Goal: Information Seeking & Learning: Learn about a topic

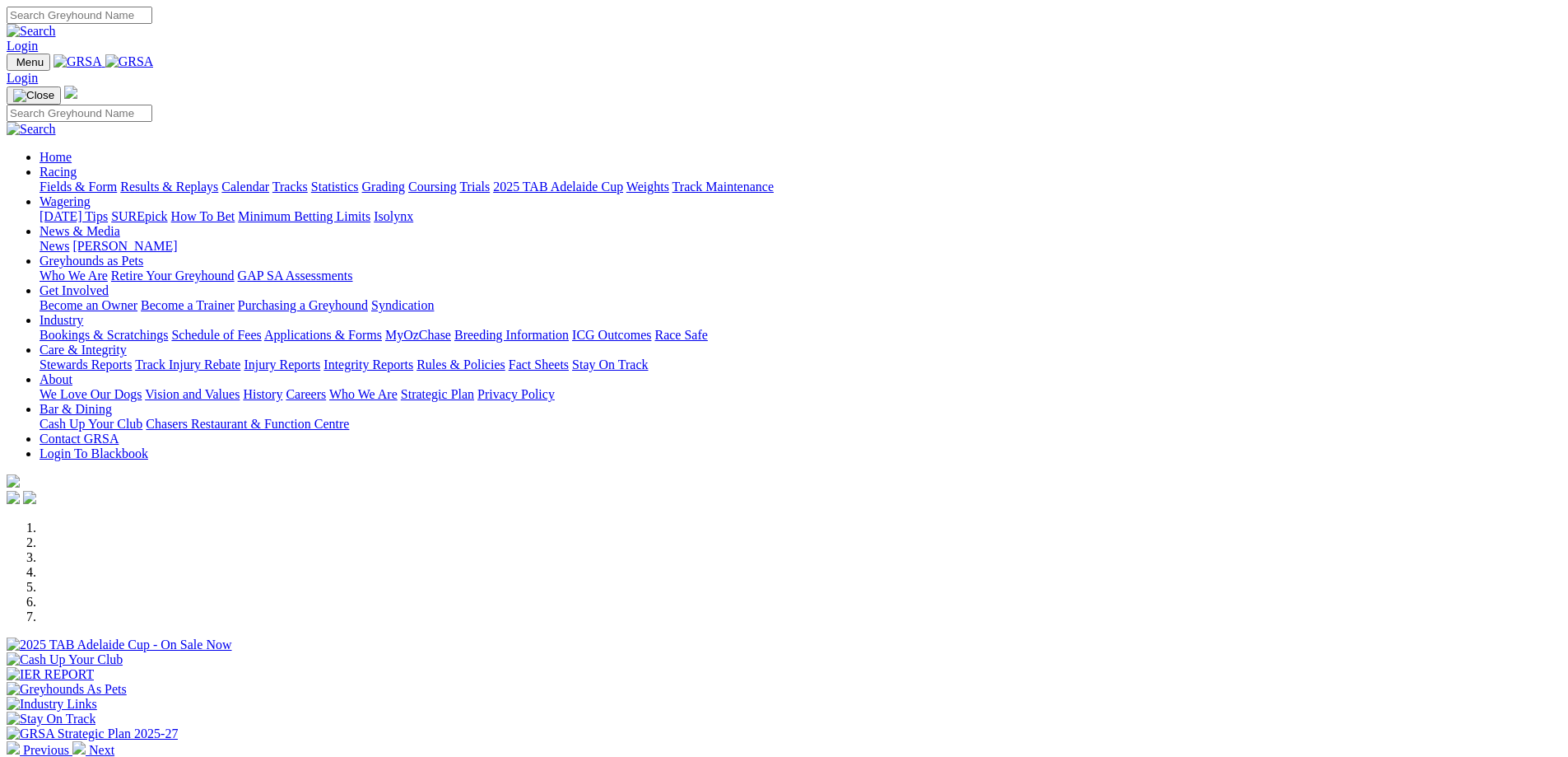
click at [77, 165] on link "Racing" at bounding box center [58, 172] width 37 height 14
click at [358, 179] on link "Statistics" at bounding box center [335, 186] width 47 height 14
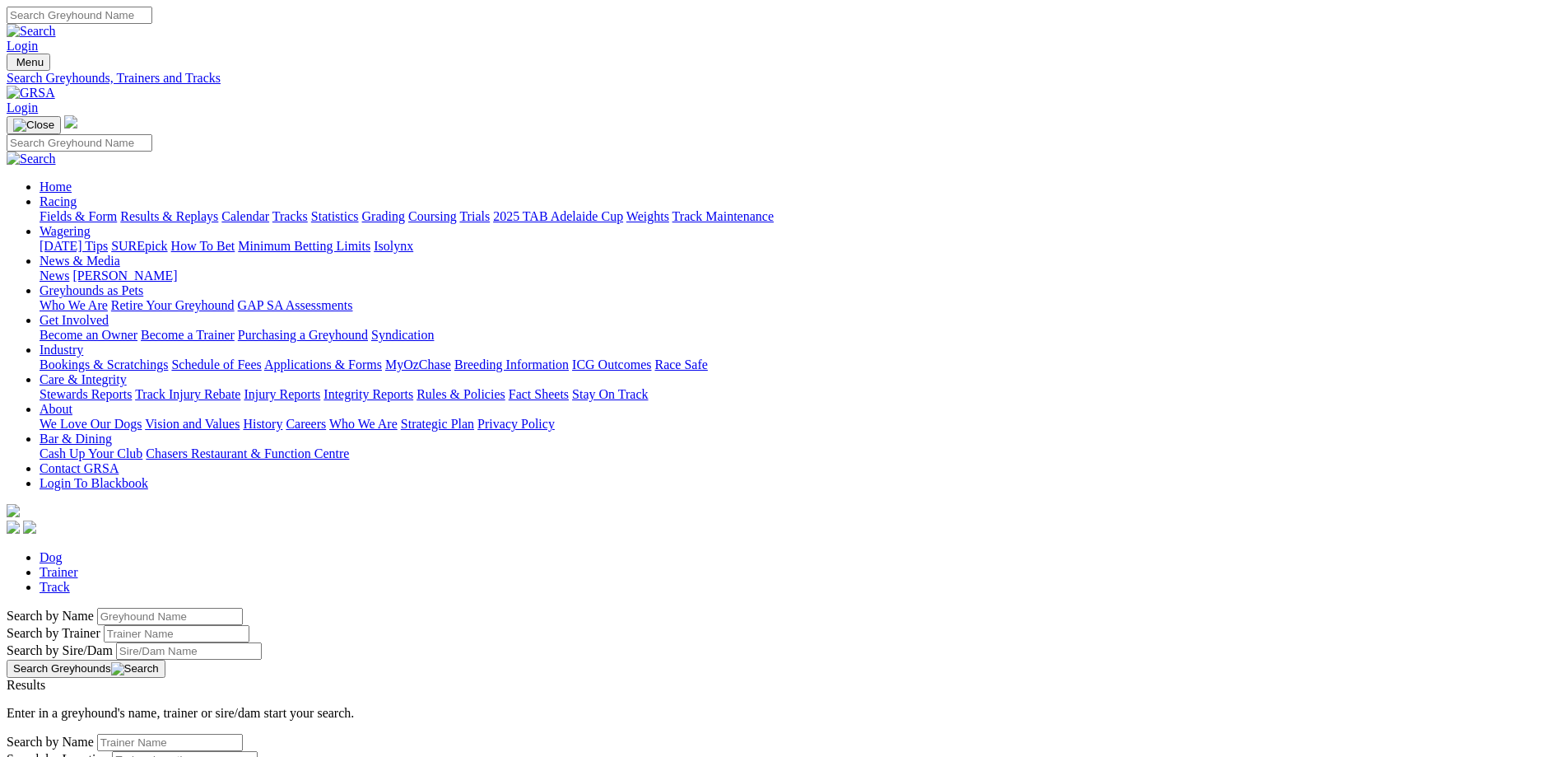
click at [243, 607] on input "Search by Greyhound name" at bounding box center [170, 616] width 145 height 17
type input "velocity"
click at [166, 660] on button "Search Greyhounds" at bounding box center [86, 668] width 159 height 18
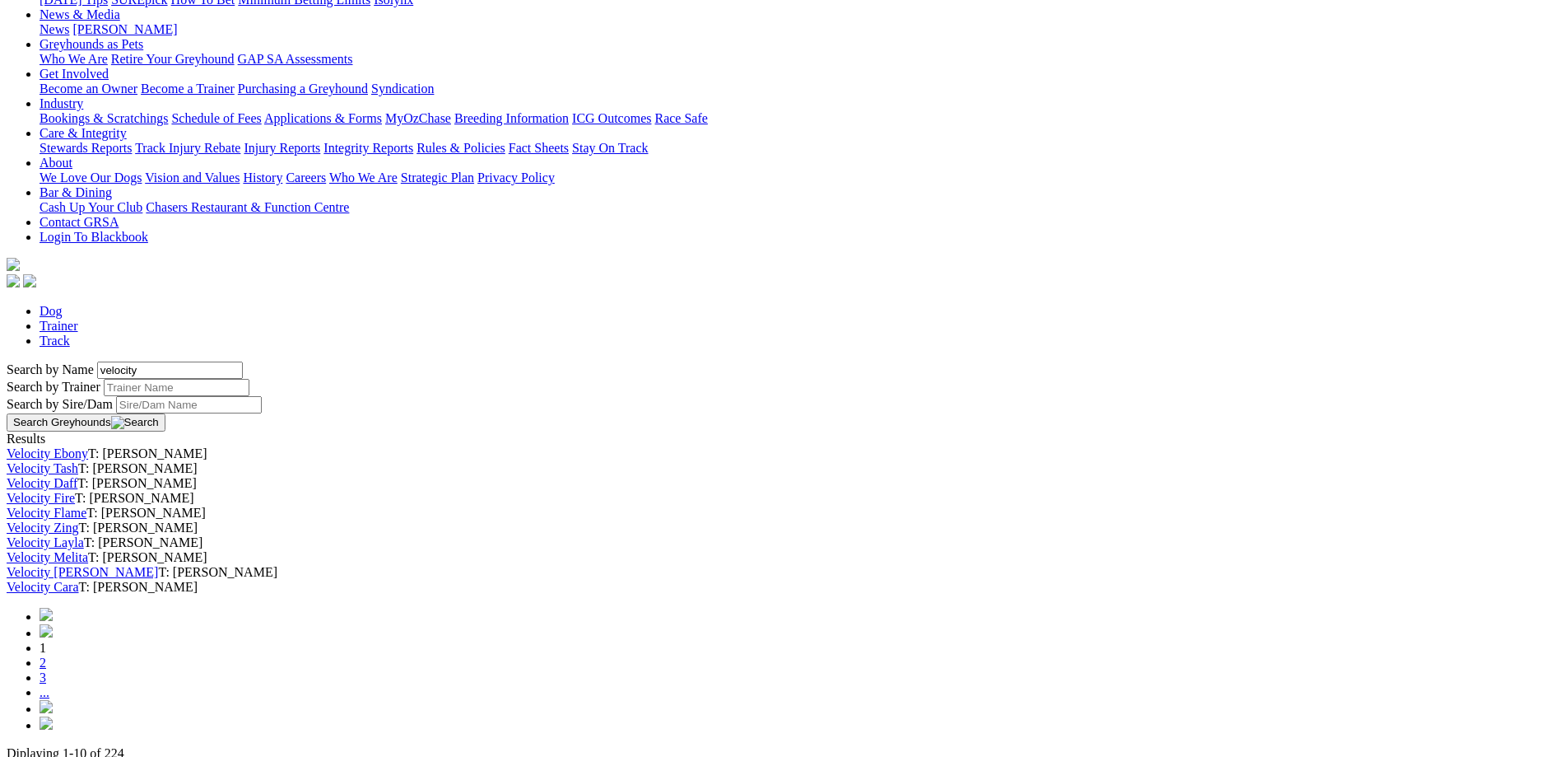
scroll to position [247, 0]
click at [88, 446] on link "Velocity Ebony" at bounding box center [47, 453] width 81 height 14
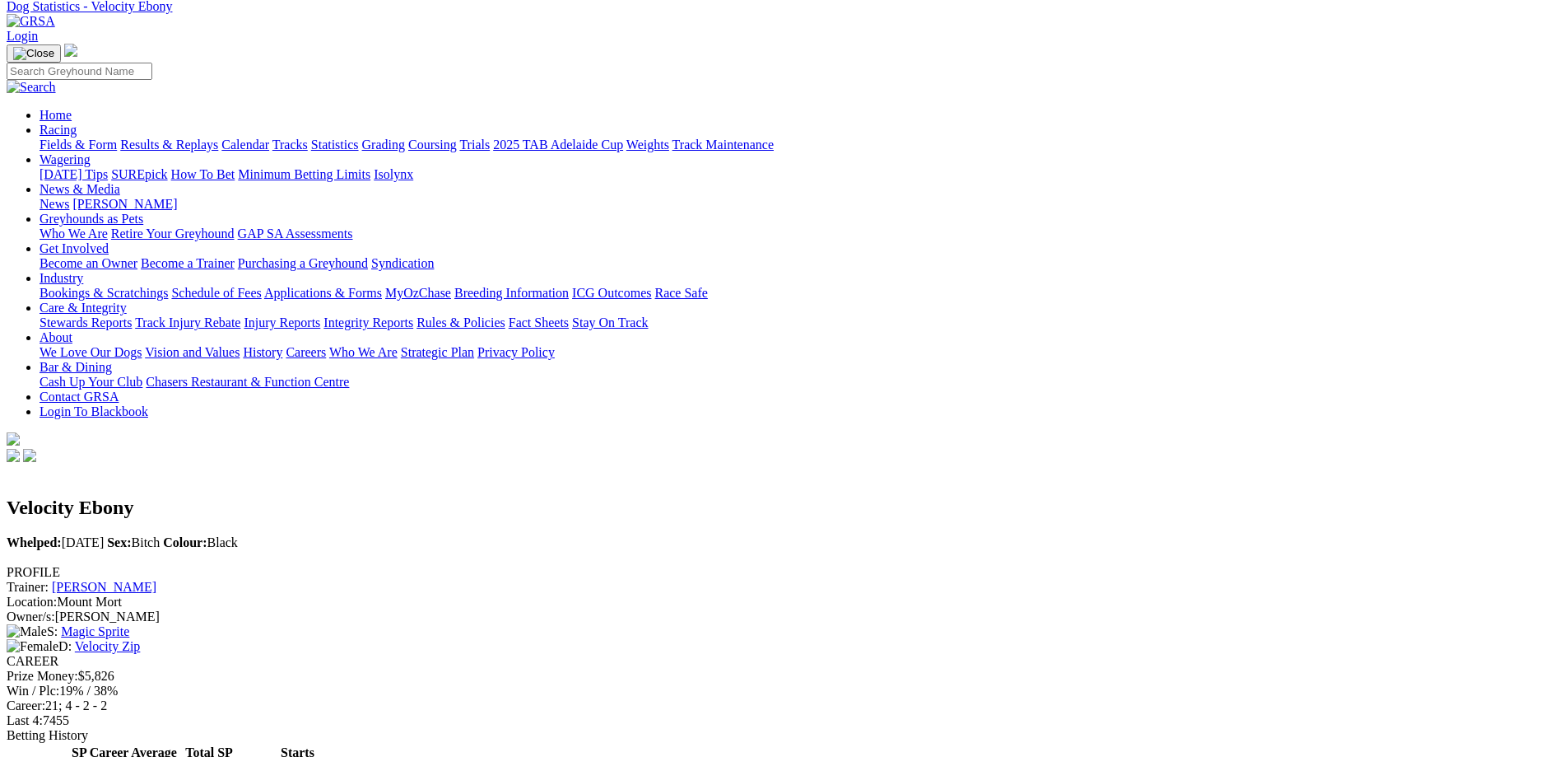
scroll to position [165, 0]
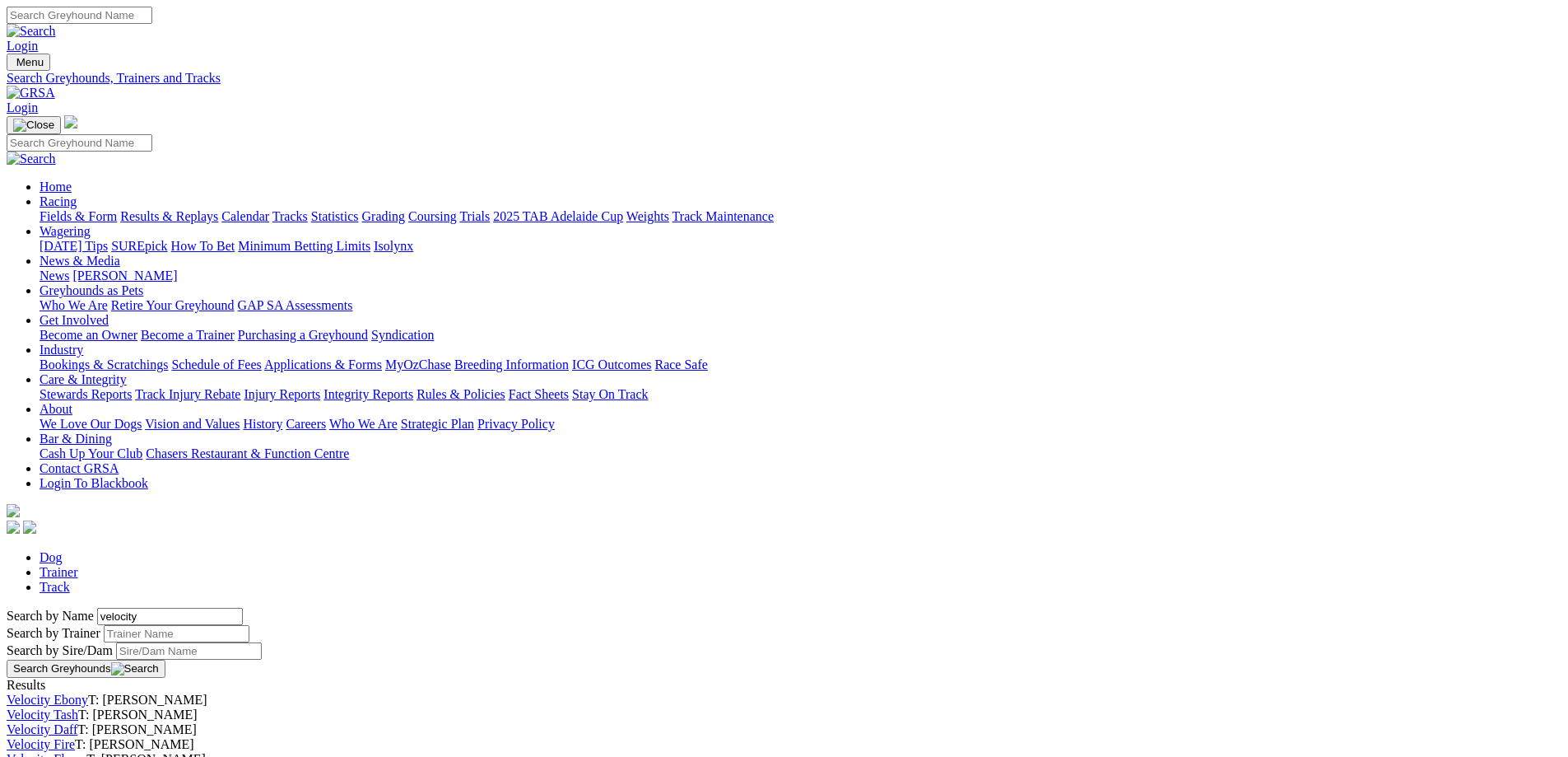
click at [78, 707] on link "Velocity Tash" at bounding box center [42, 714] width 72 height 14
click at [78, 722] on link "Velocity Daff" at bounding box center [42, 729] width 71 height 14
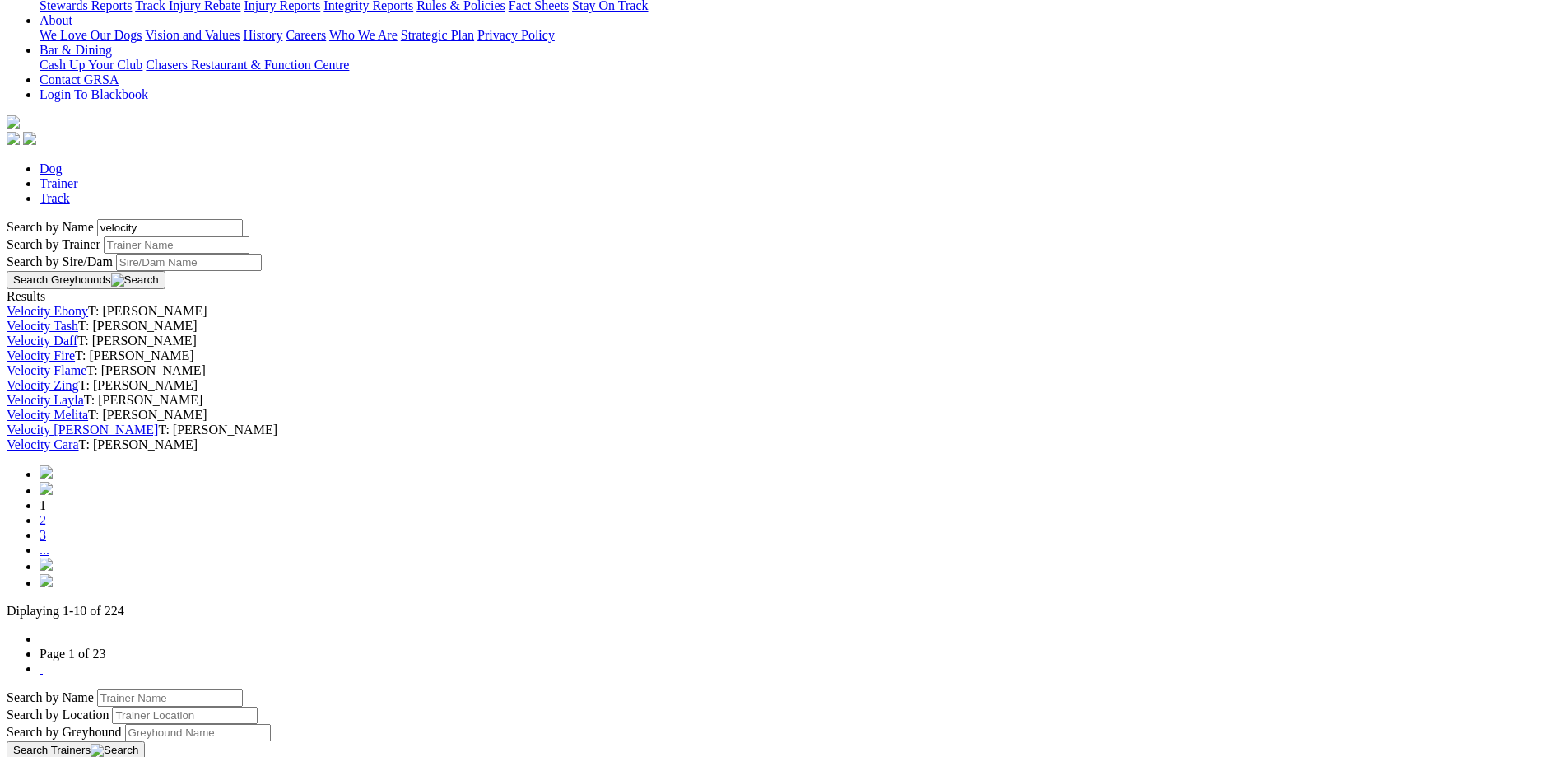
scroll to position [412, 0]
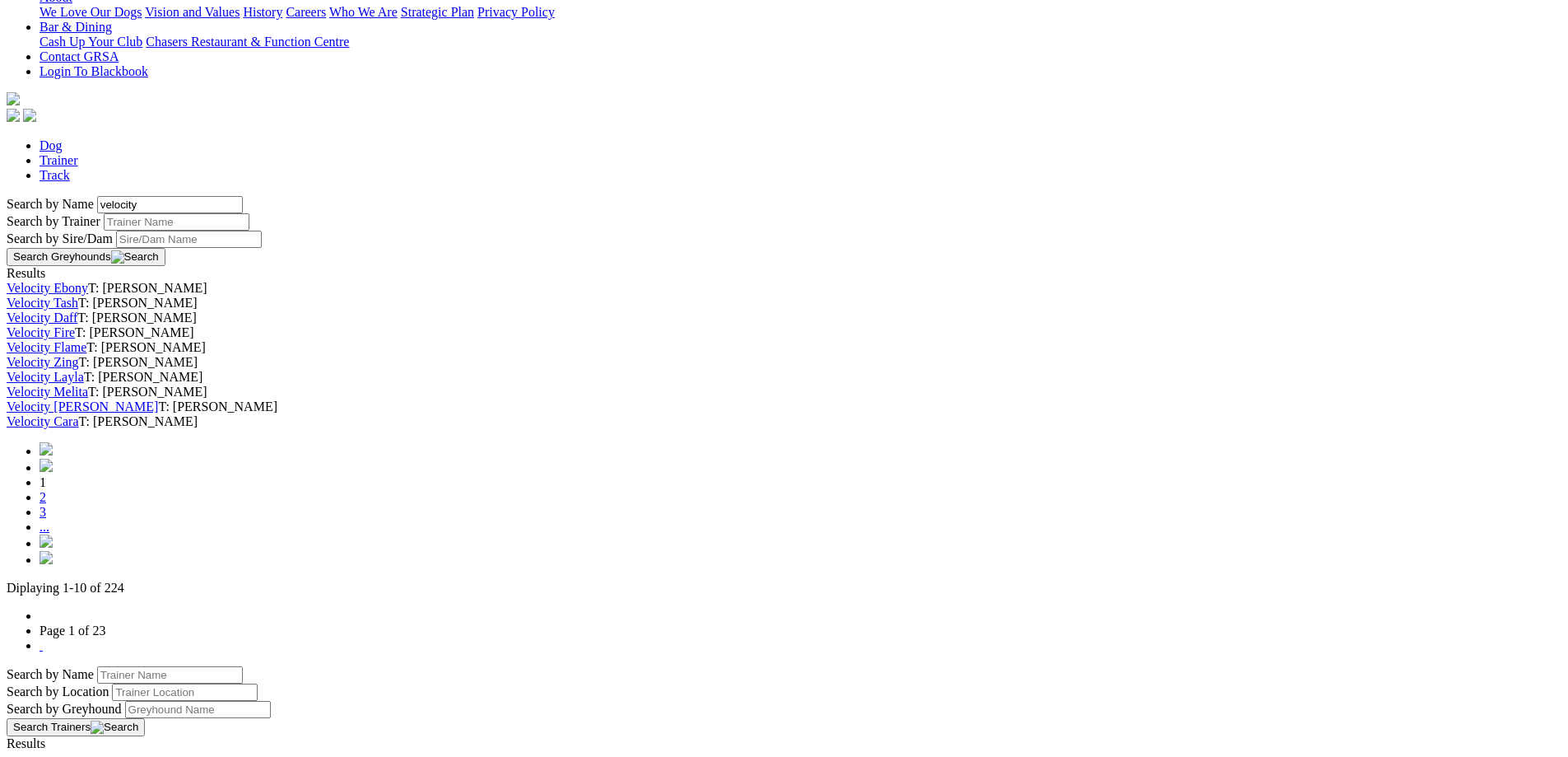
click at [75, 326] on link "Velocity Fire" at bounding box center [41, 332] width 68 height 14
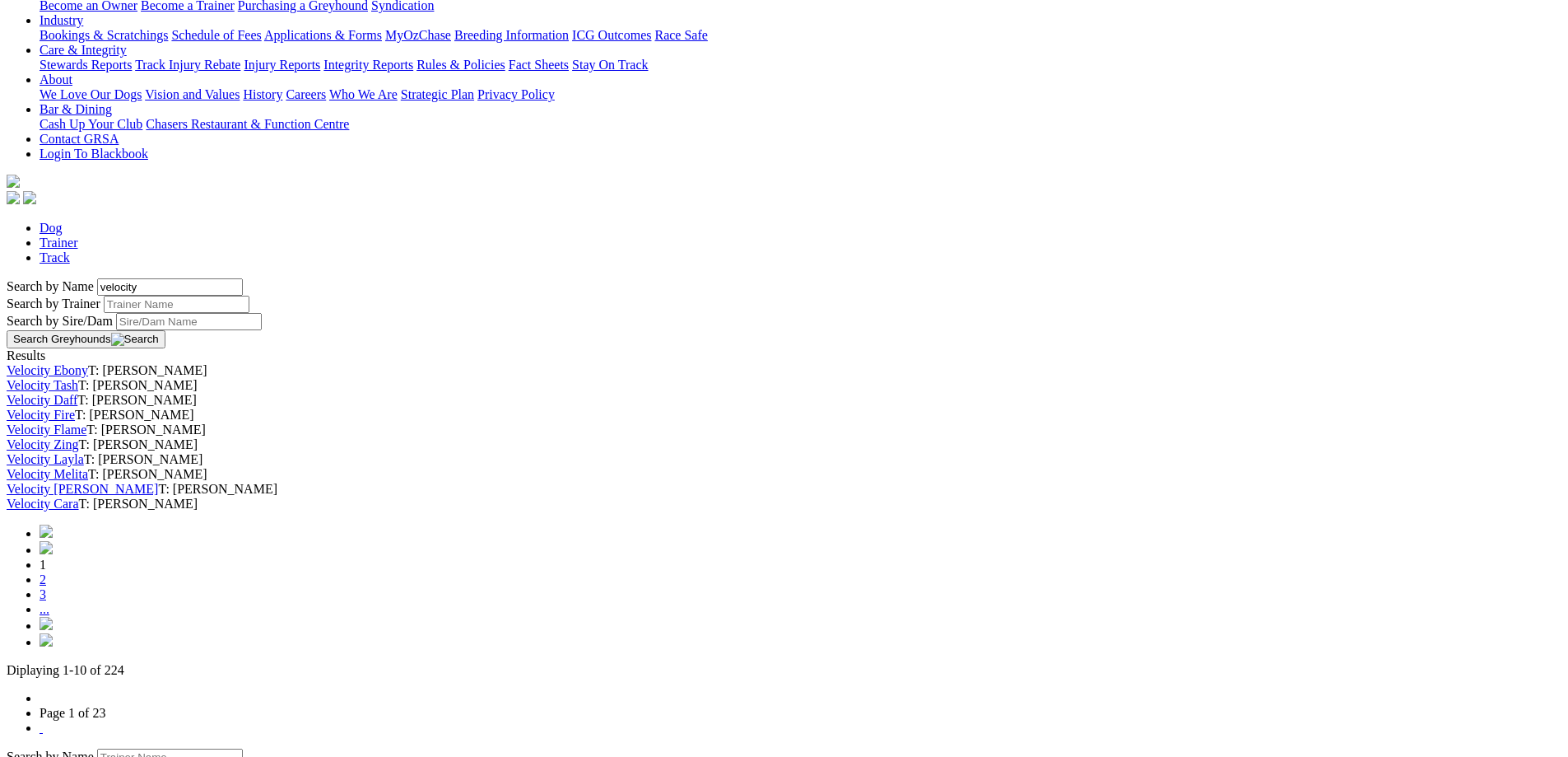
scroll to position [494, 0]
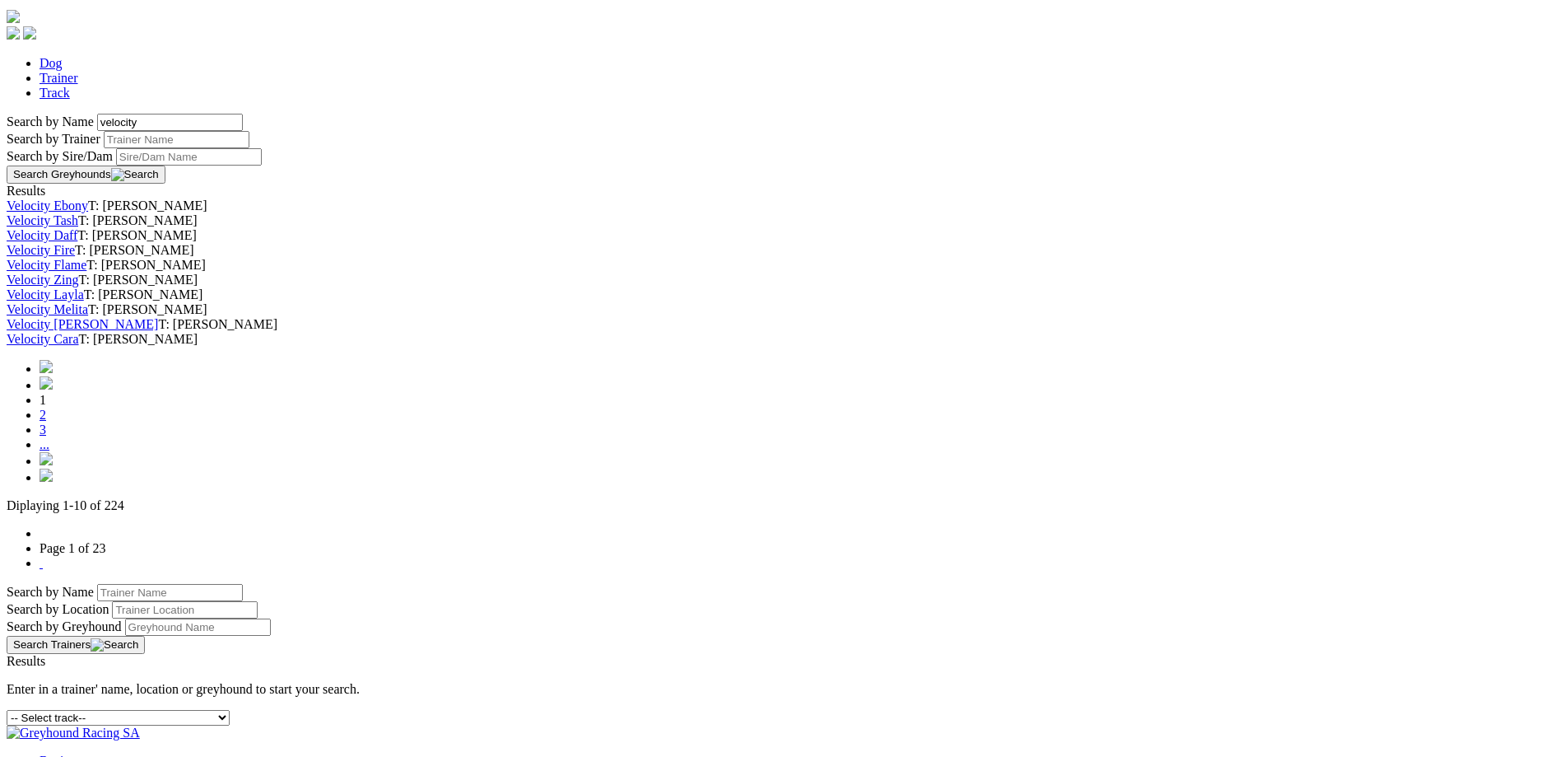
click at [52, 482] on img at bounding box center [46, 475] width 14 height 14
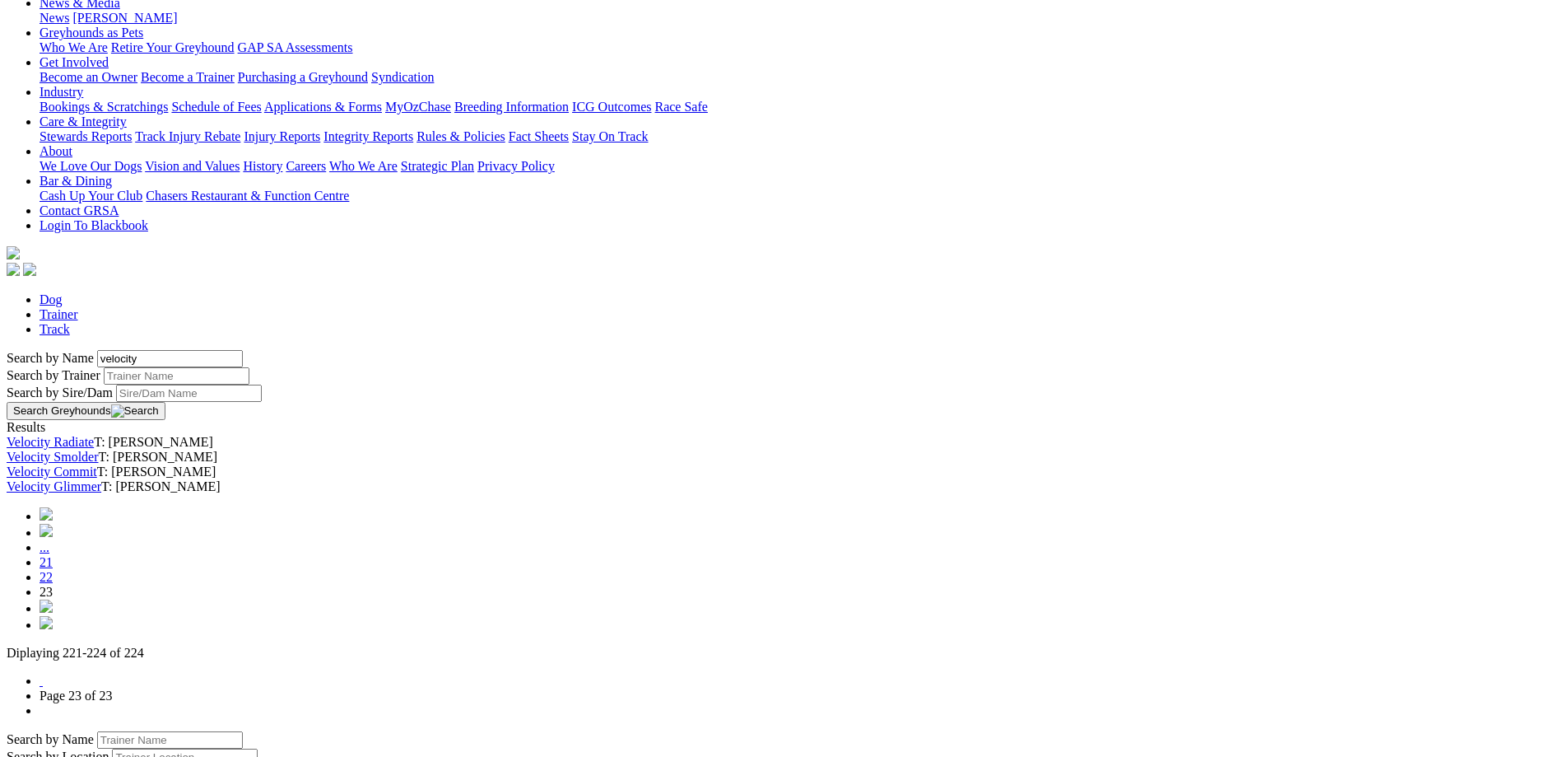
scroll to position [247, 0]
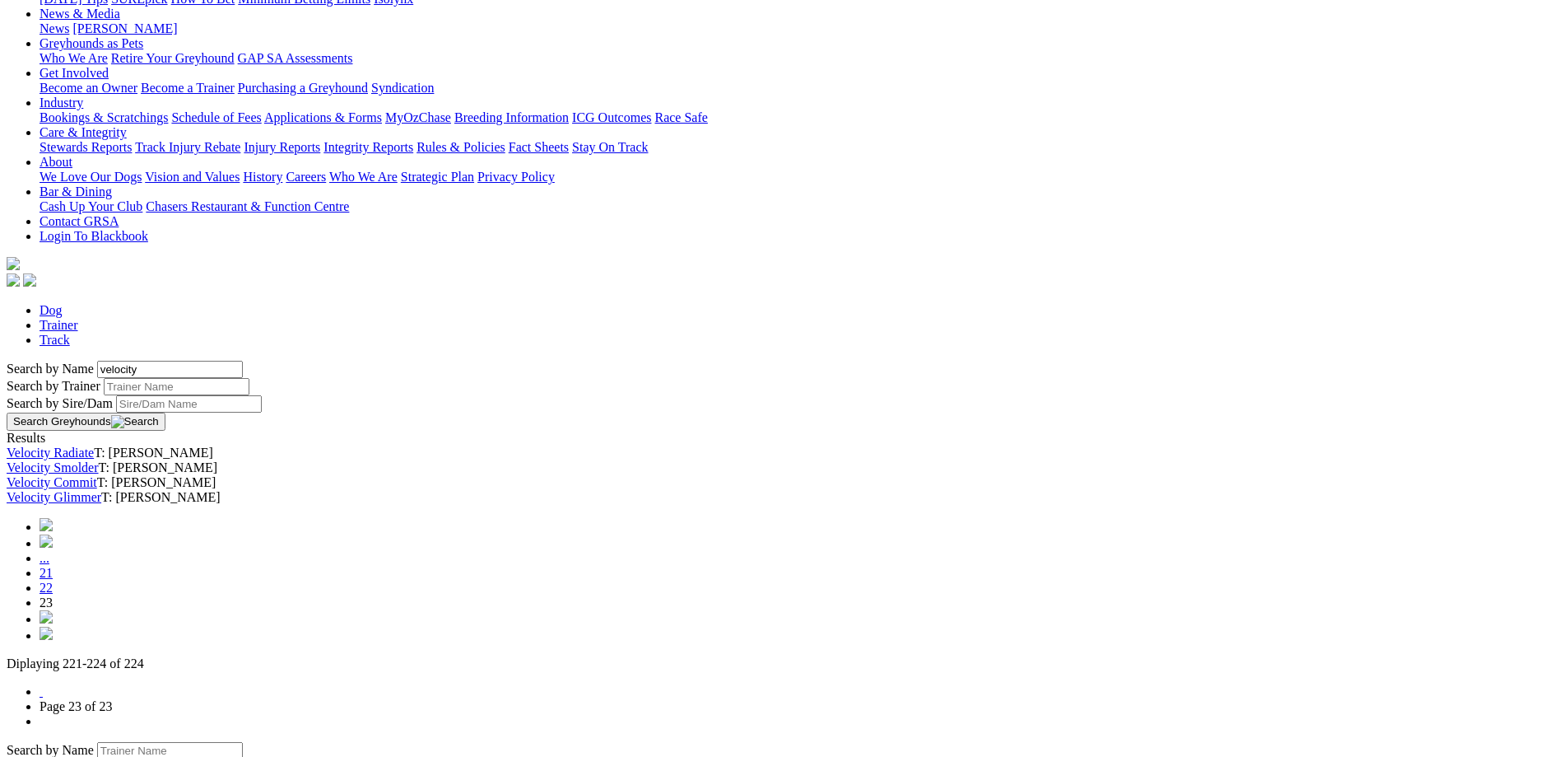
click at [52, 580] on link "22" at bounding box center [46, 587] width 14 height 14
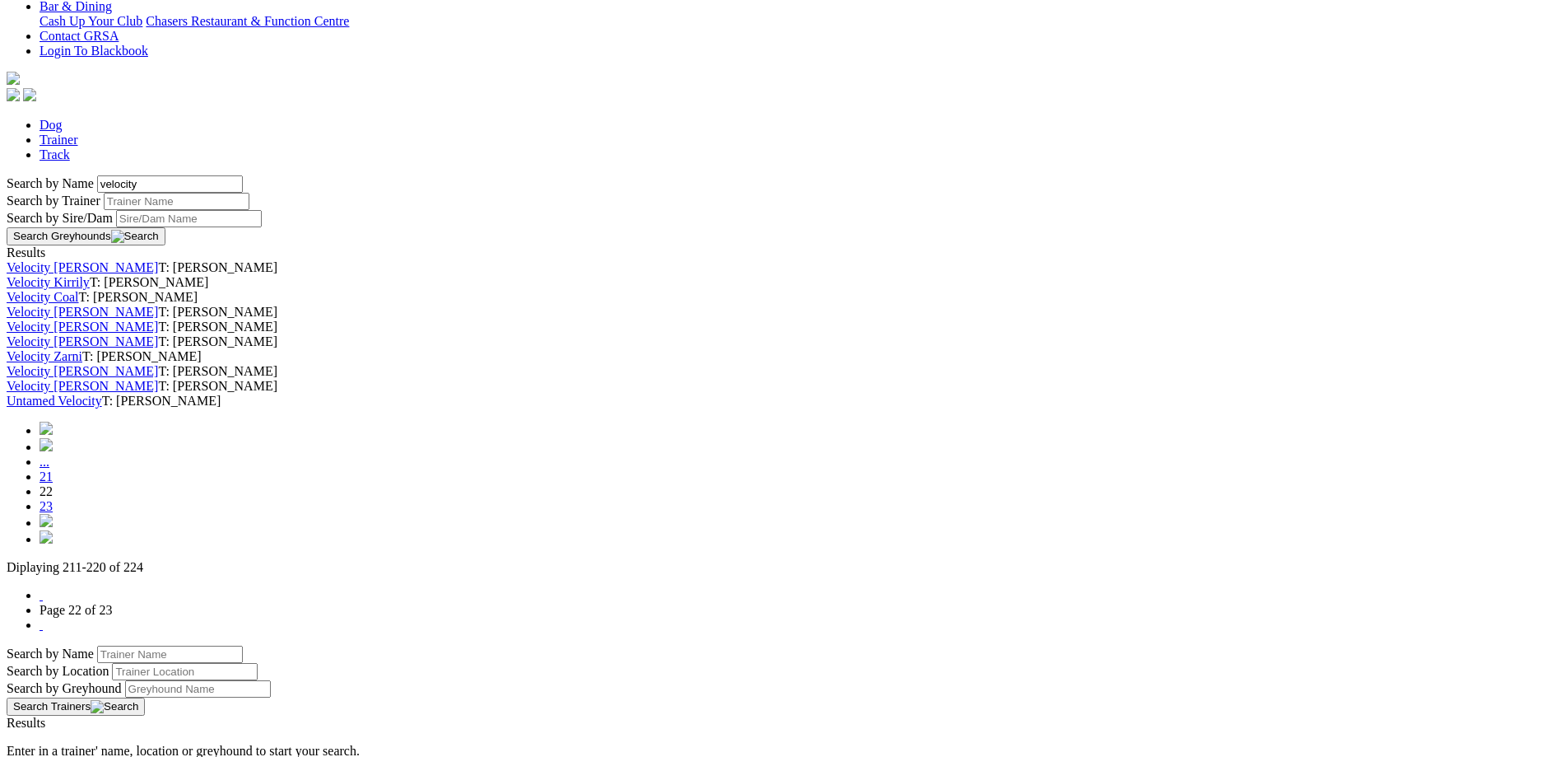
scroll to position [576, 0]
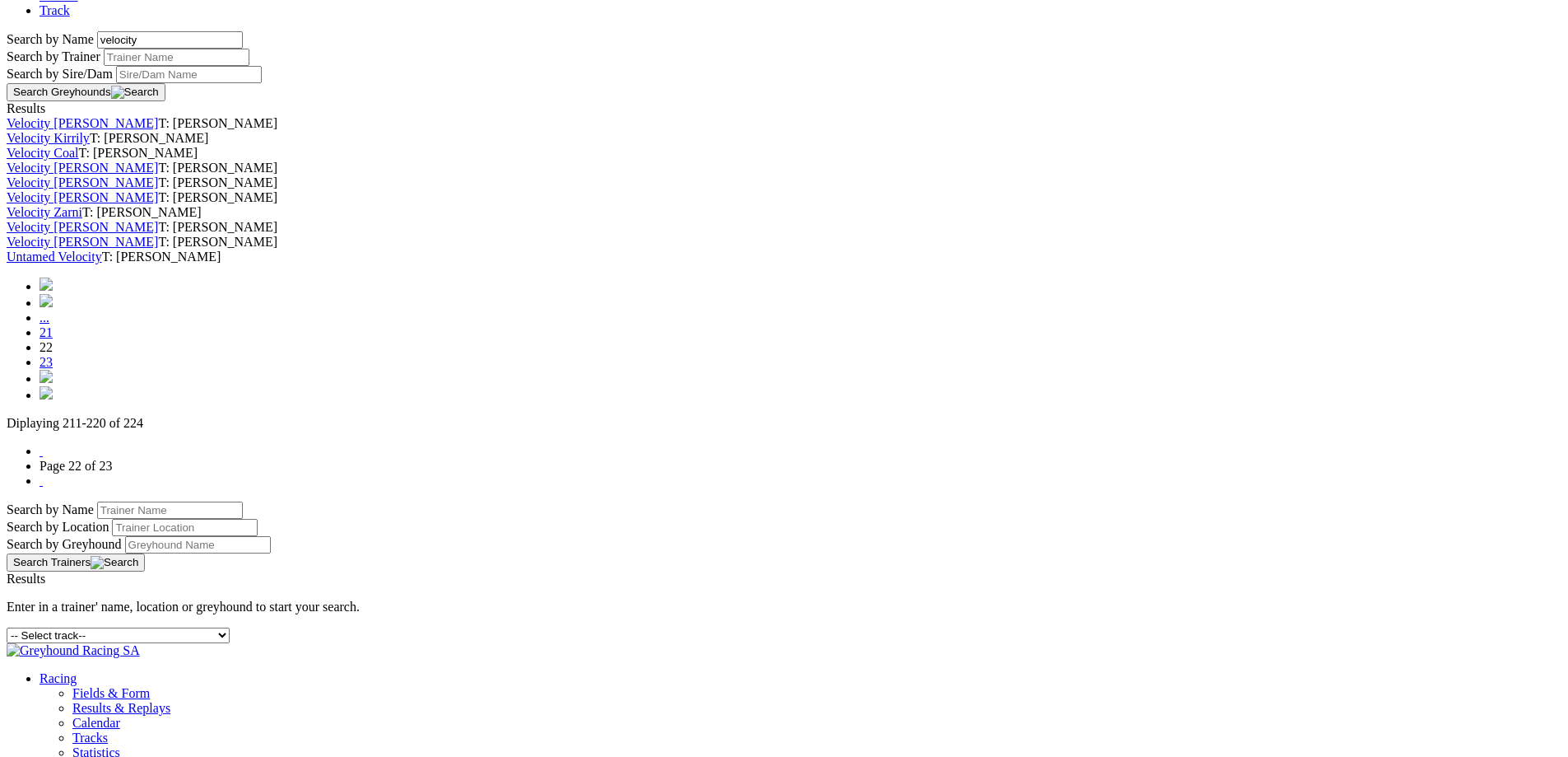
click at [158, 249] on link "Velocity [PERSON_NAME]" at bounding box center [82, 241] width 151 height 14
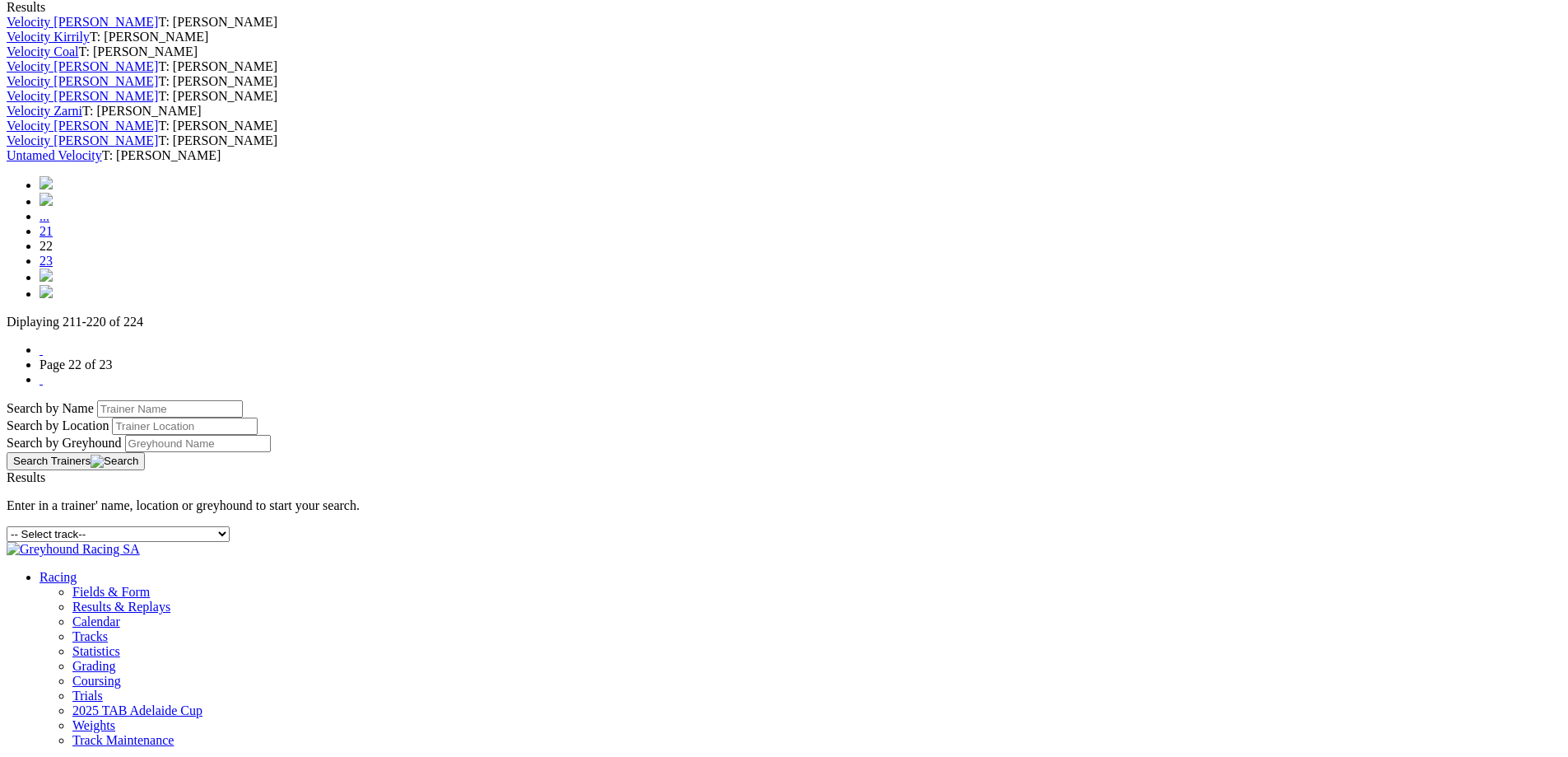
scroll to position [576, 0]
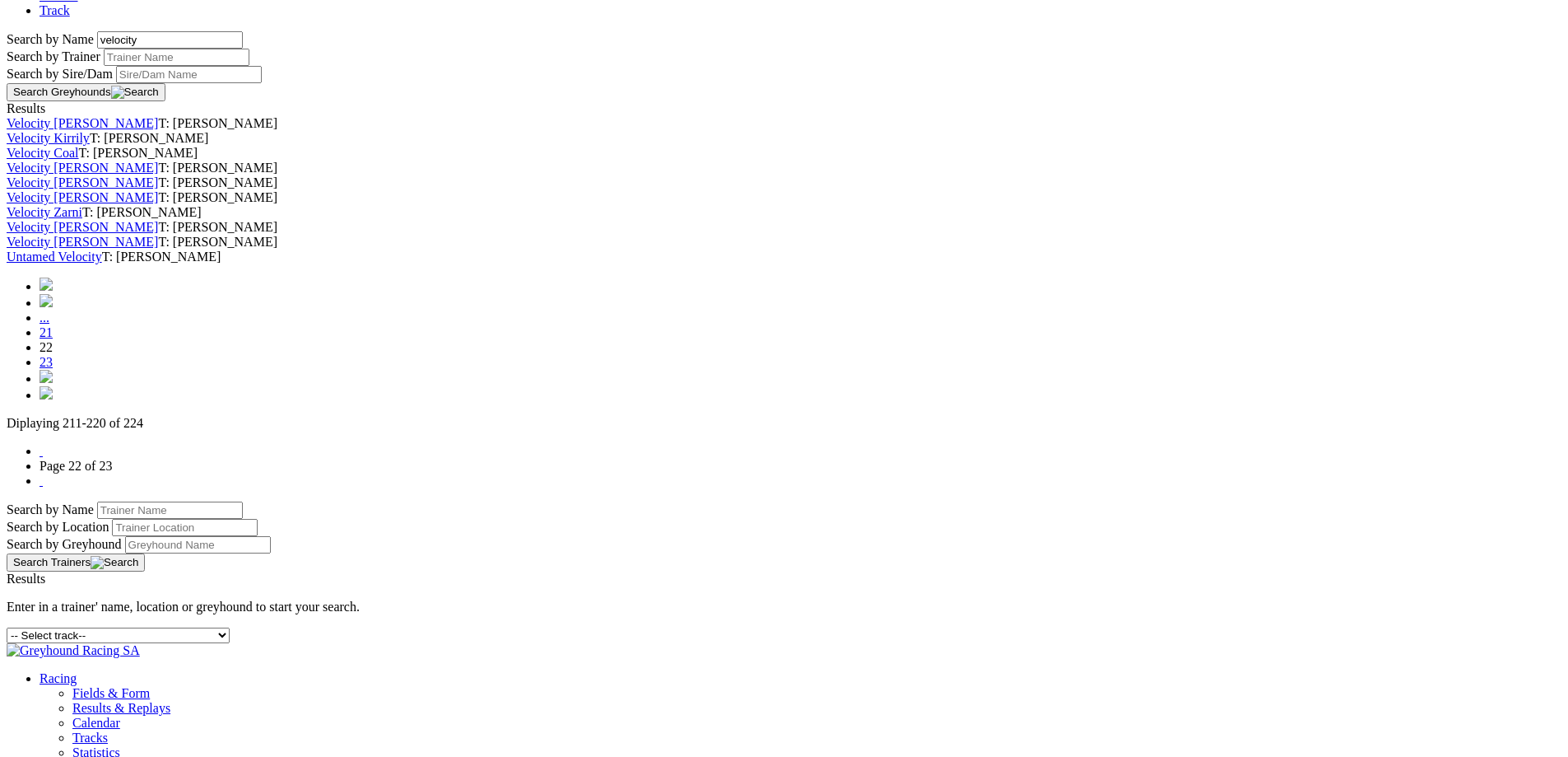
click at [158, 204] on link "Velocity [PERSON_NAME]" at bounding box center [82, 197] width 151 height 14
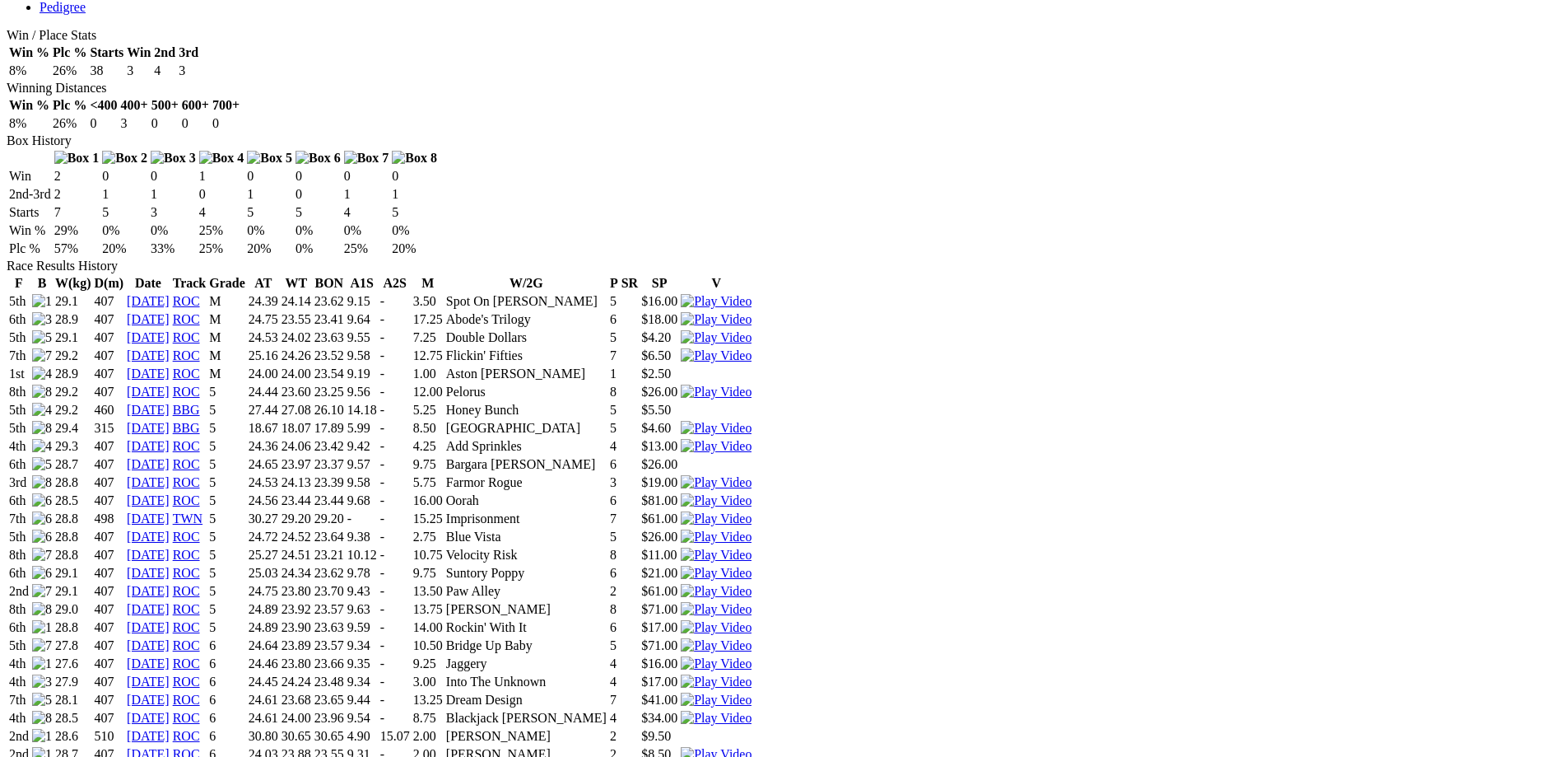
scroll to position [906, 0]
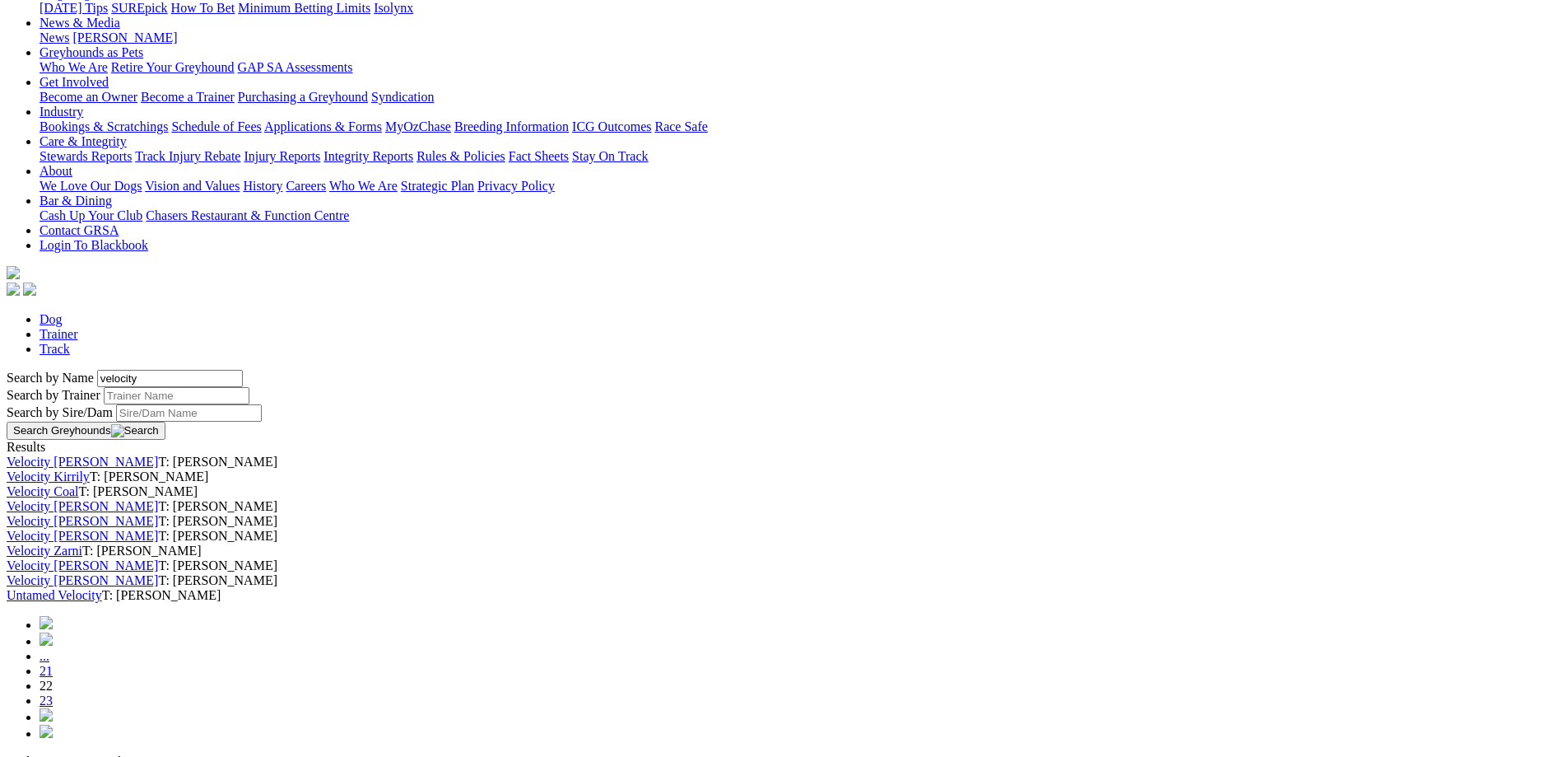
scroll to position [247, 0]
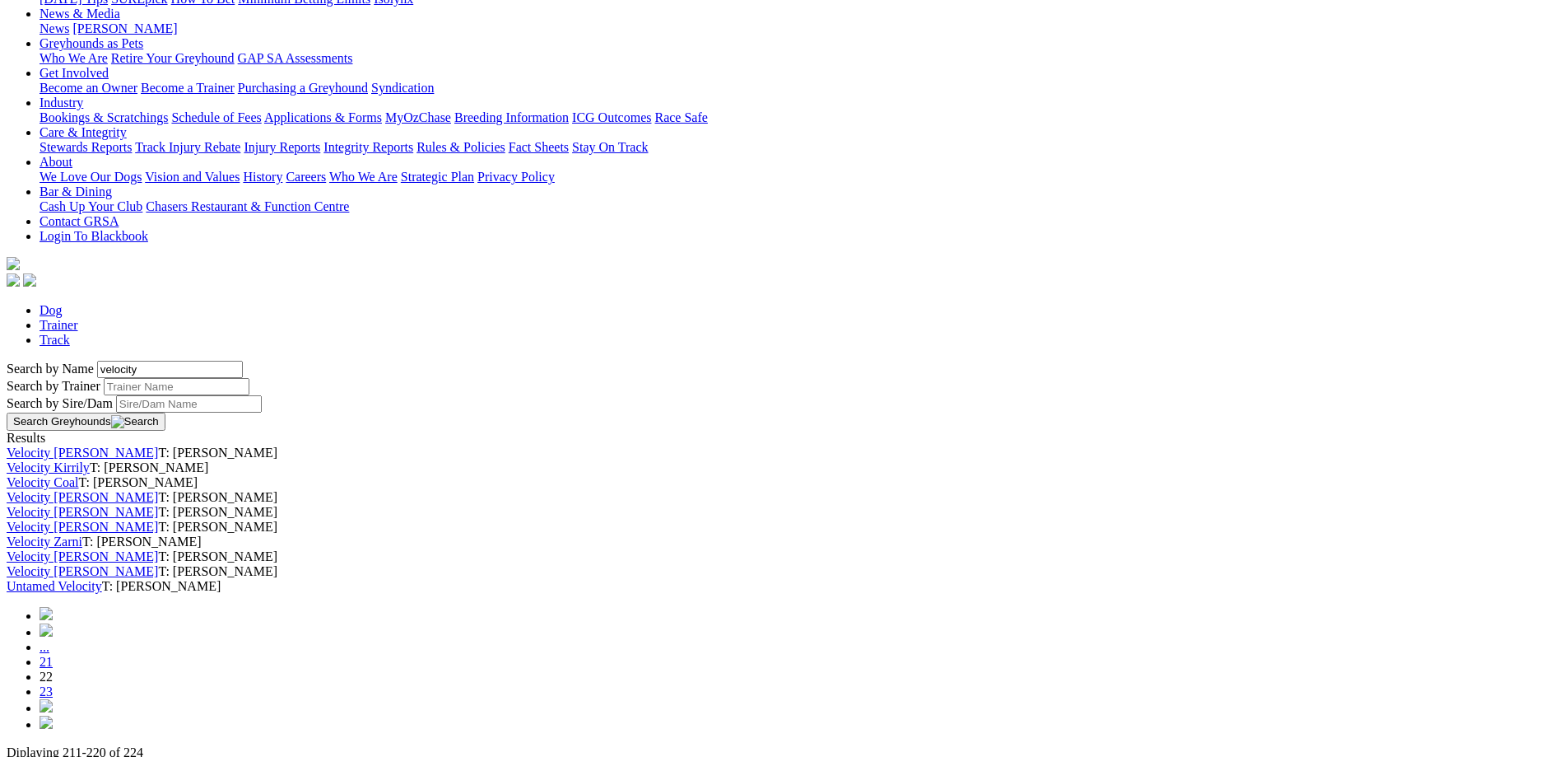
click at [90, 460] on link "Velocity Kirrily" at bounding box center [48, 467] width 83 height 14
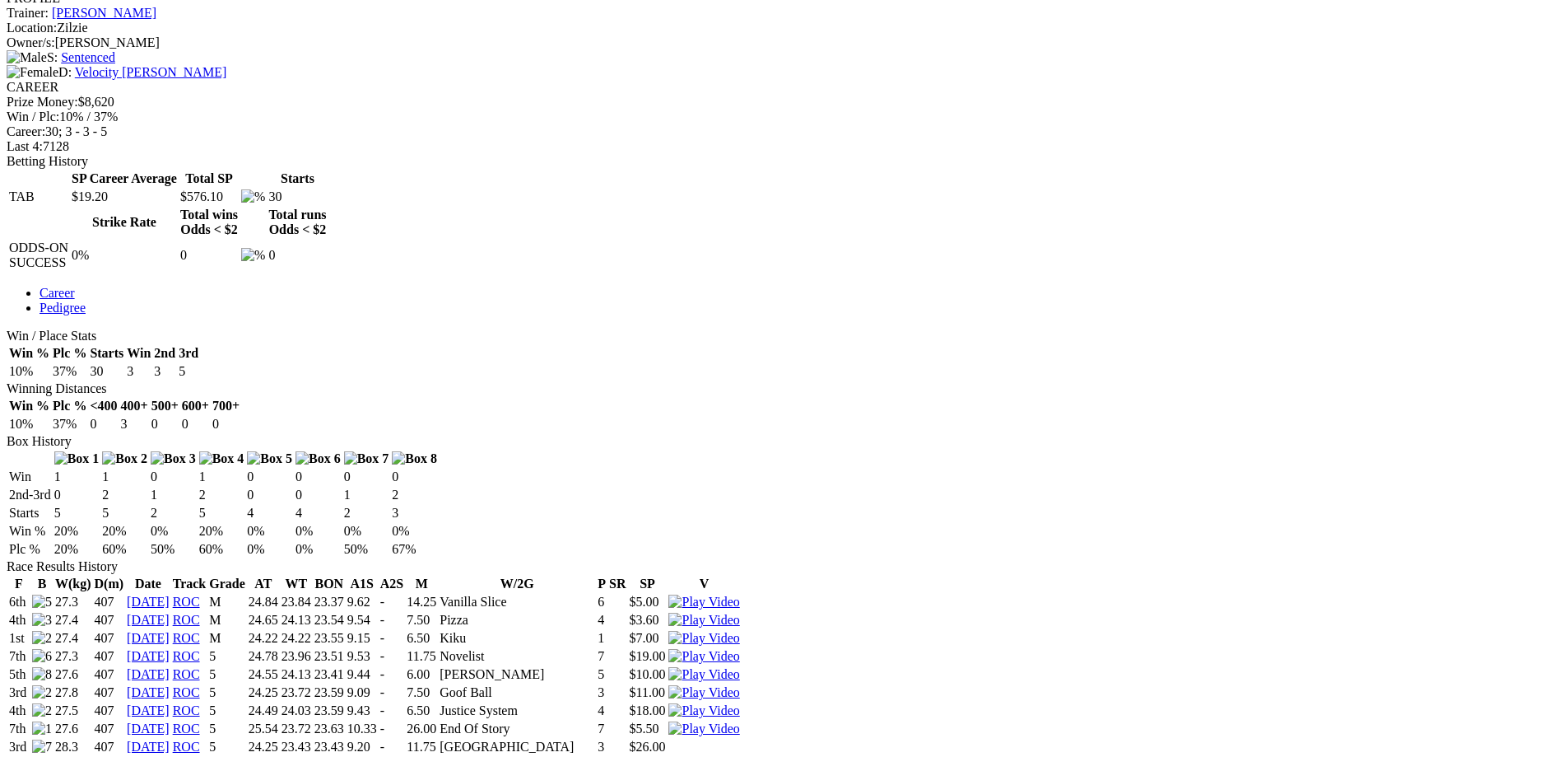
scroll to position [494, 0]
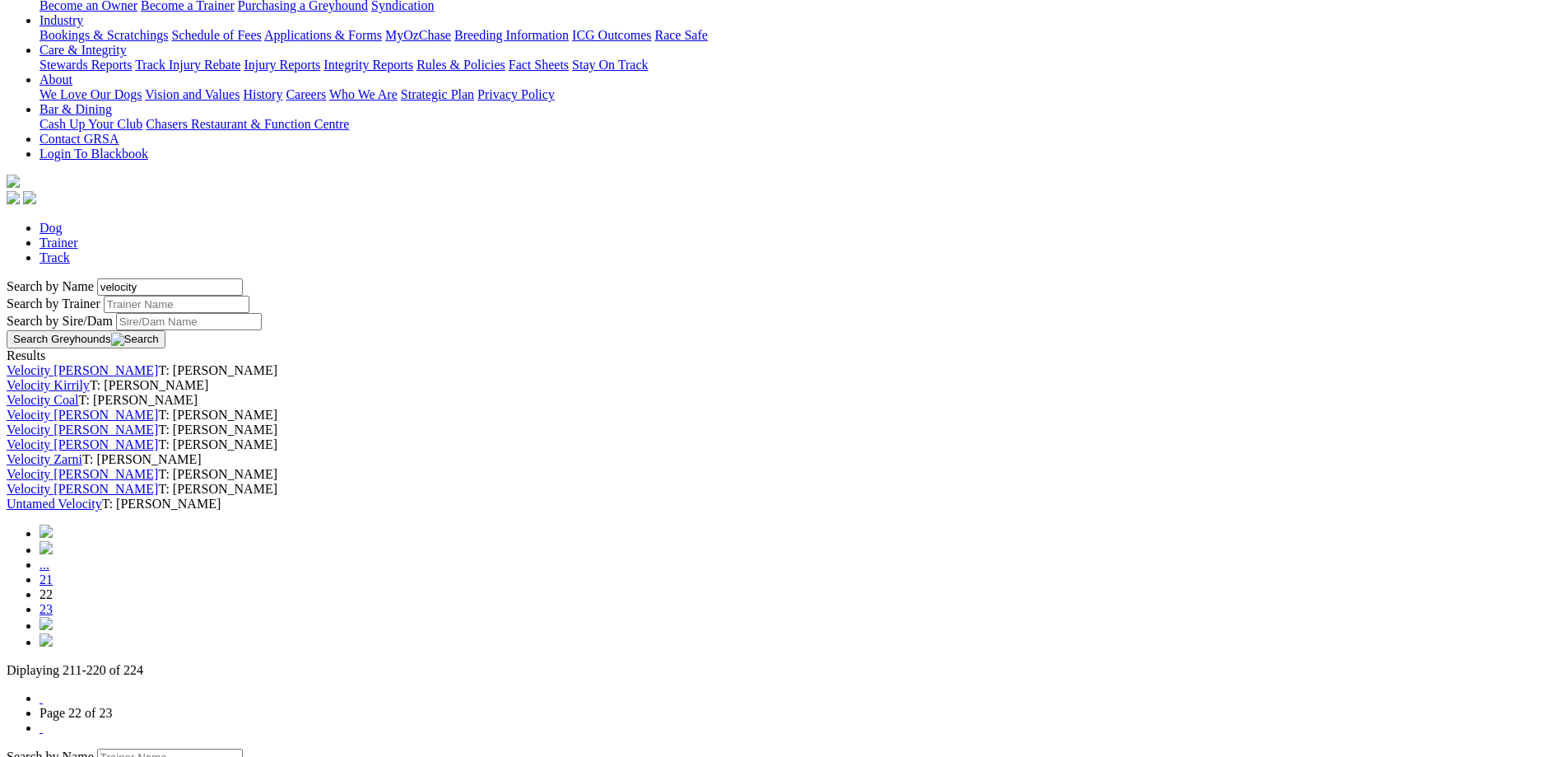
scroll to position [576, 0]
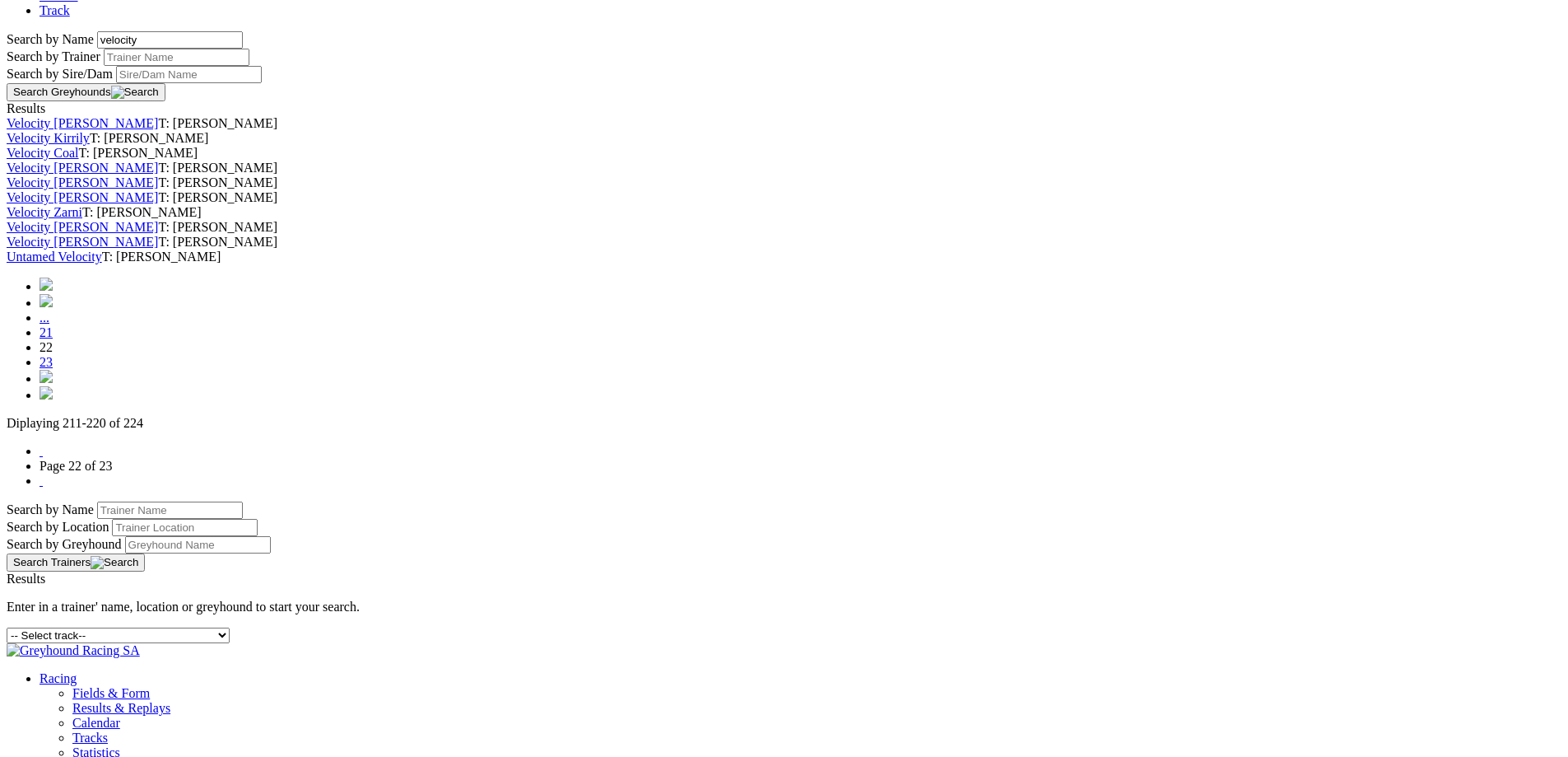
click at [52, 339] on link "21" at bounding box center [46, 332] width 14 height 14
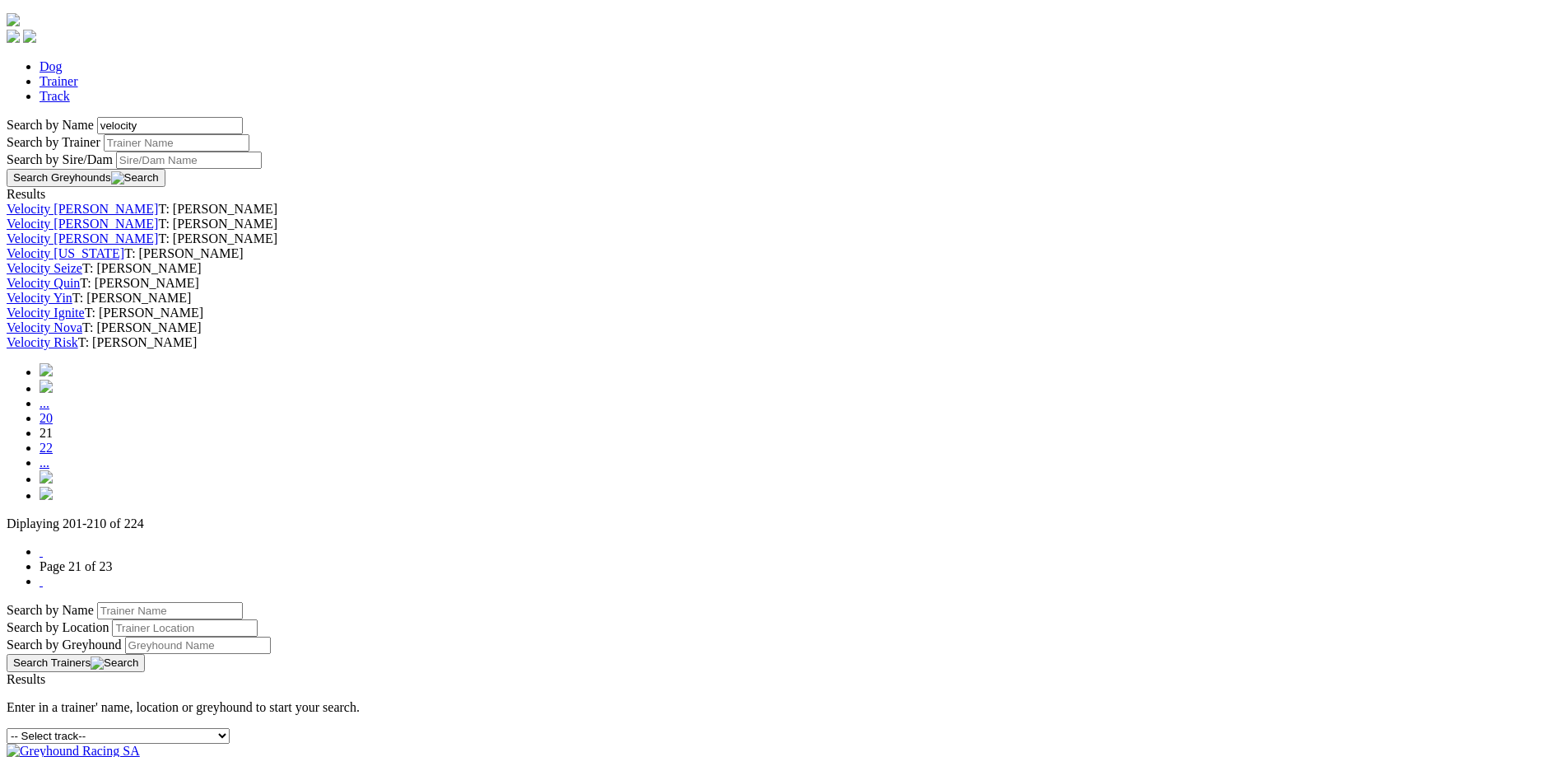
scroll to position [494, 0]
click at [82, 331] on link "Velocity Nova" at bounding box center [45, 324] width 76 height 14
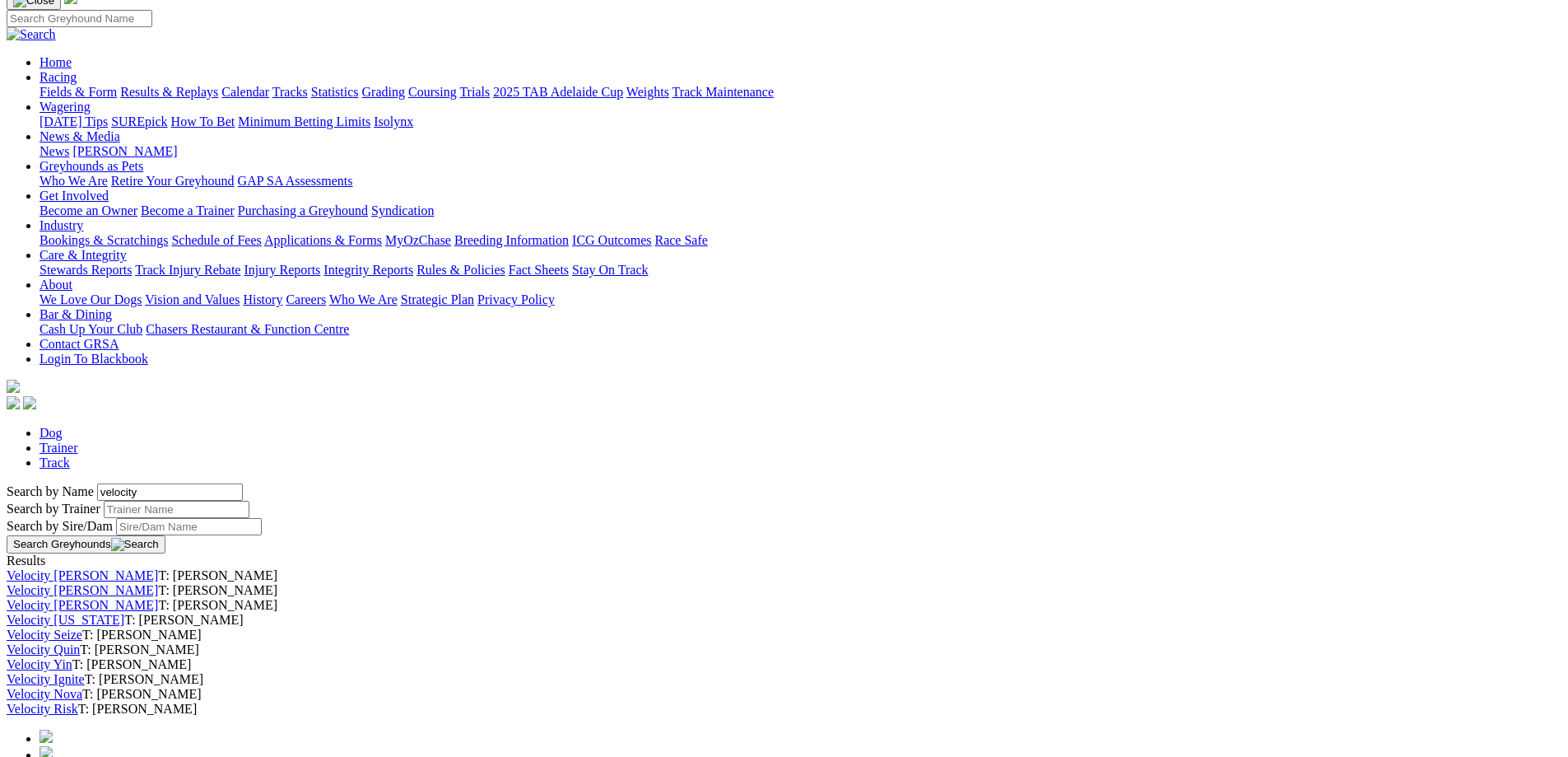
scroll to position [247, 0]
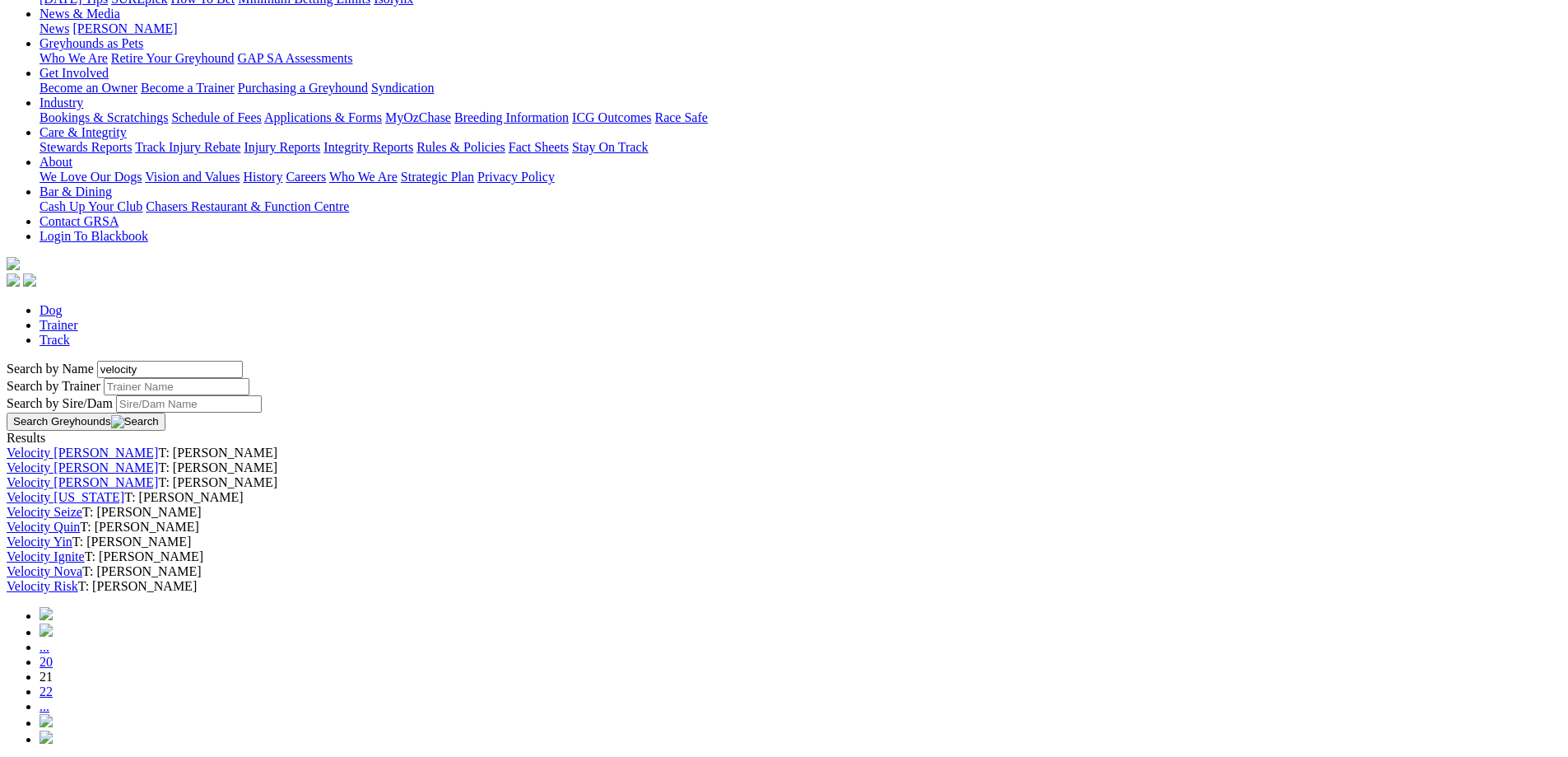
click at [82, 518] on link "Velocity Seize" at bounding box center [45, 512] width 76 height 14
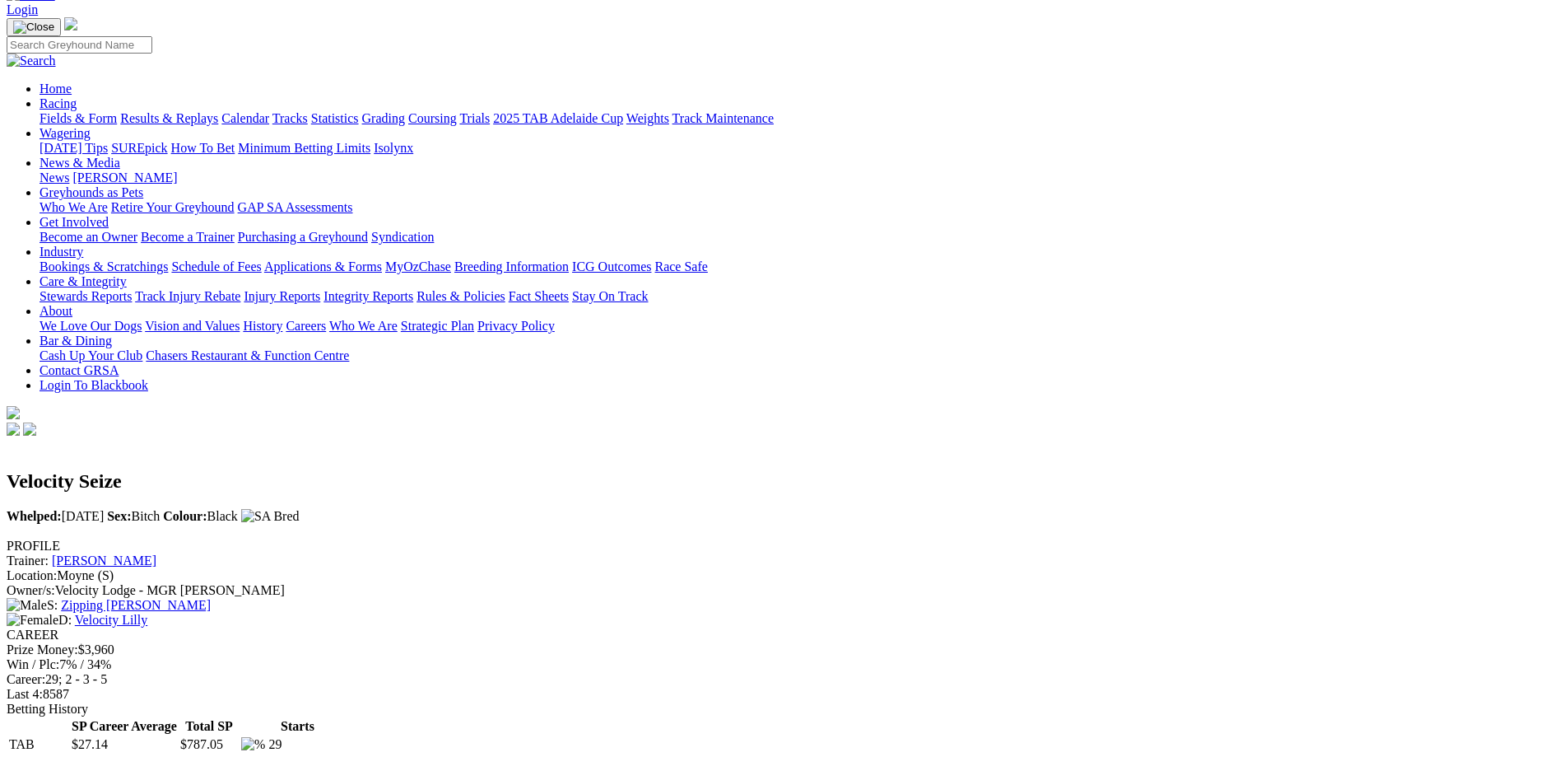
scroll to position [82, 0]
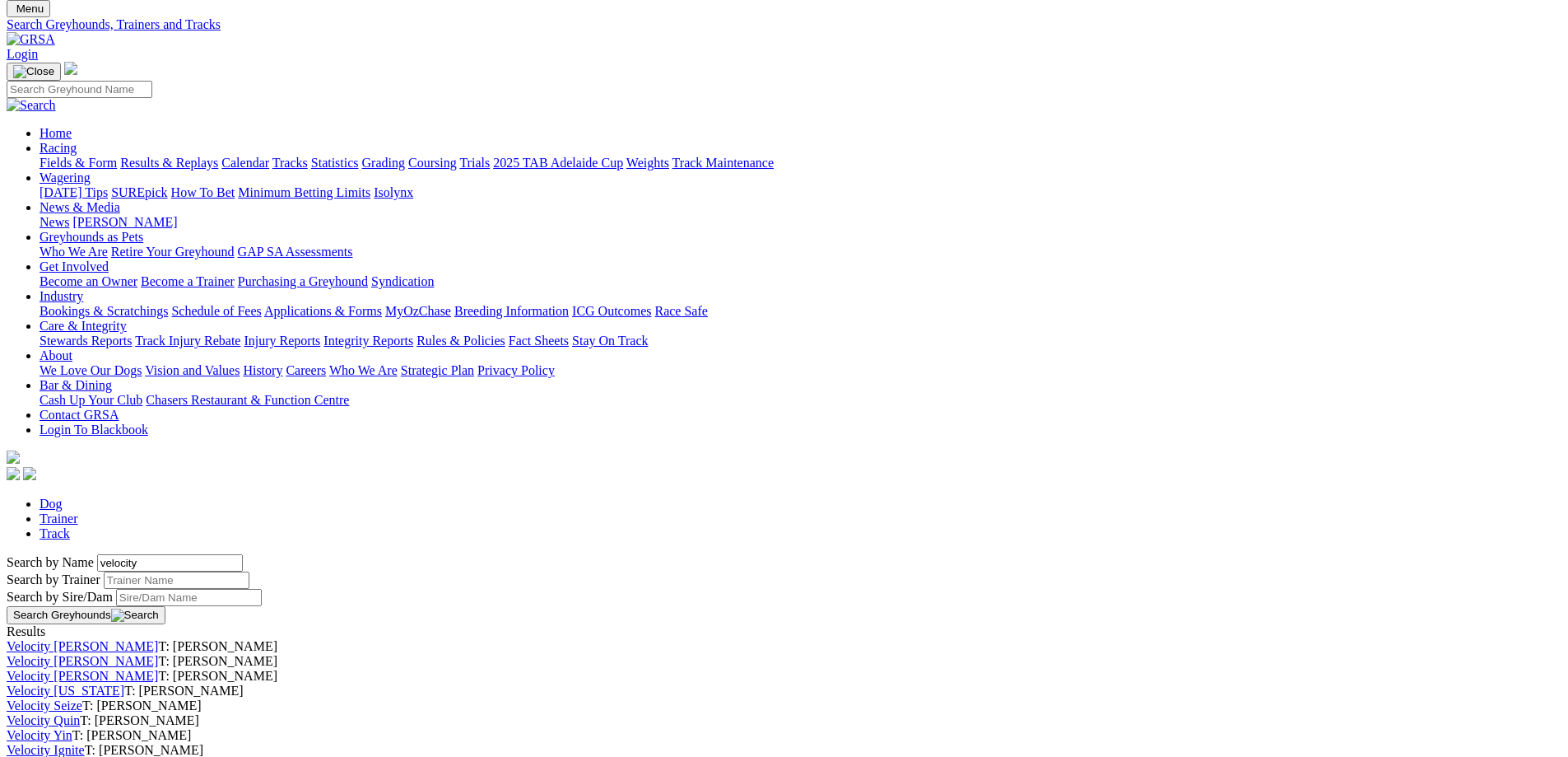
scroll to position [82, 0]
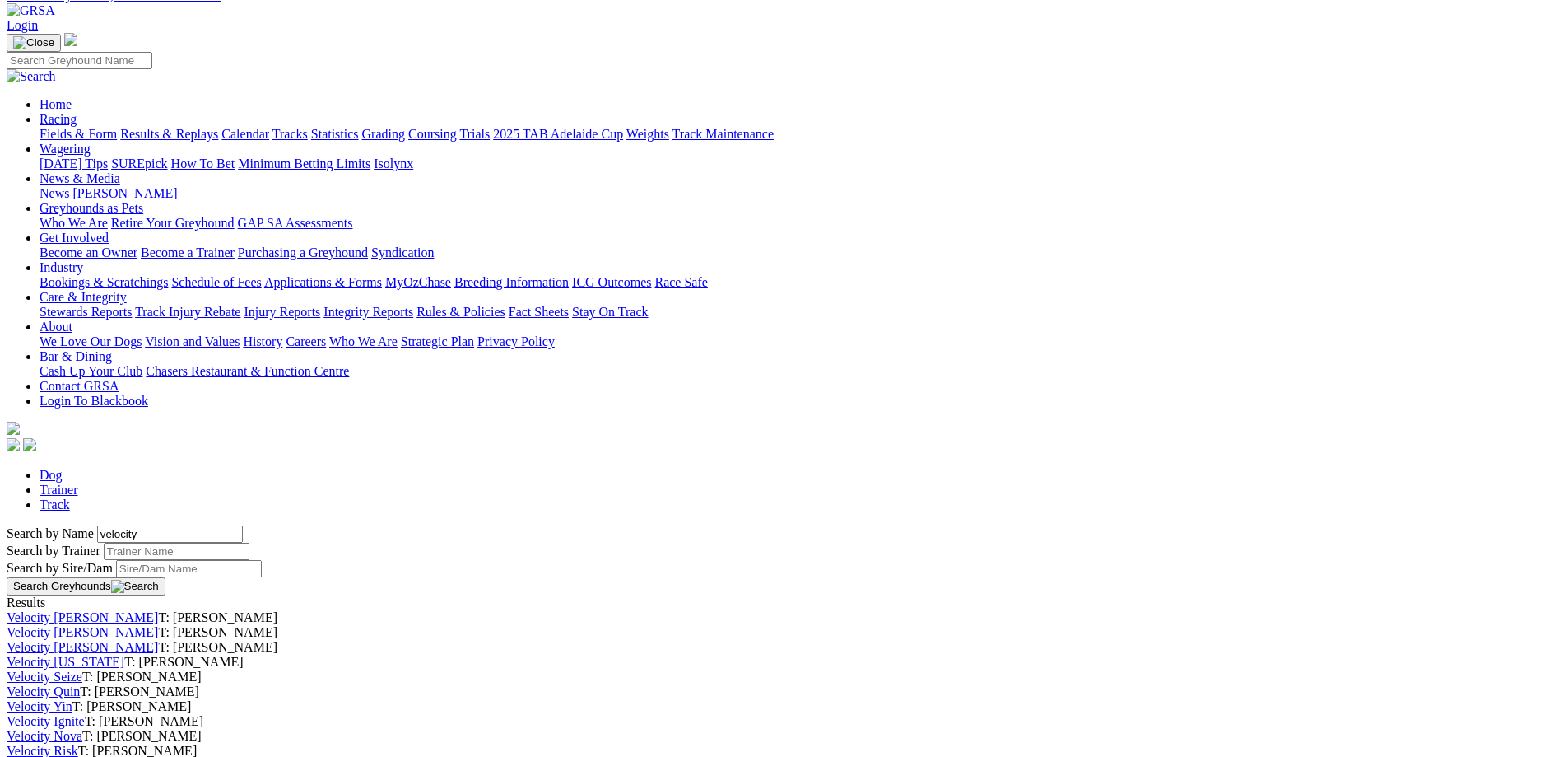
click at [158, 625] on link "Velocity [PERSON_NAME]" at bounding box center [82, 632] width 151 height 14
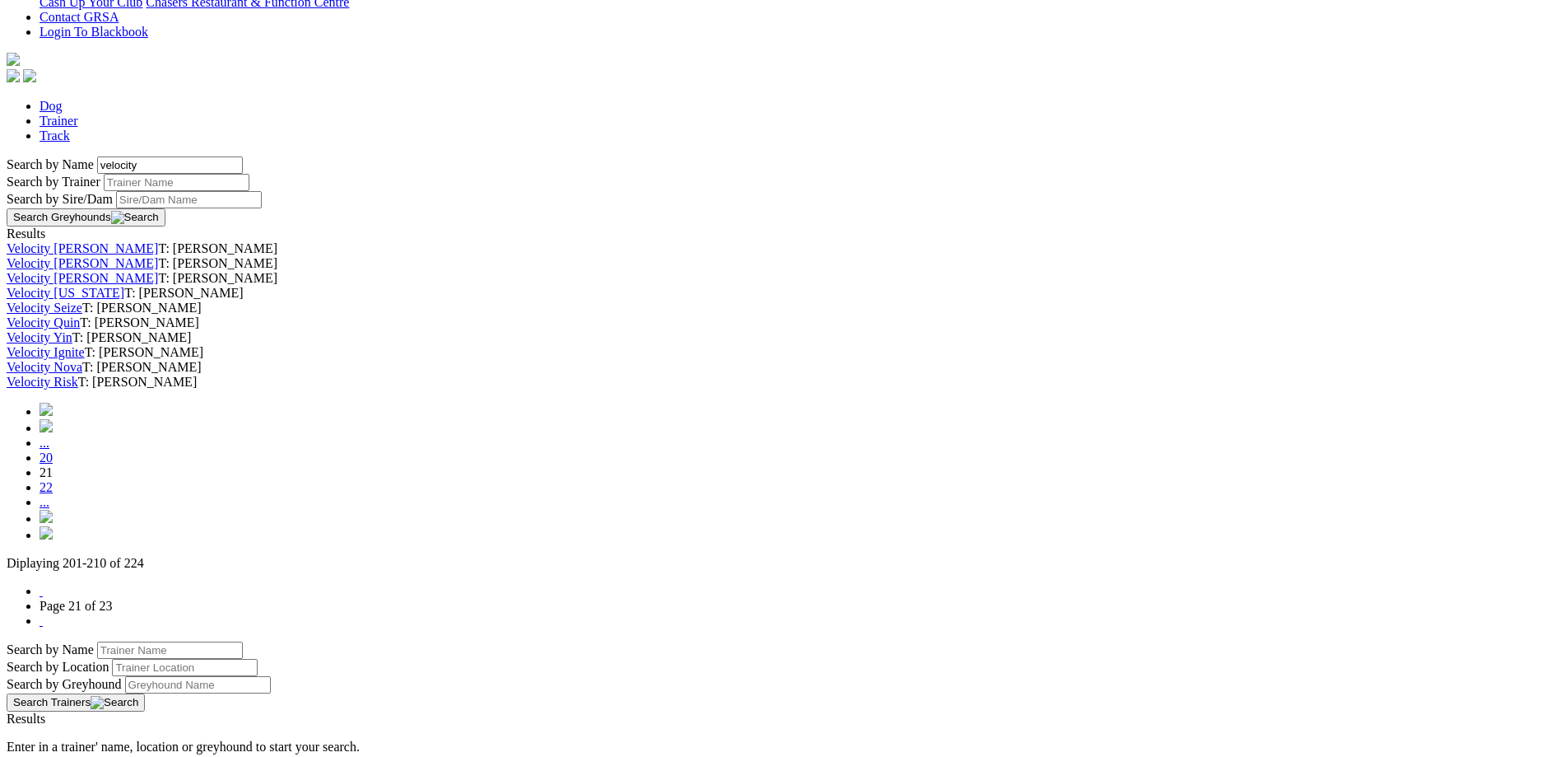
scroll to position [699, 0]
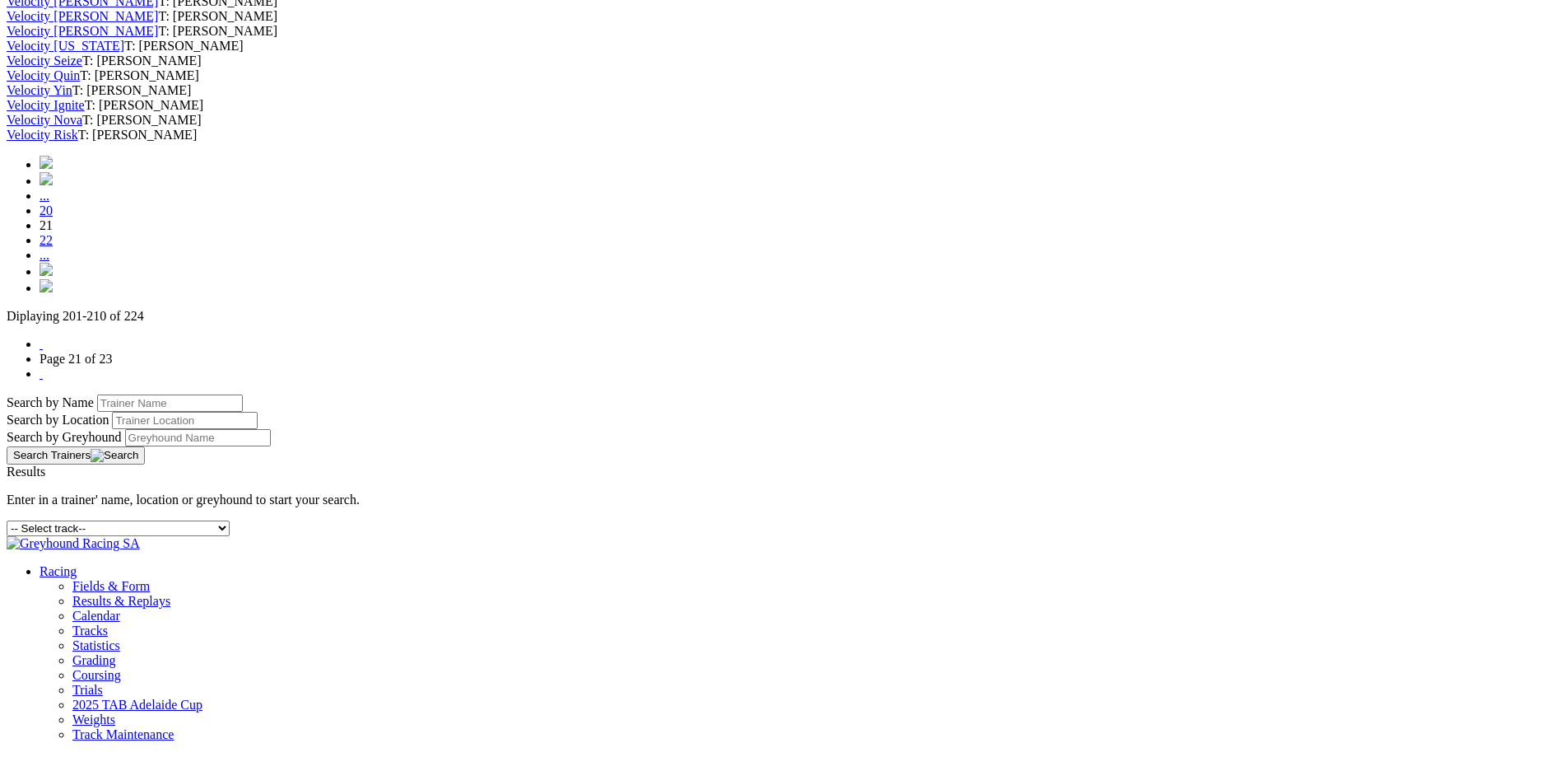
click at [52, 217] on link "20" at bounding box center [46, 210] width 14 height 14
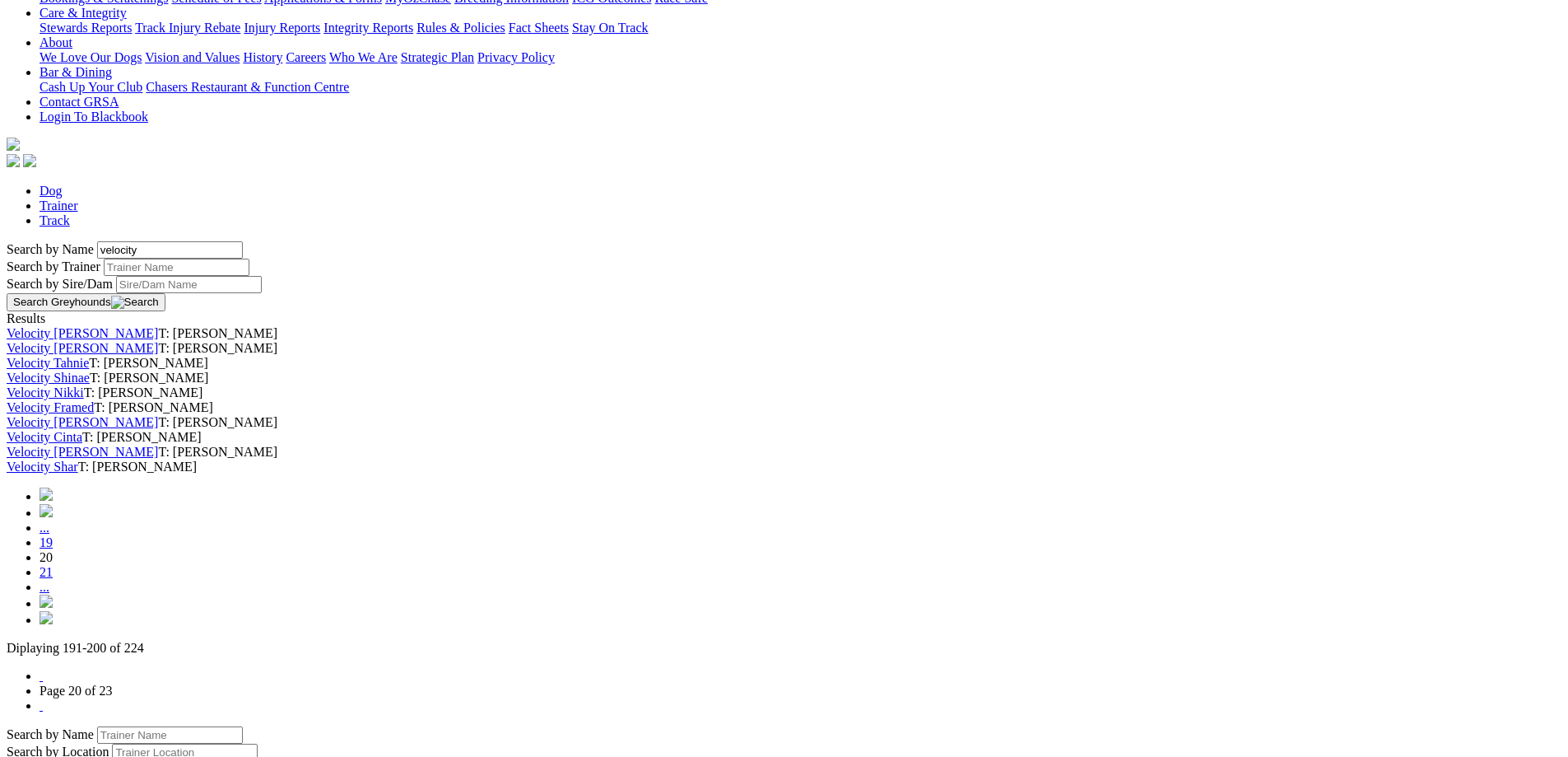
scroll to position [659, 0]
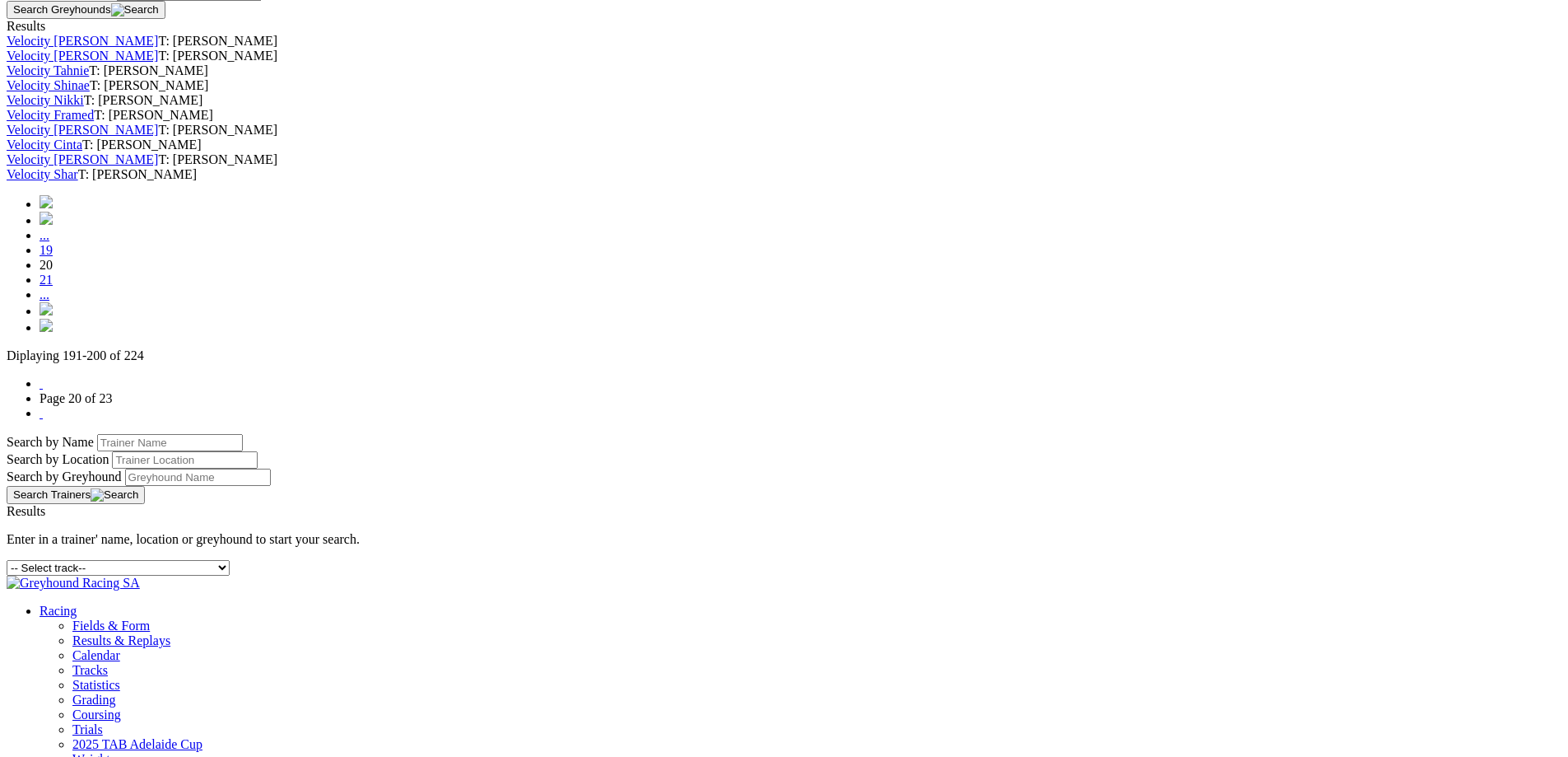
click at [78, 181] on link "Velocity Shar" at bounding box center [42, 174] width 72 height 14
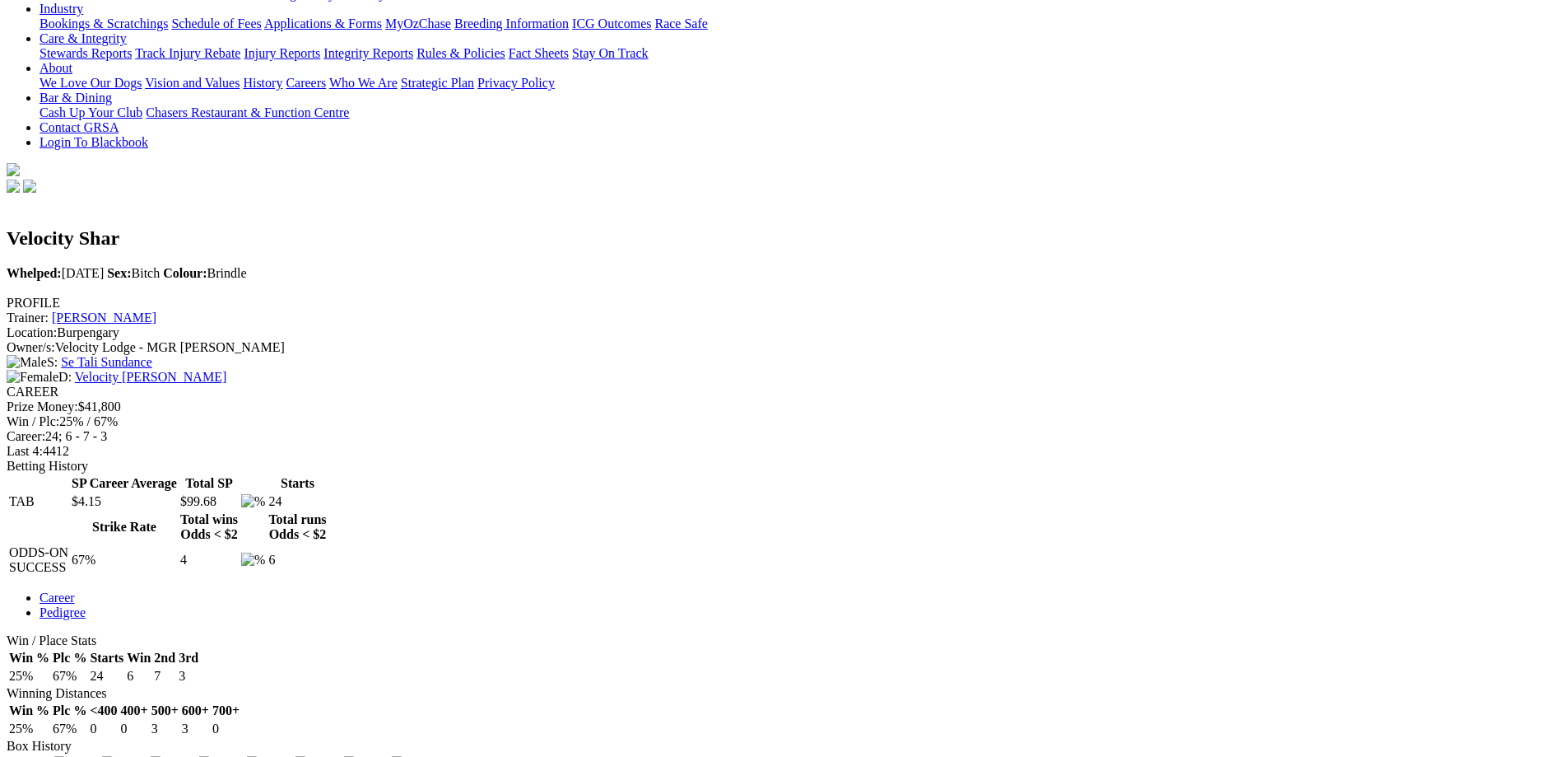
scroll to position [247, 0]
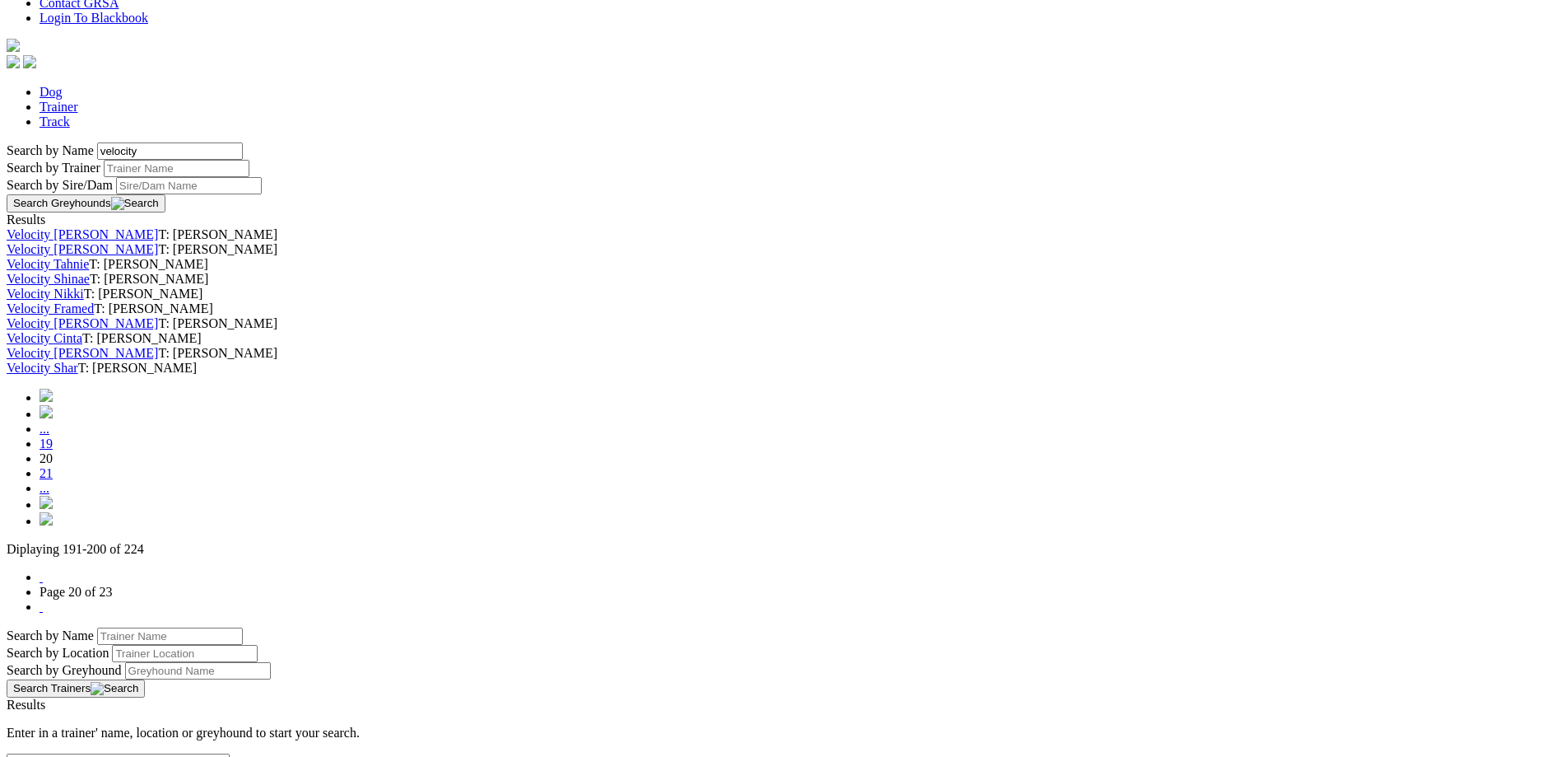
scroll to position [494, 0]
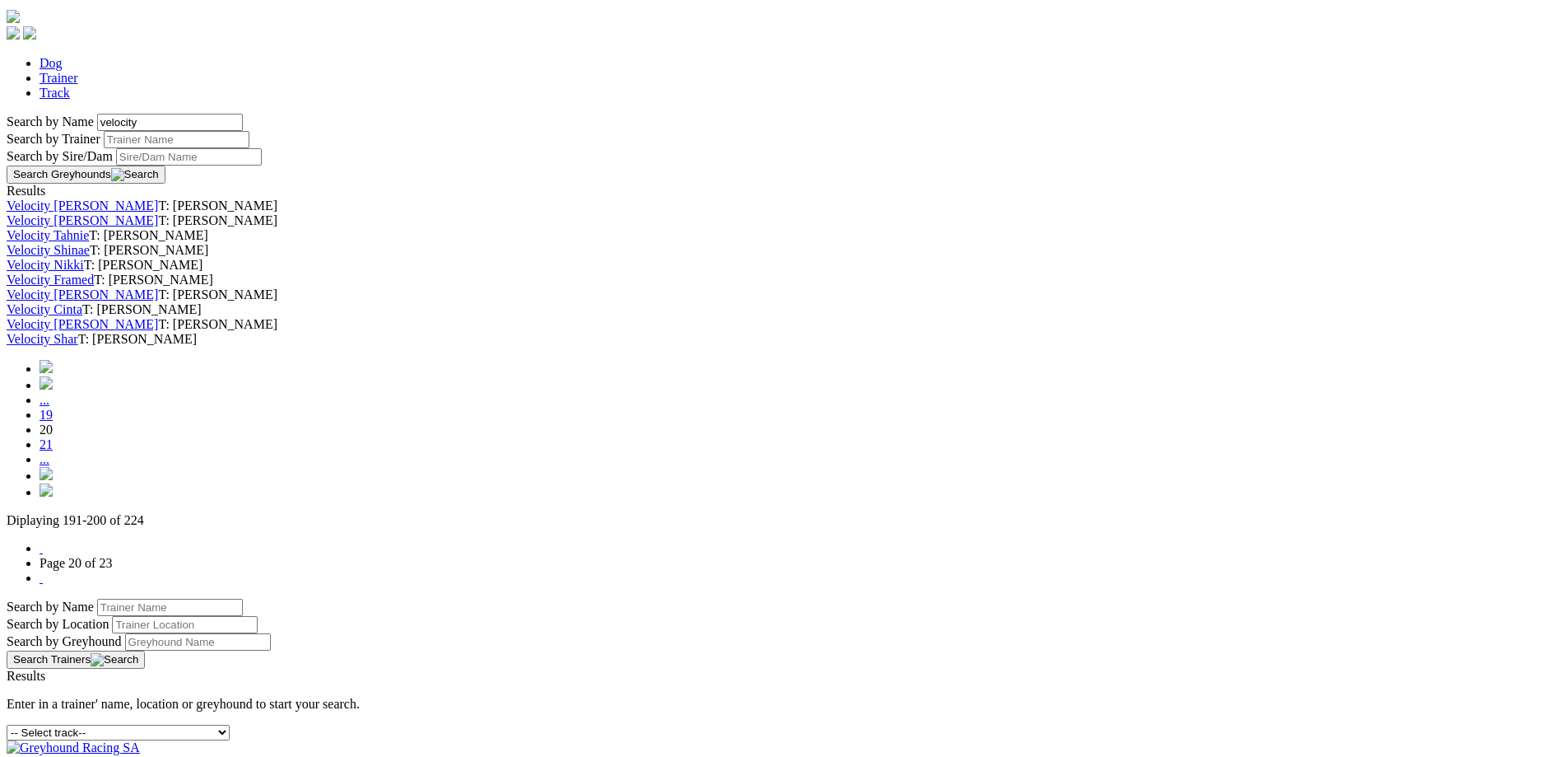
click at [84, 272] on link "Velocity Nikki" at bounding box center [46, 265] width 78 height 14
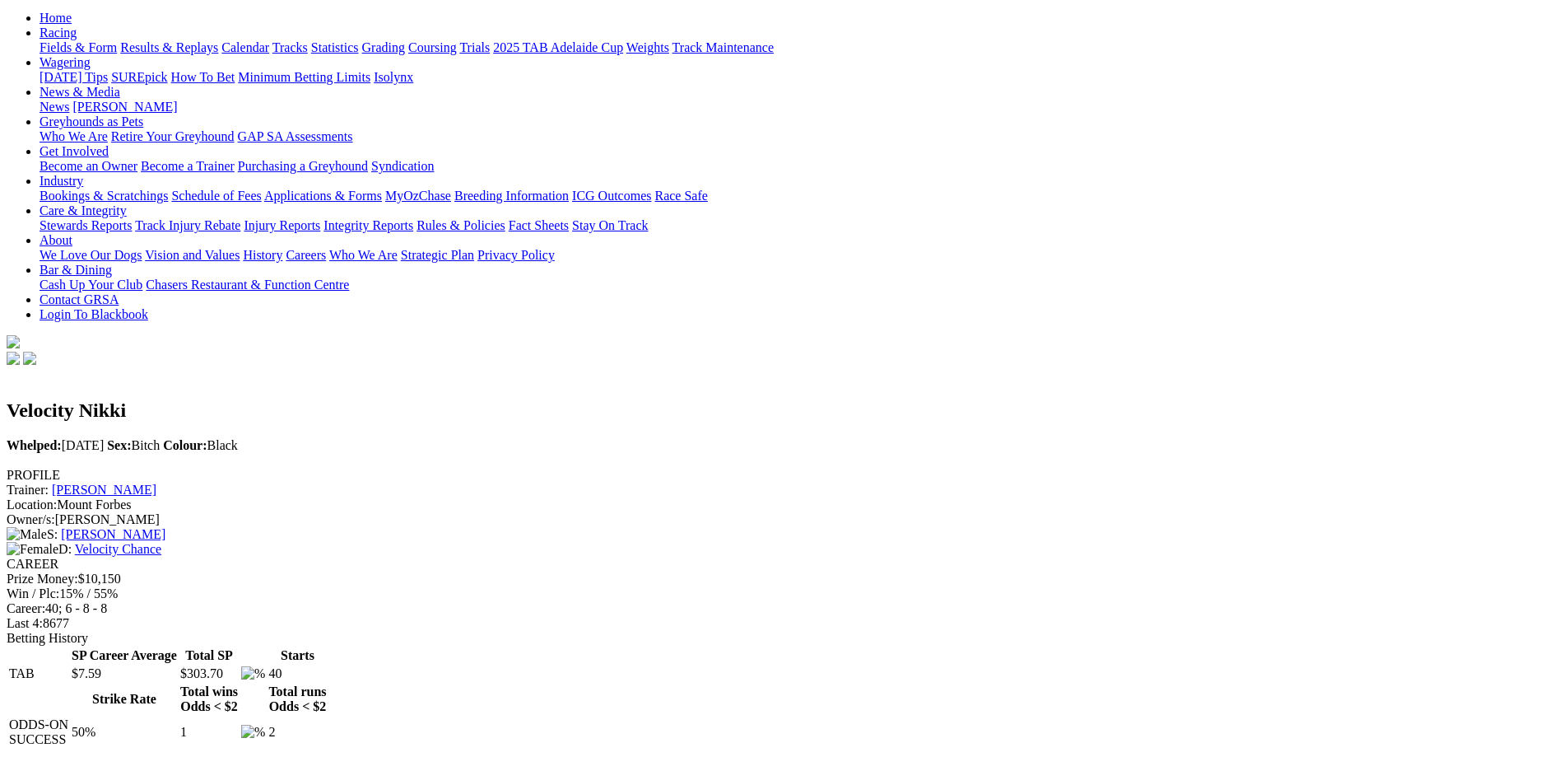
scroll to position [165, 0]
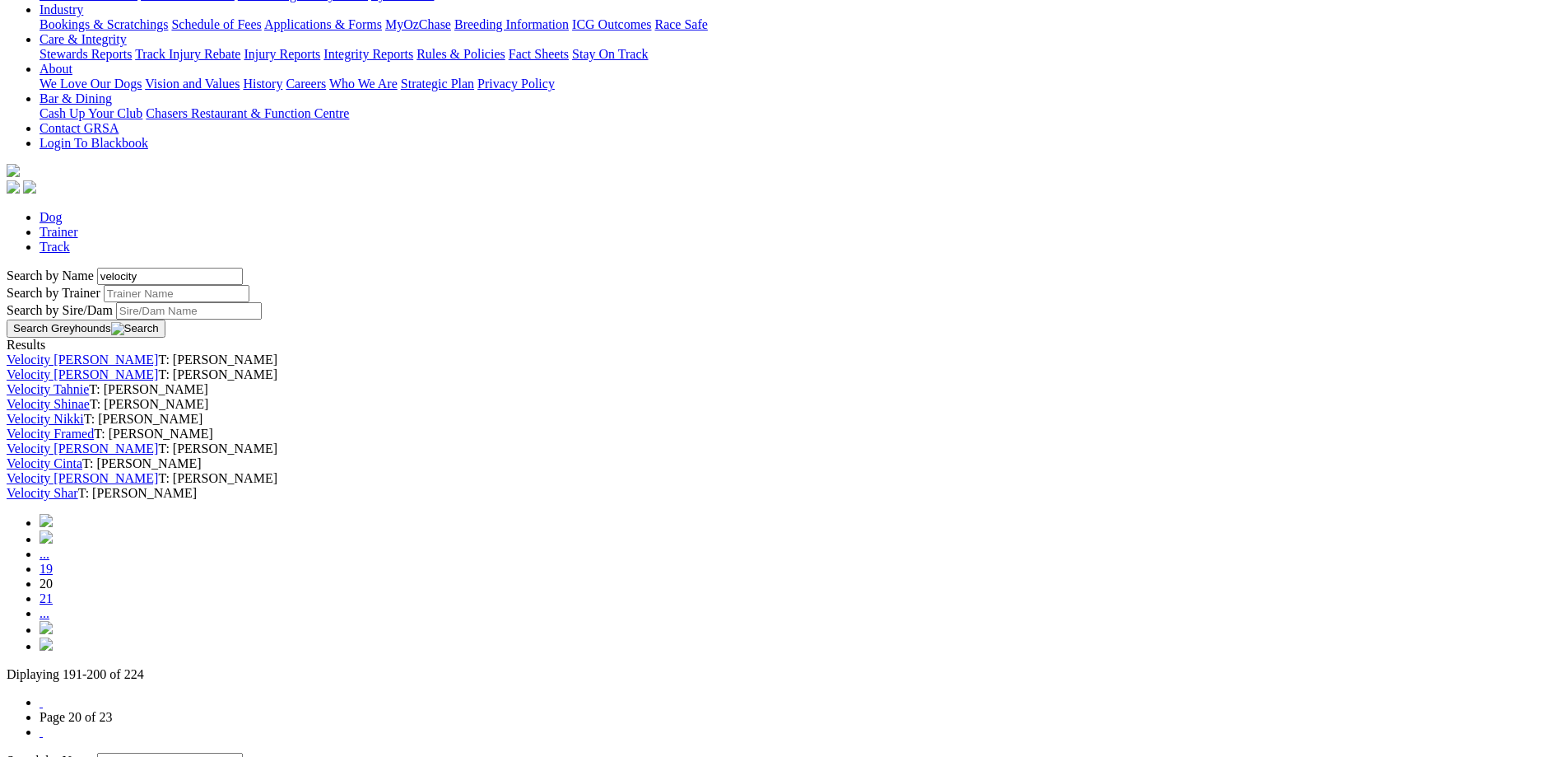
scroll to position [412, 0]
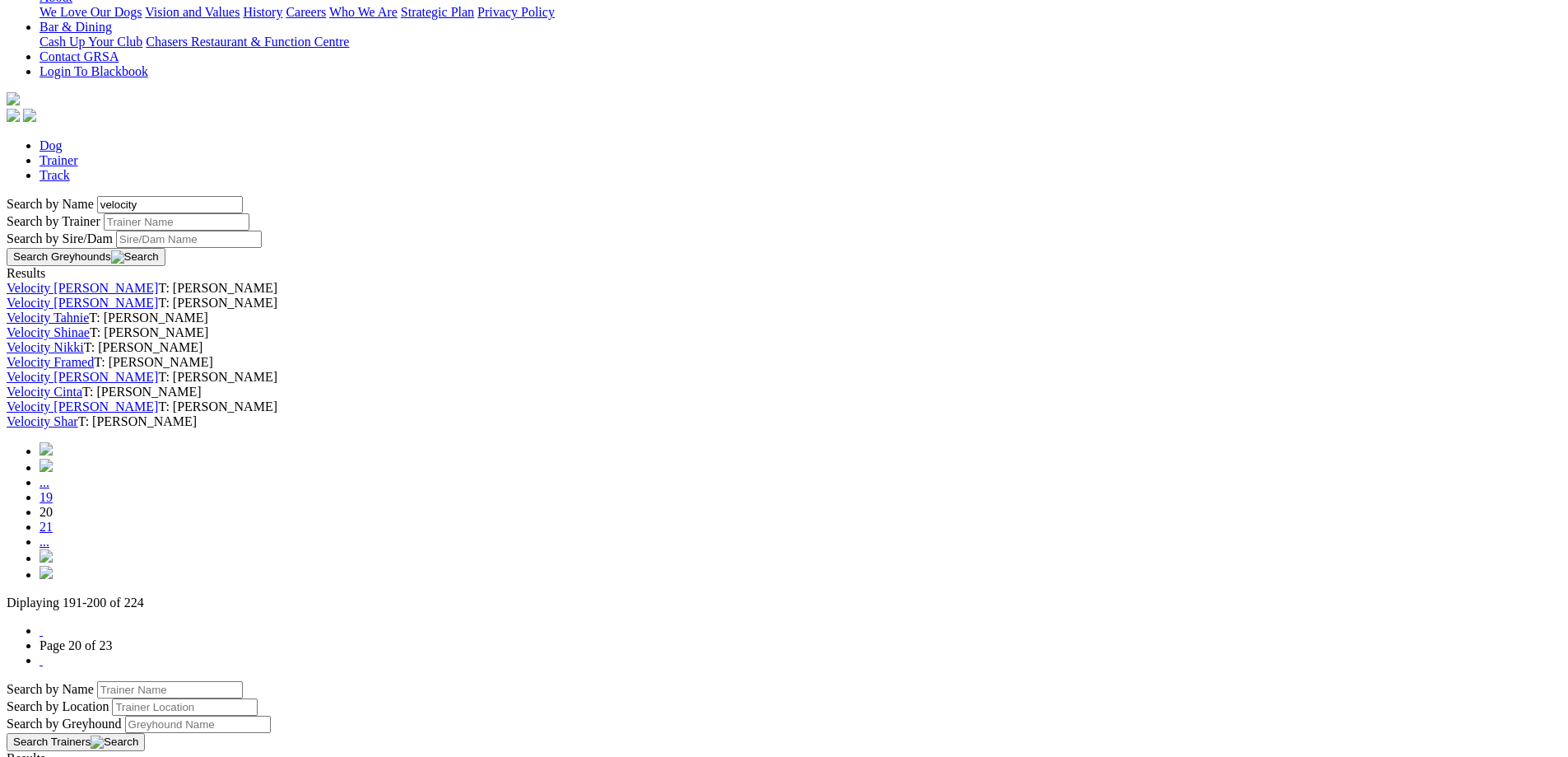
click at [94, 369] on link "Velocity Framed" at bounding box center [50, 362] width 87 height 14
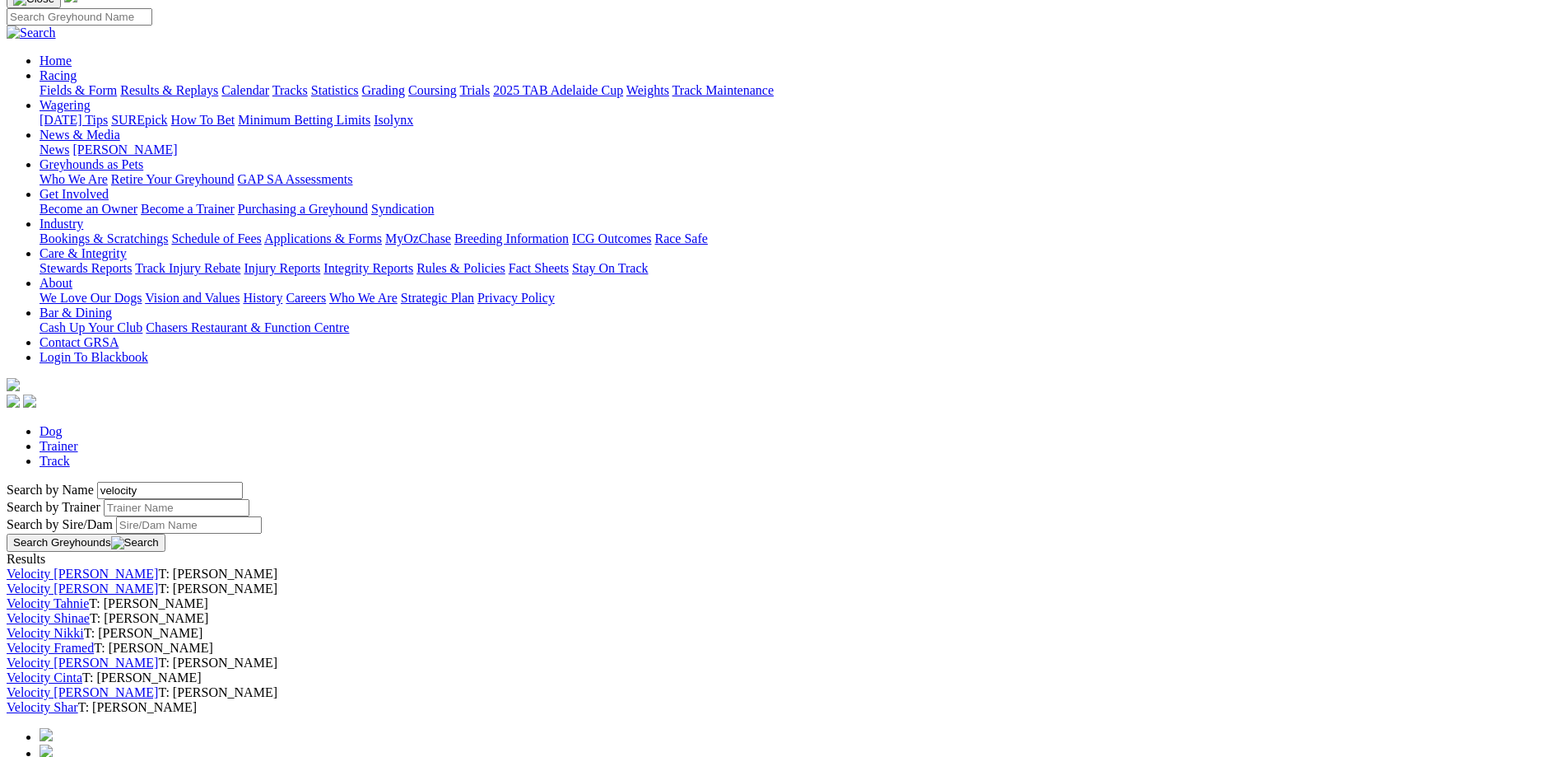
scroll to position [247, 0]
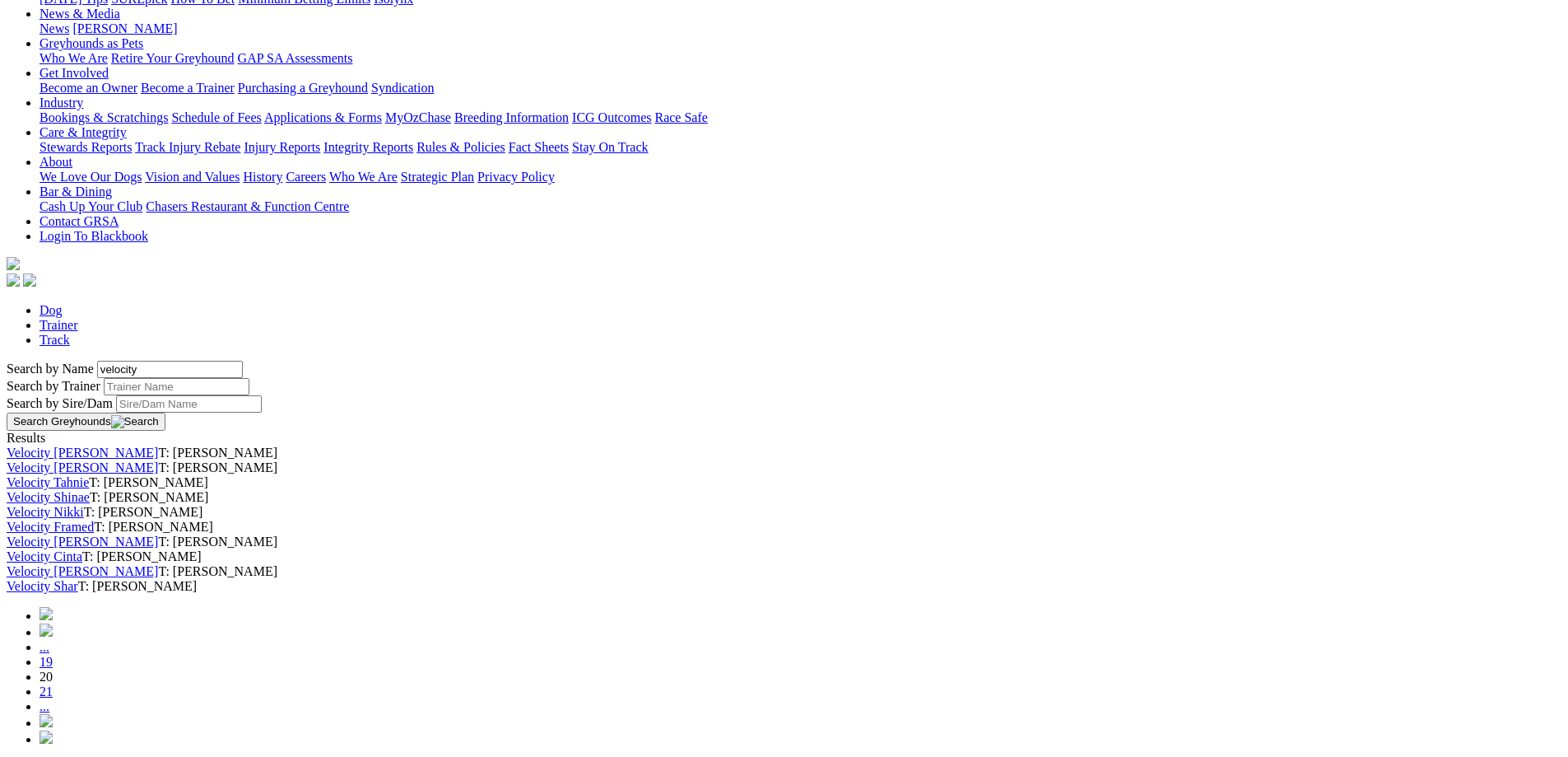
click at [89, 475] on link "Velocity Tahnie" at bounding box center [47, 482] width 82 height 14
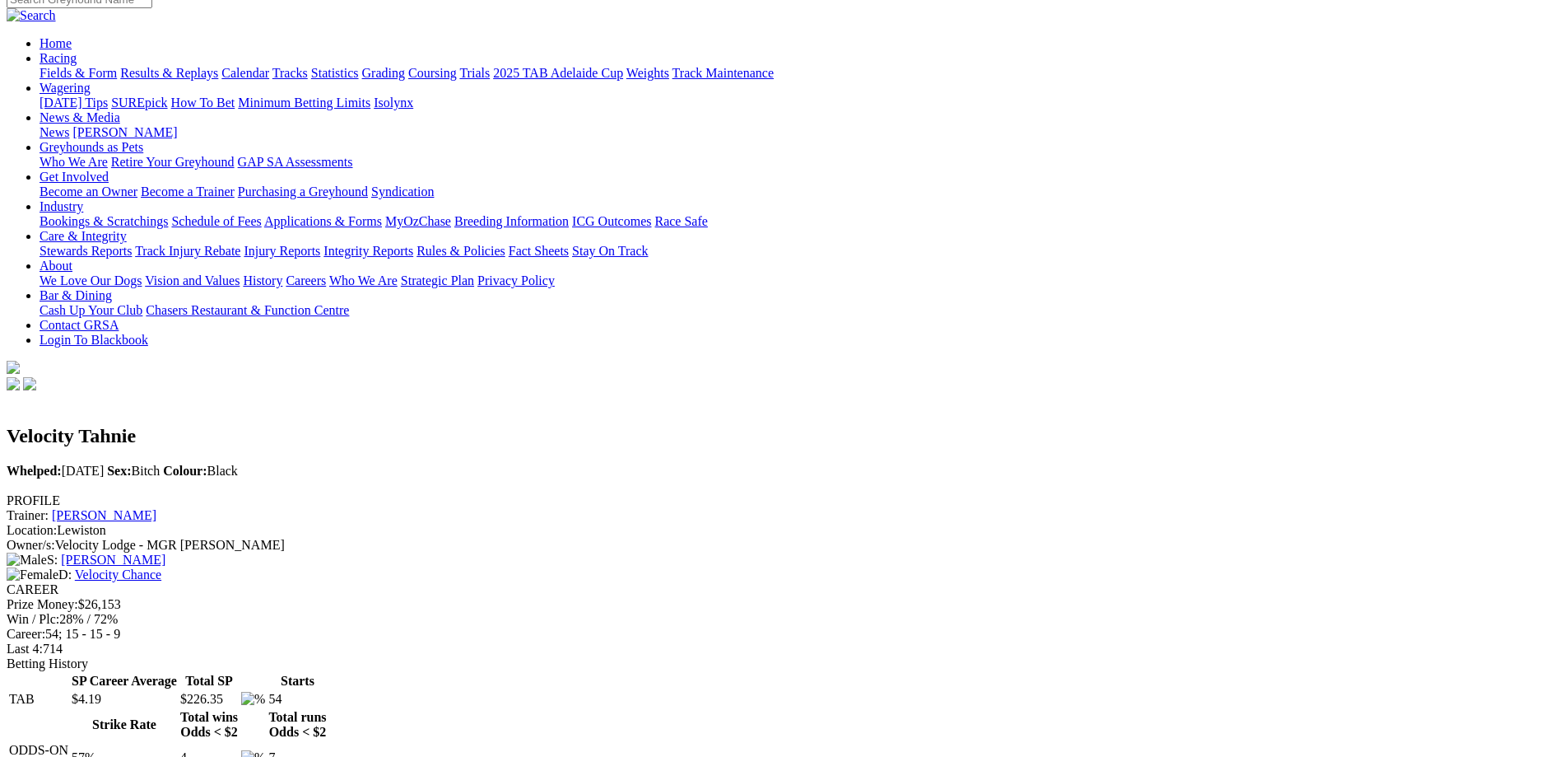
scroll to position [82, 0]
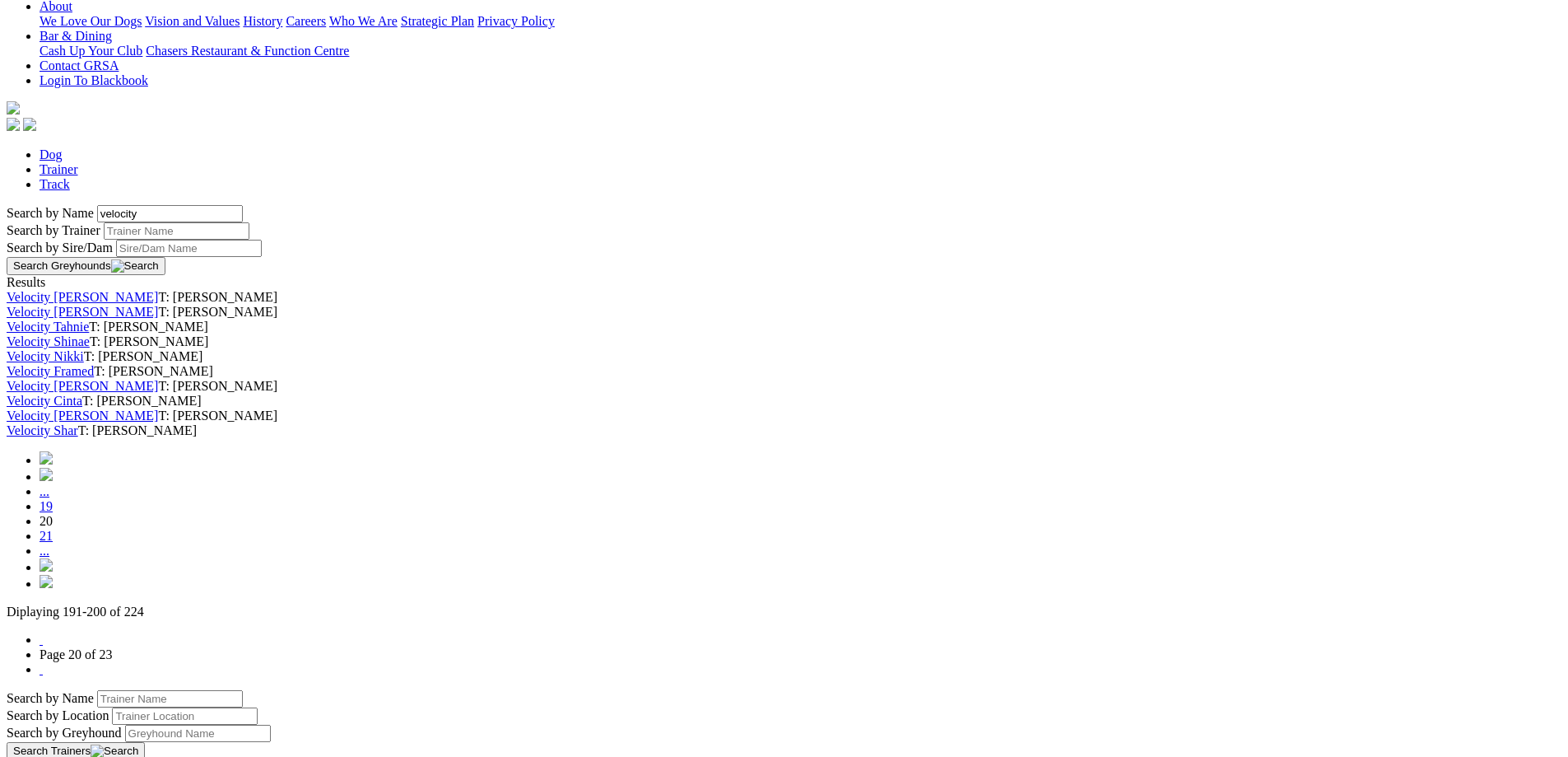
scroll to position [494, 0]
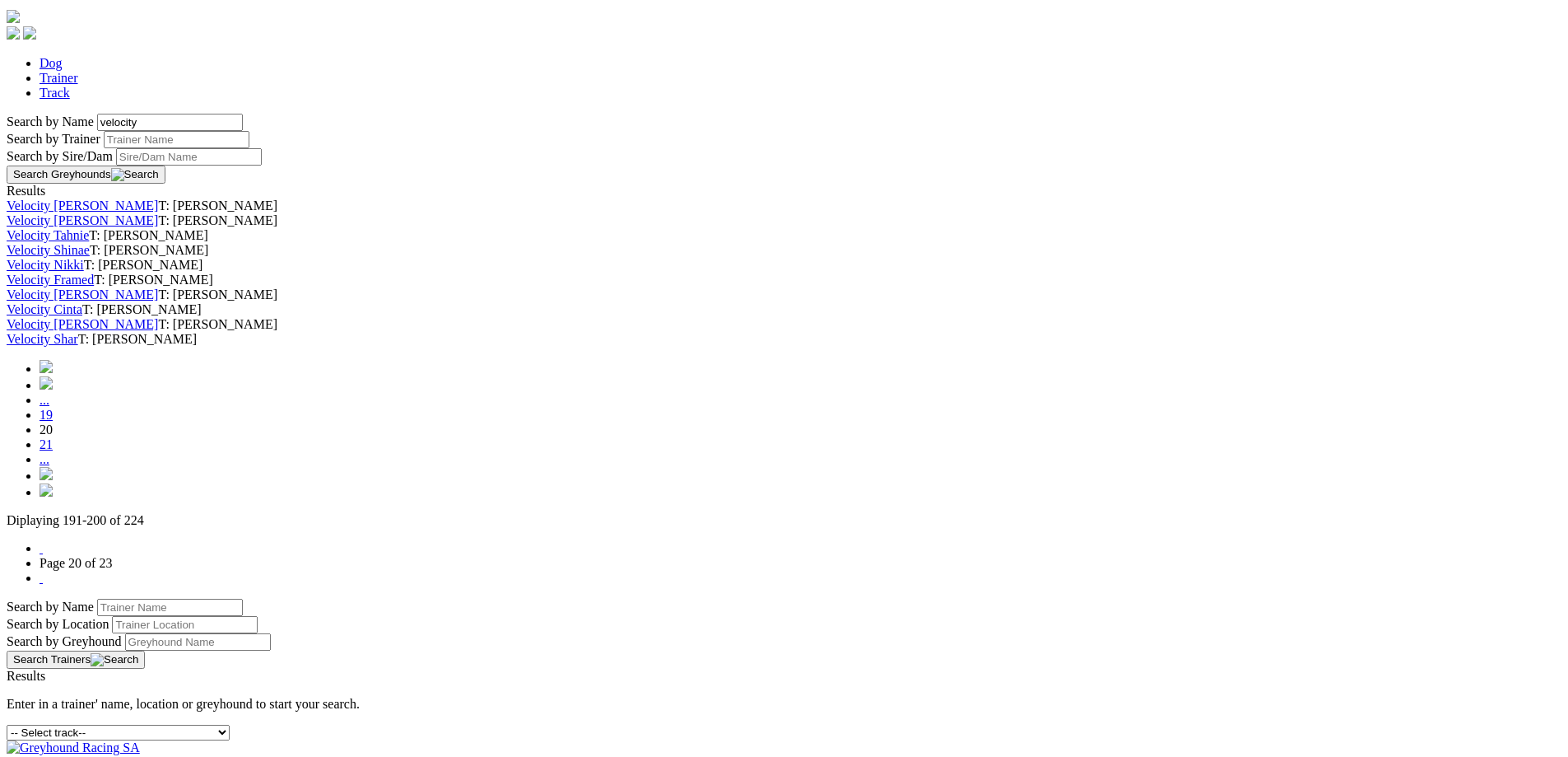
click at [52, 421] on link "19" at bounding box center [46, 414] width 14 height 14
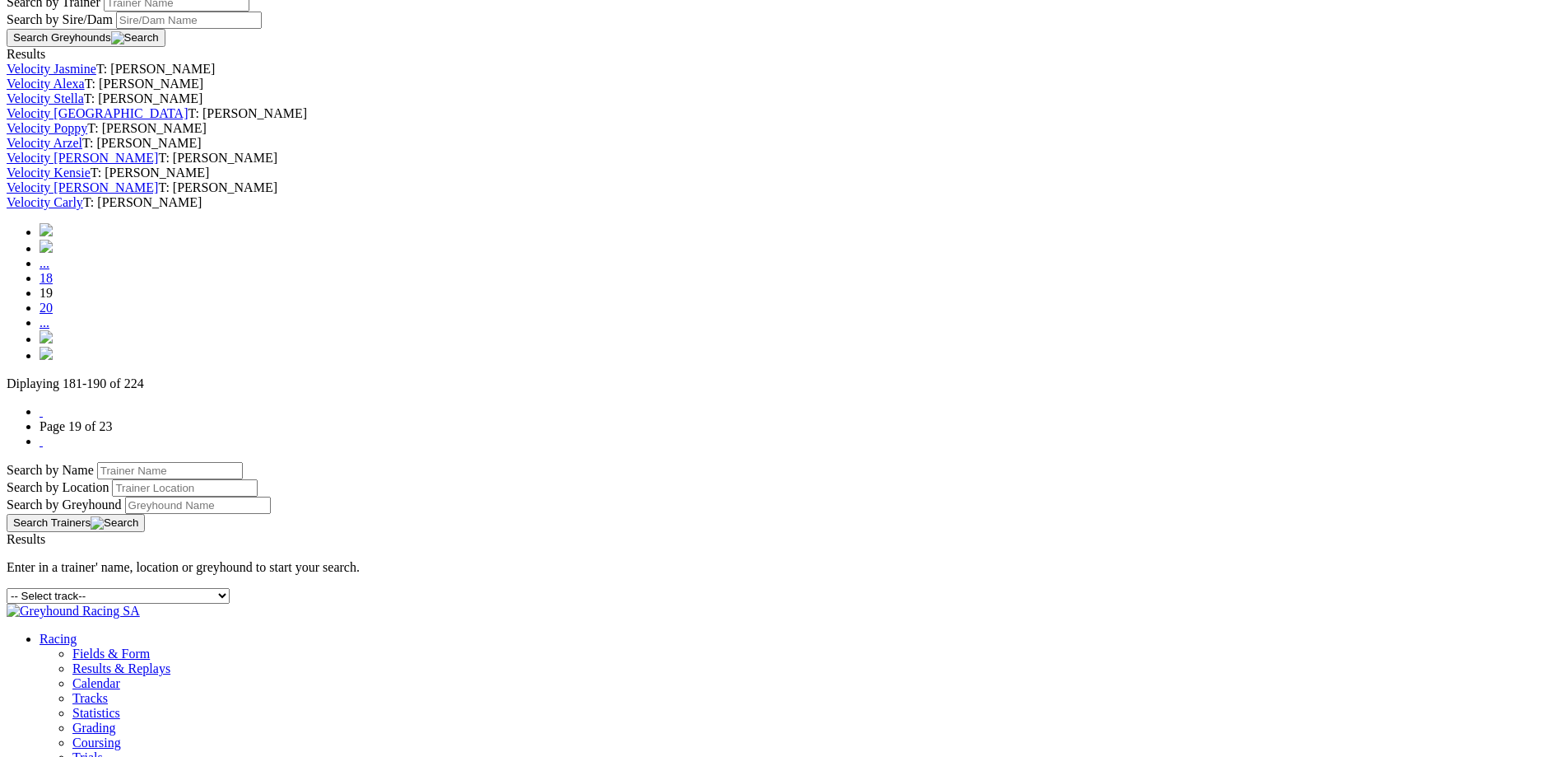
scroll to position [659, 0]
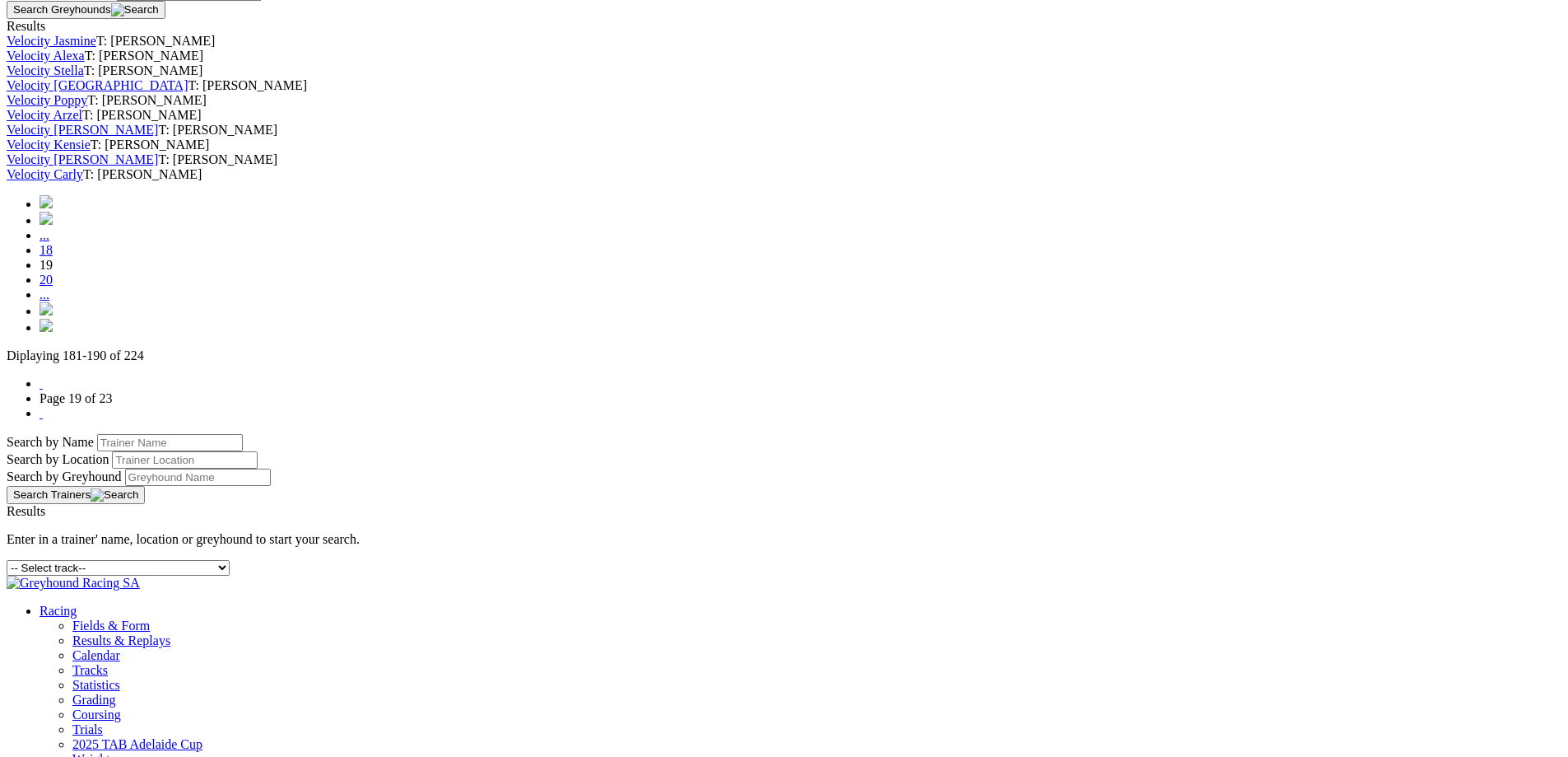
click at [158, 137] on link "Velocity Ivana" at bounding box center [82, 129] width 151 height 14
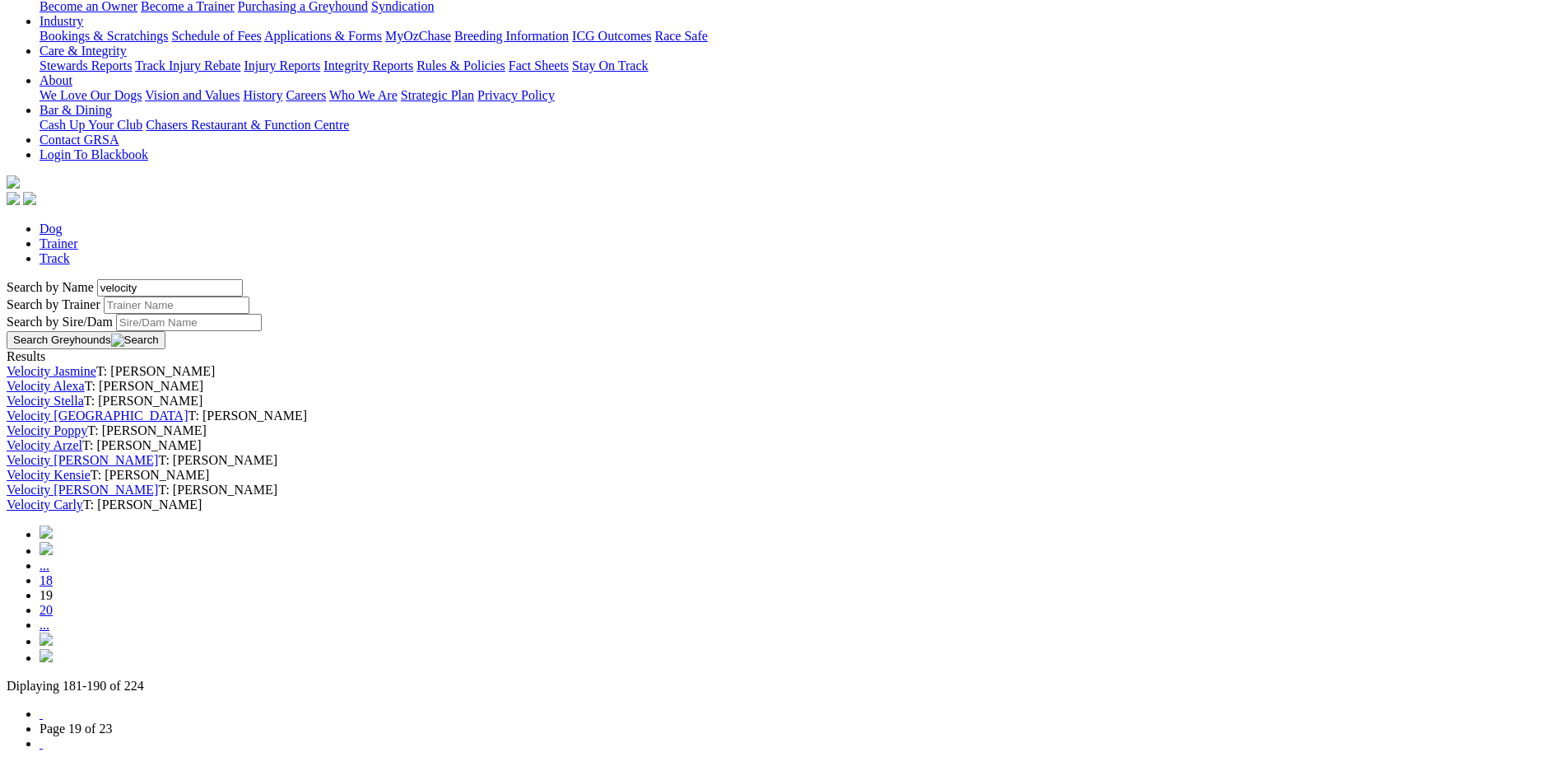
scroll to position [329, 0]
click at [87, 436] on link "Velocity Poppy" at bounding box center [46, 429] width 80 height 14
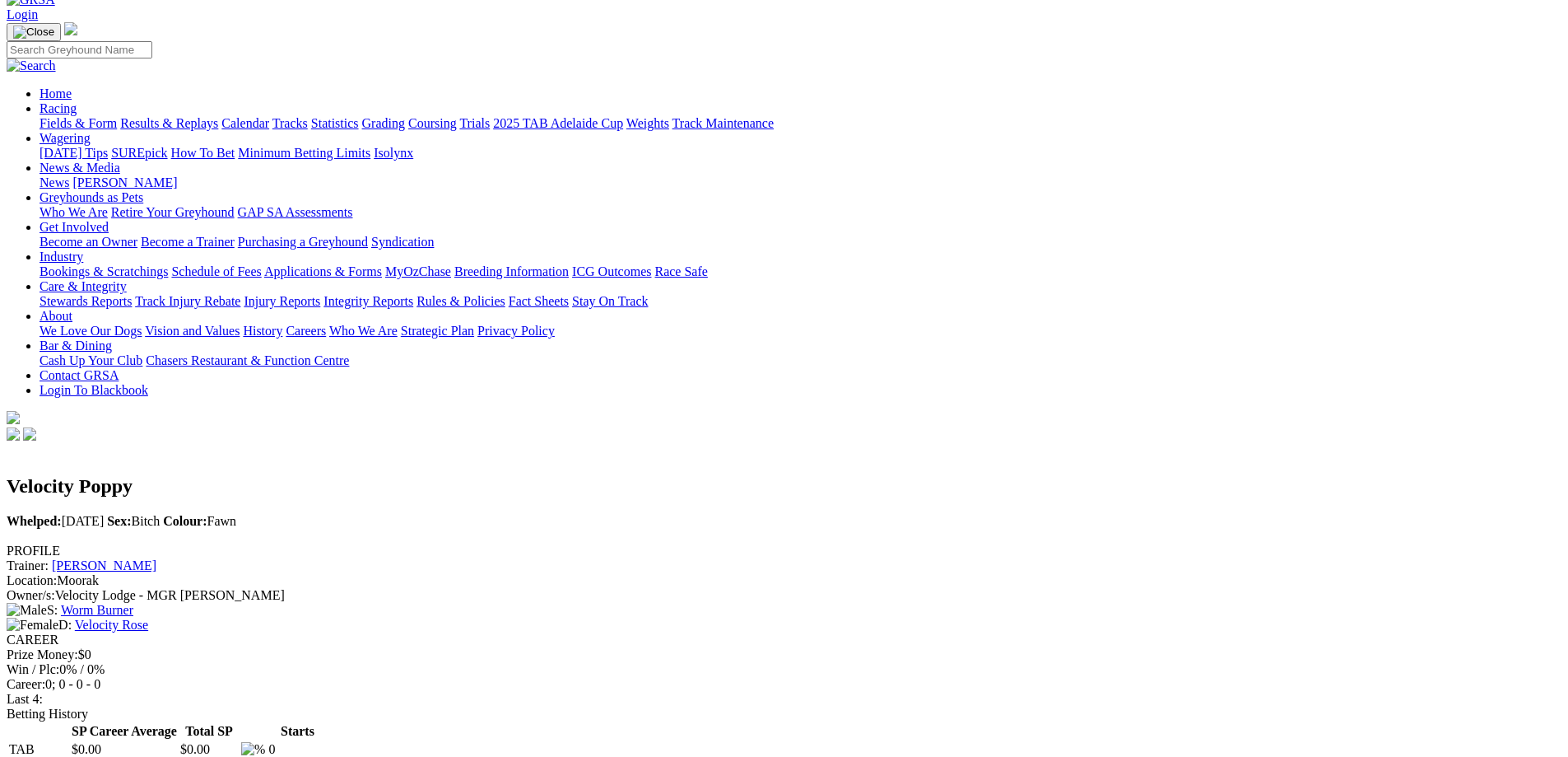
scroll to position [165, 0]
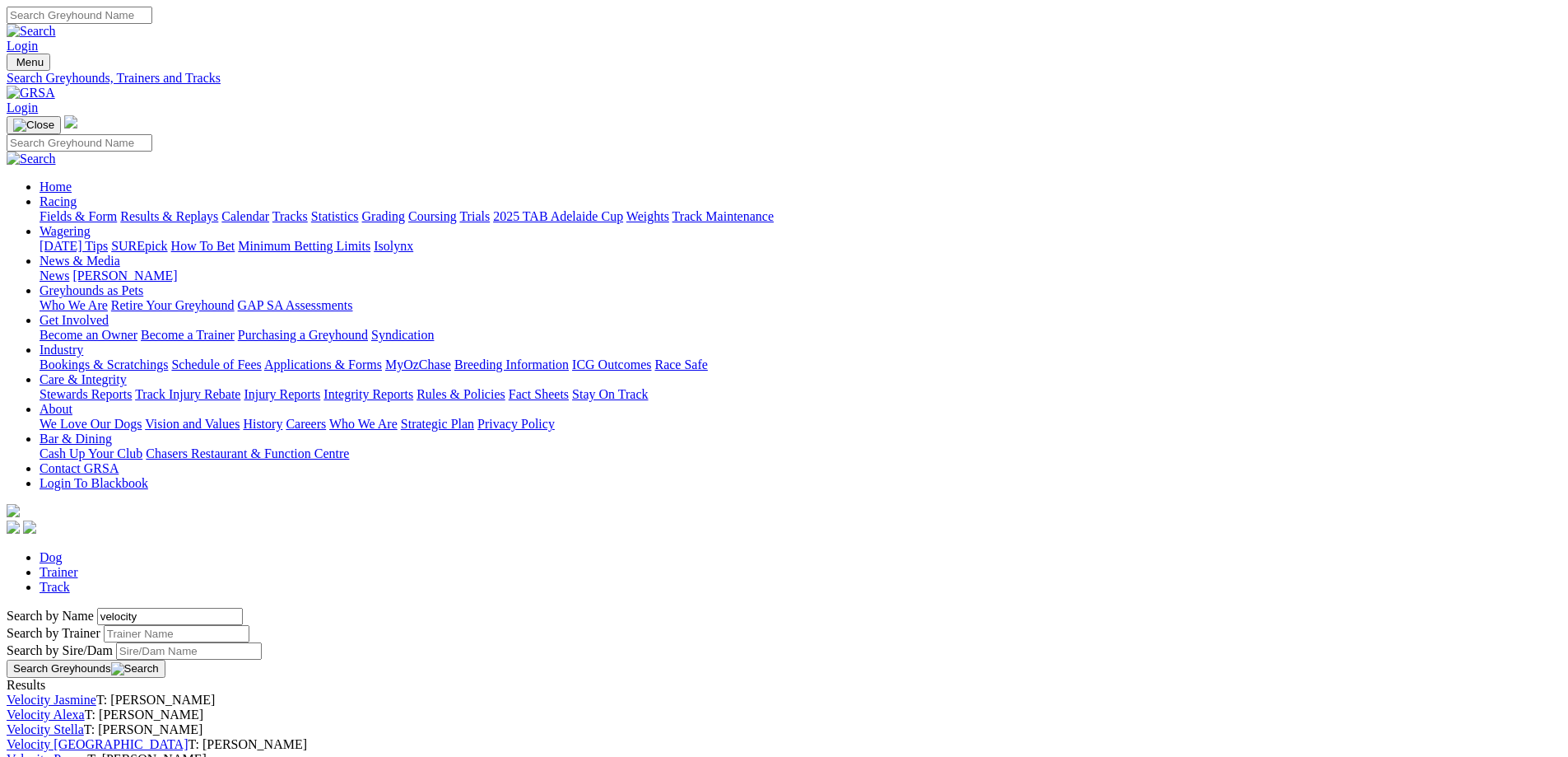
click at [85, 707] on link "Velocity Alexa" at bounding box center [46, 714] width 78 height 14
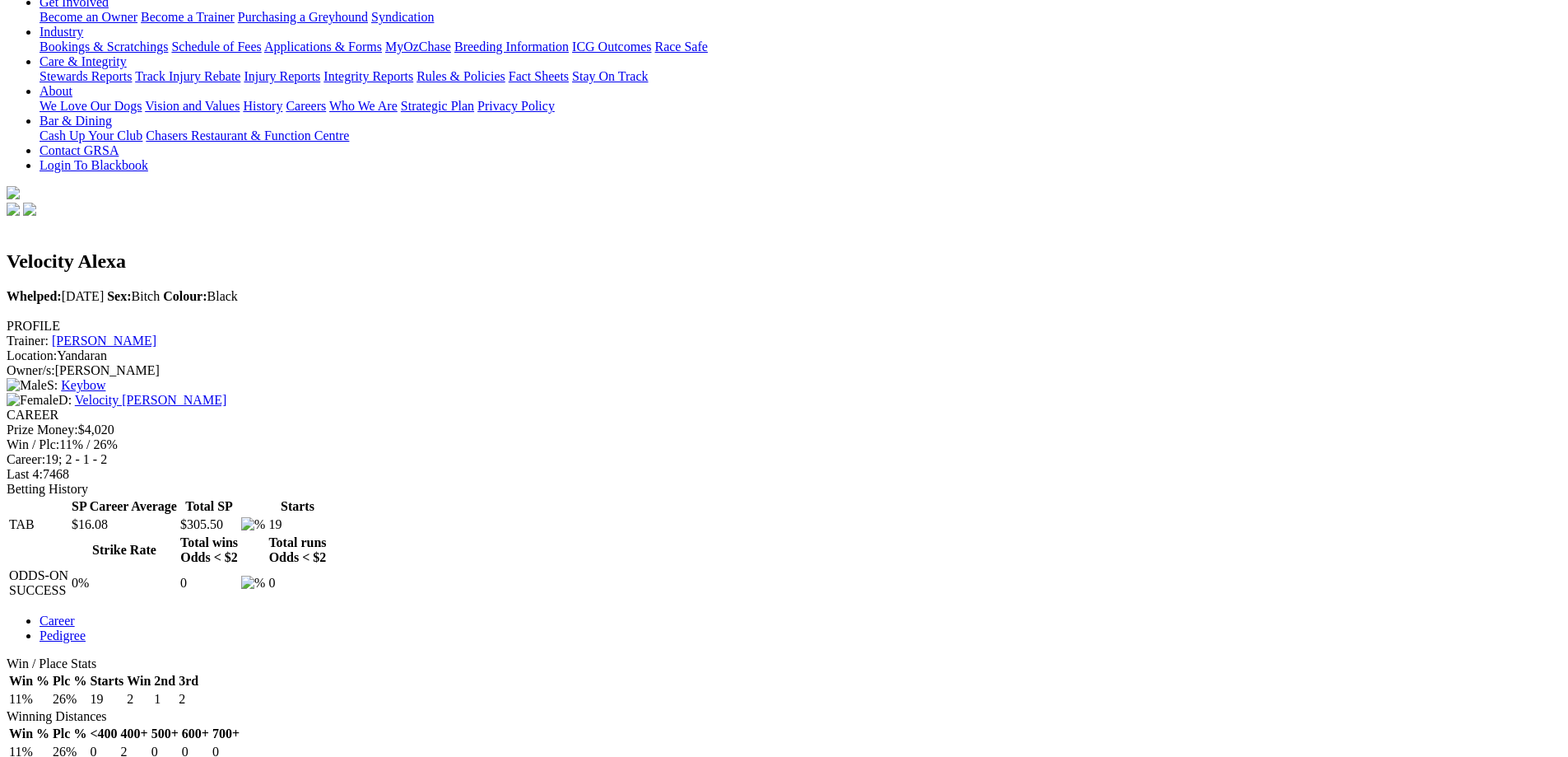
scroll to position [329, 0]
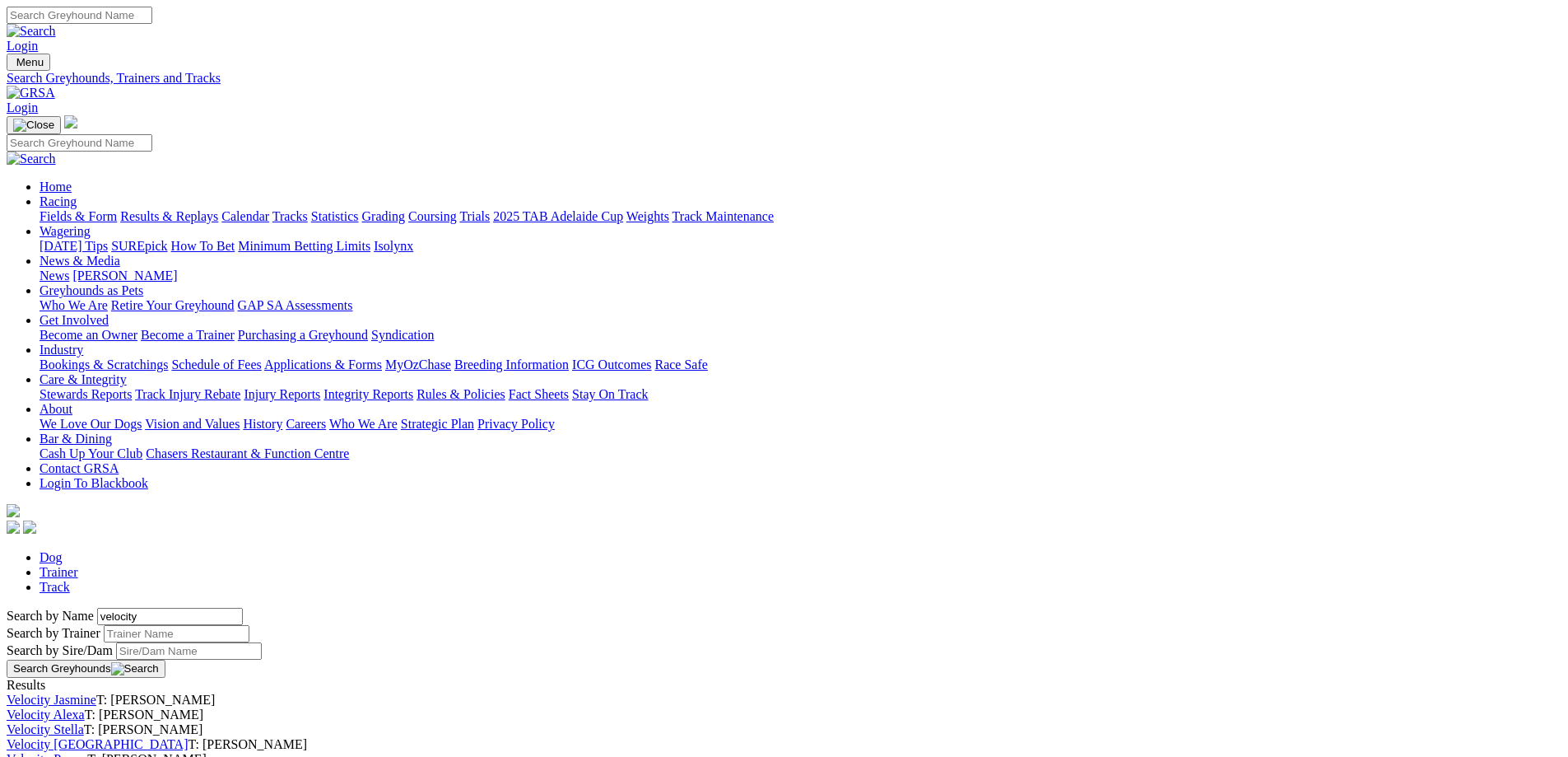
click at [96, 693] on link "Velocity Jasmine" at bounding box center [52, 699] width 90 height 14
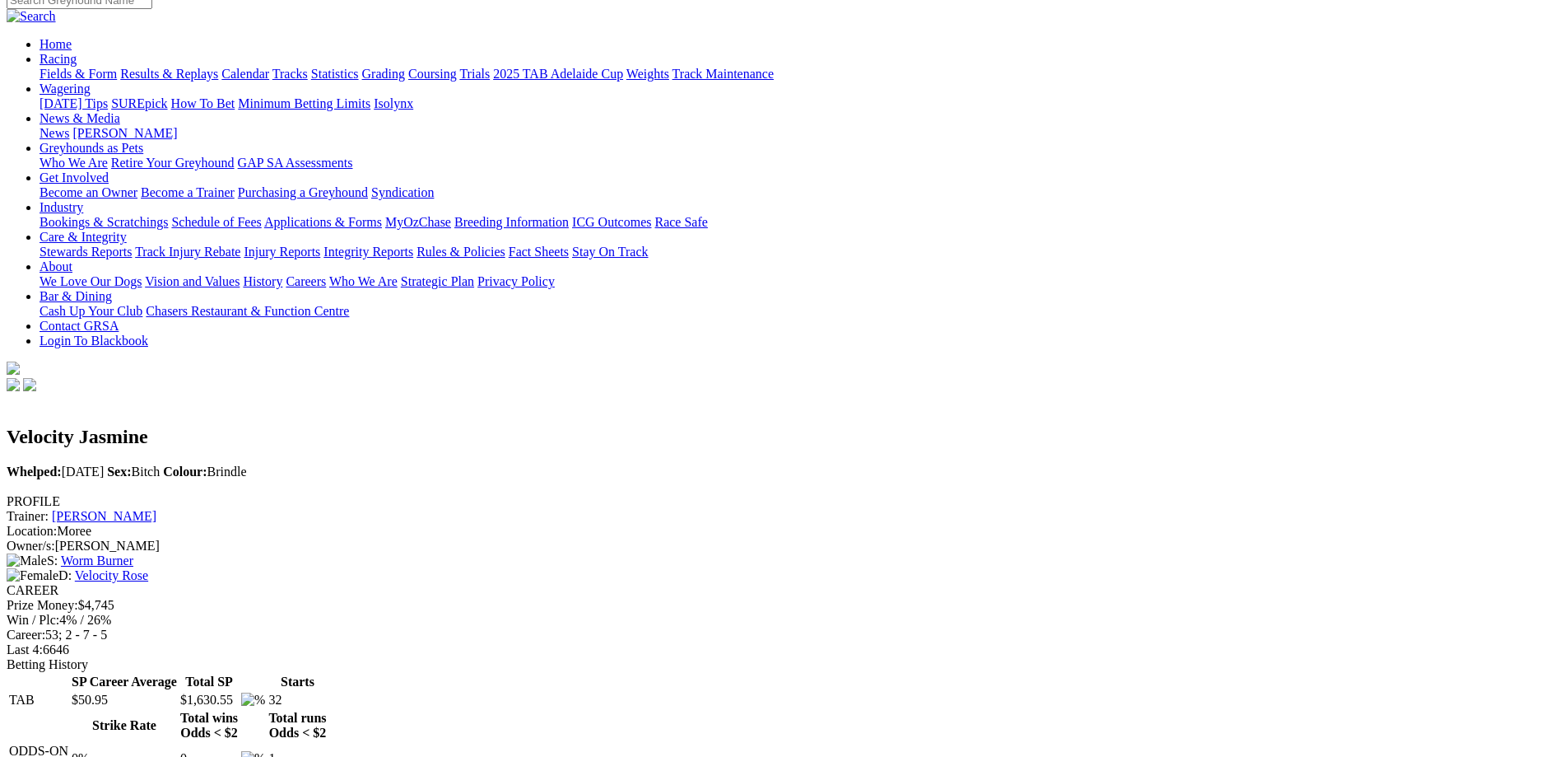
scroll to position [165, 0]
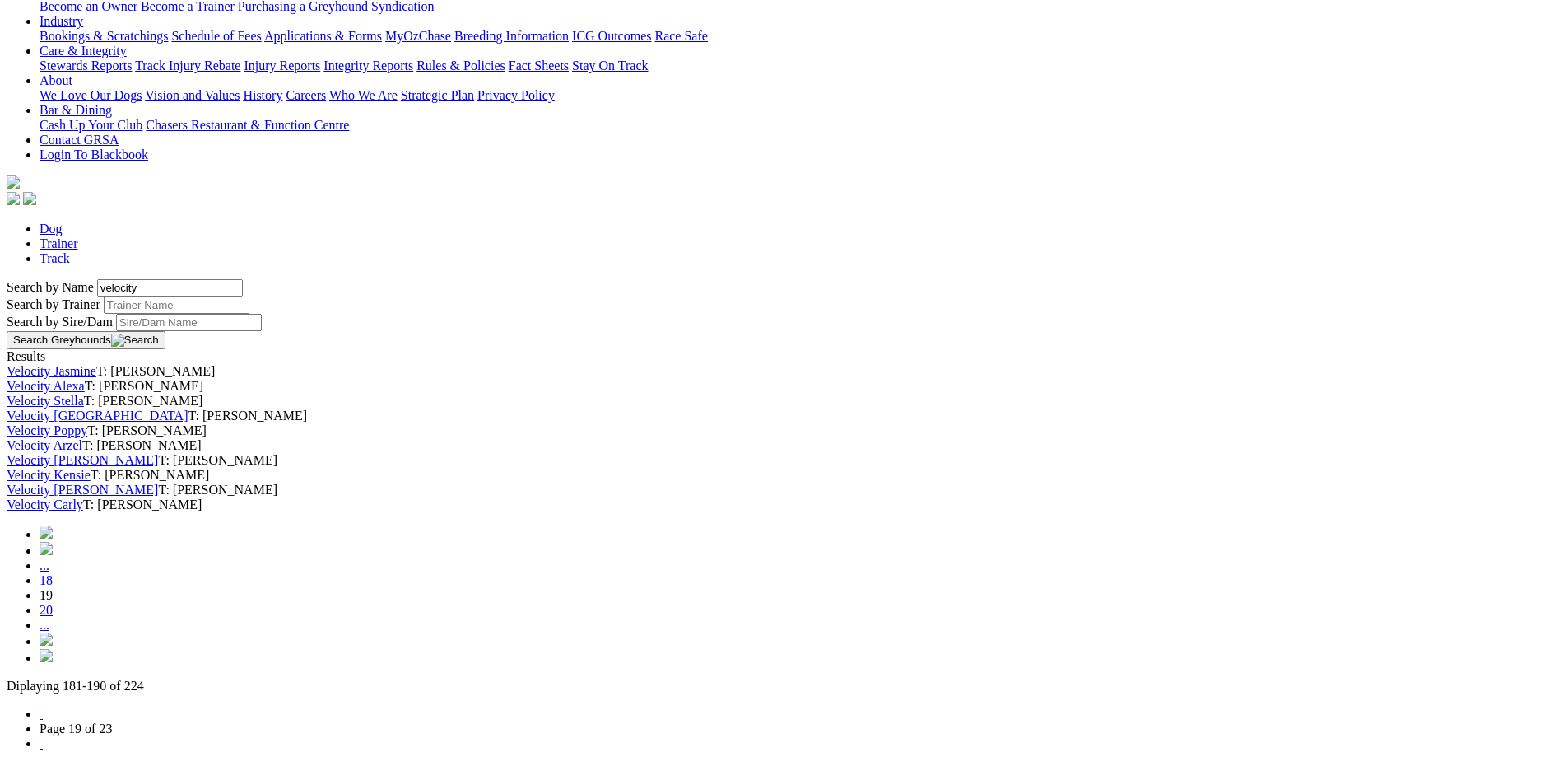
scroll to position [329, 0]
click at [84, 392] on link "Velocity Stella" at bounding box center [46, 399] width 78 height 14
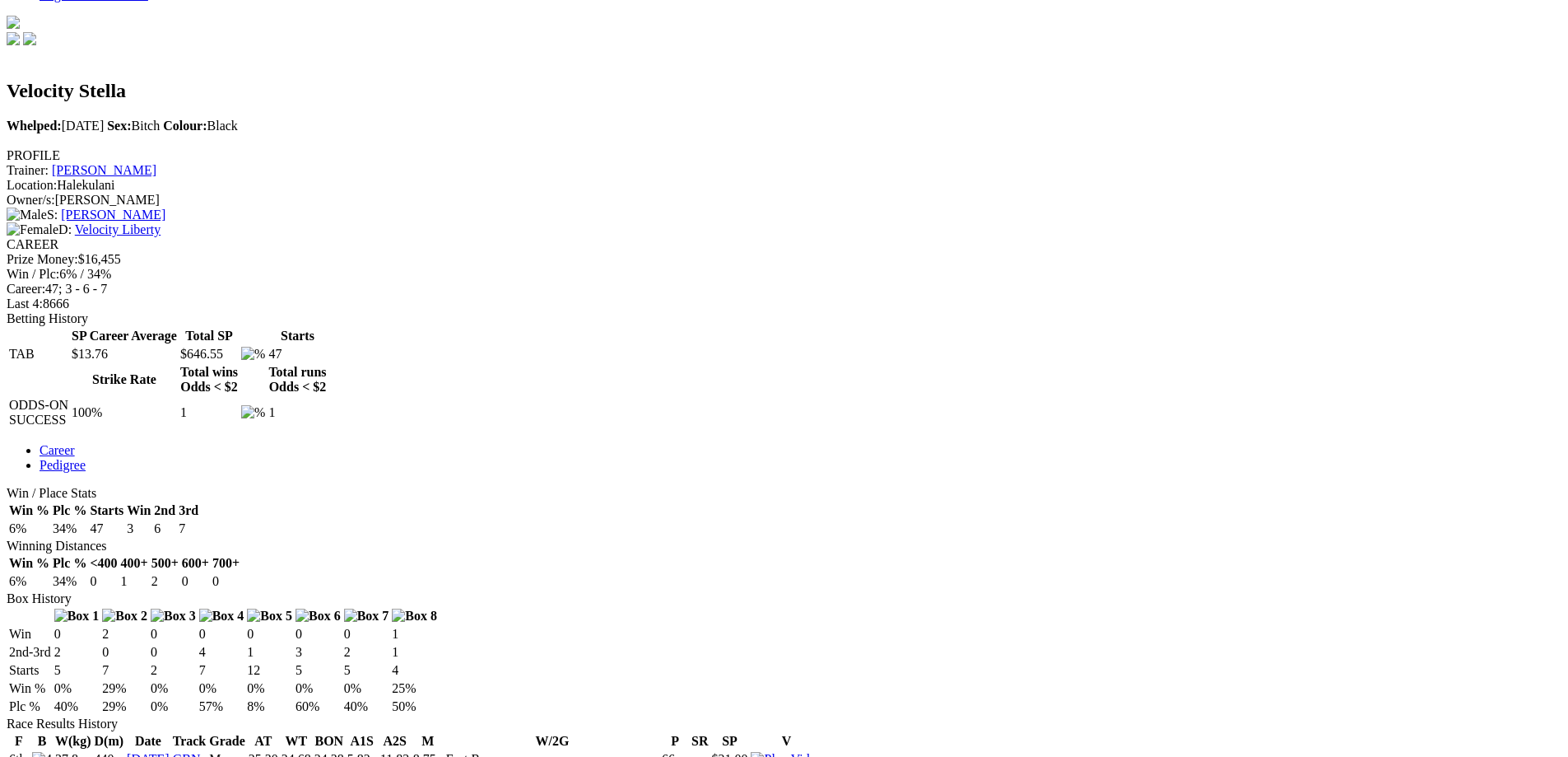
scroll to position [494, 0]
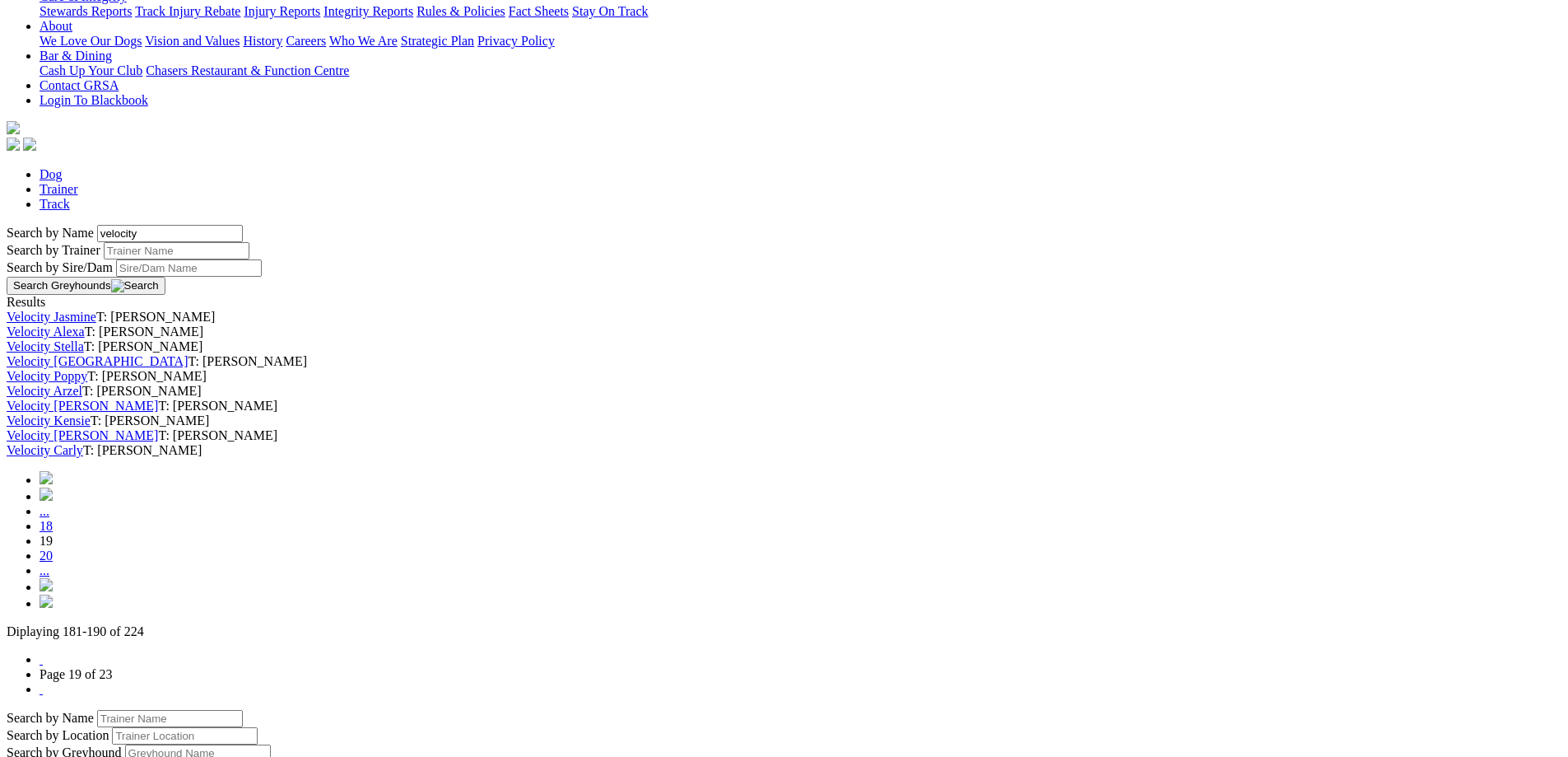
scroll to position [412, 0]
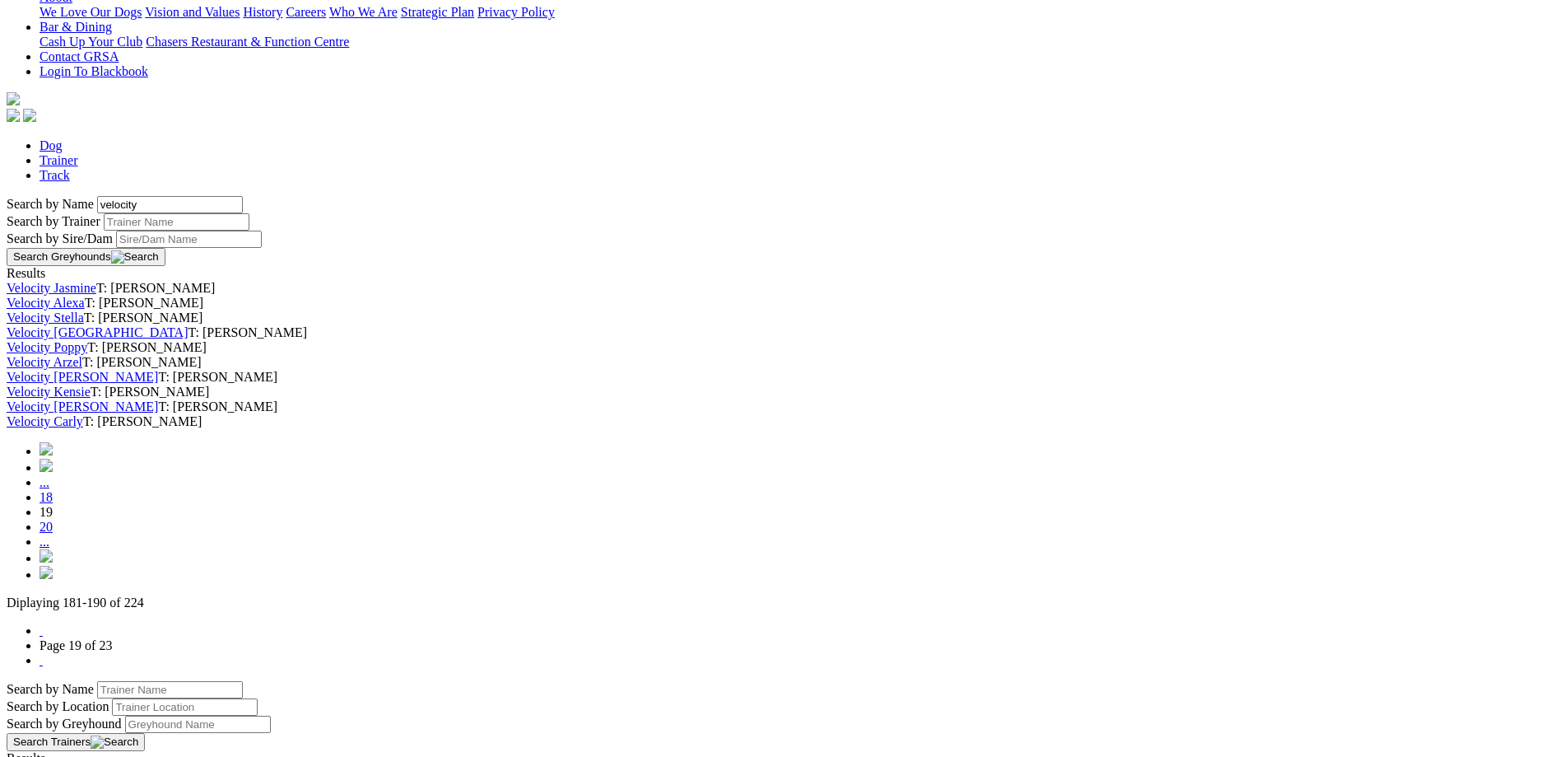
click at [82, 369] on link "Velocity Arzel" at bounding box center [45, 362] width 76 height 14
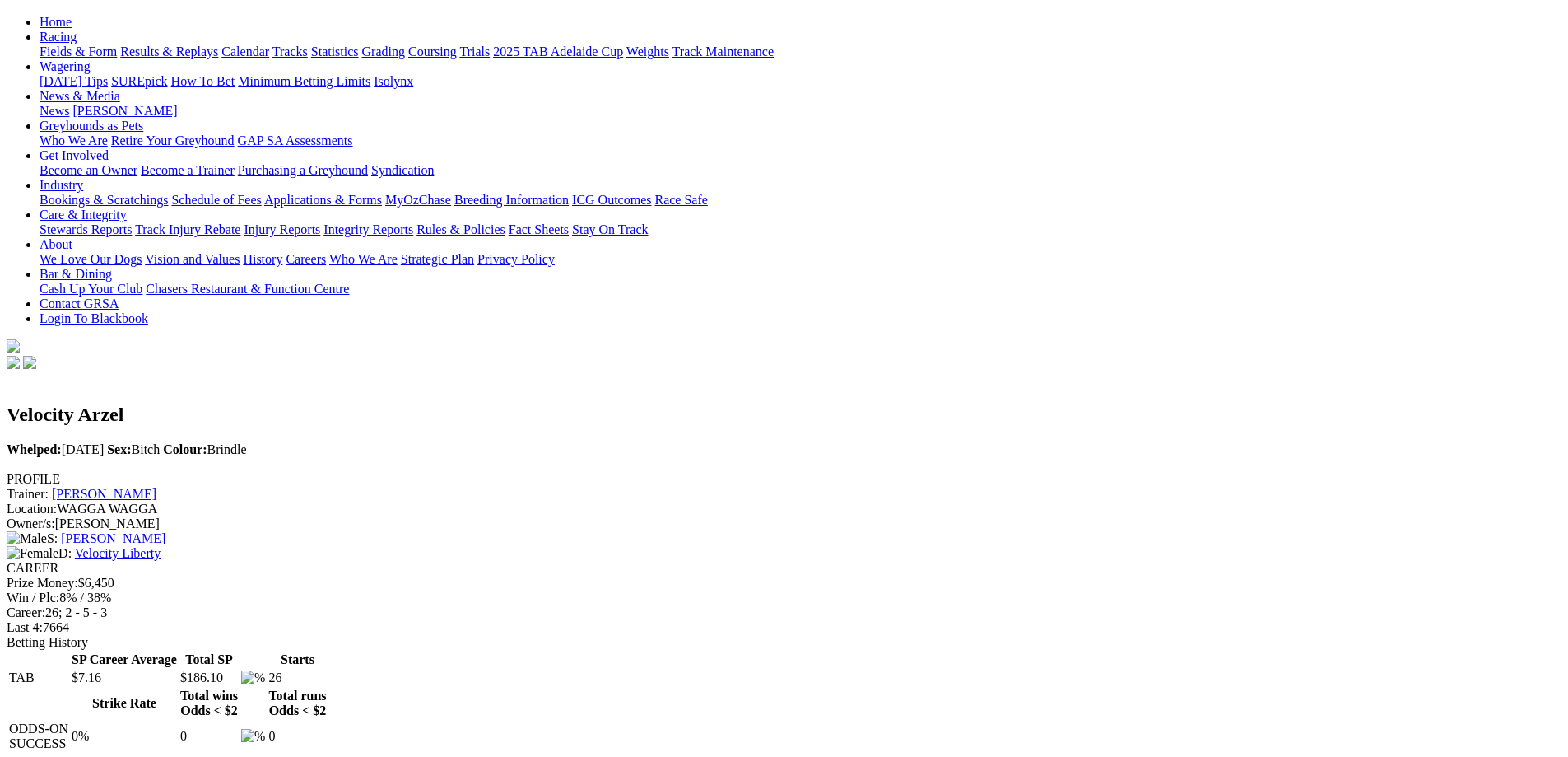
scroll to position [247, 0]
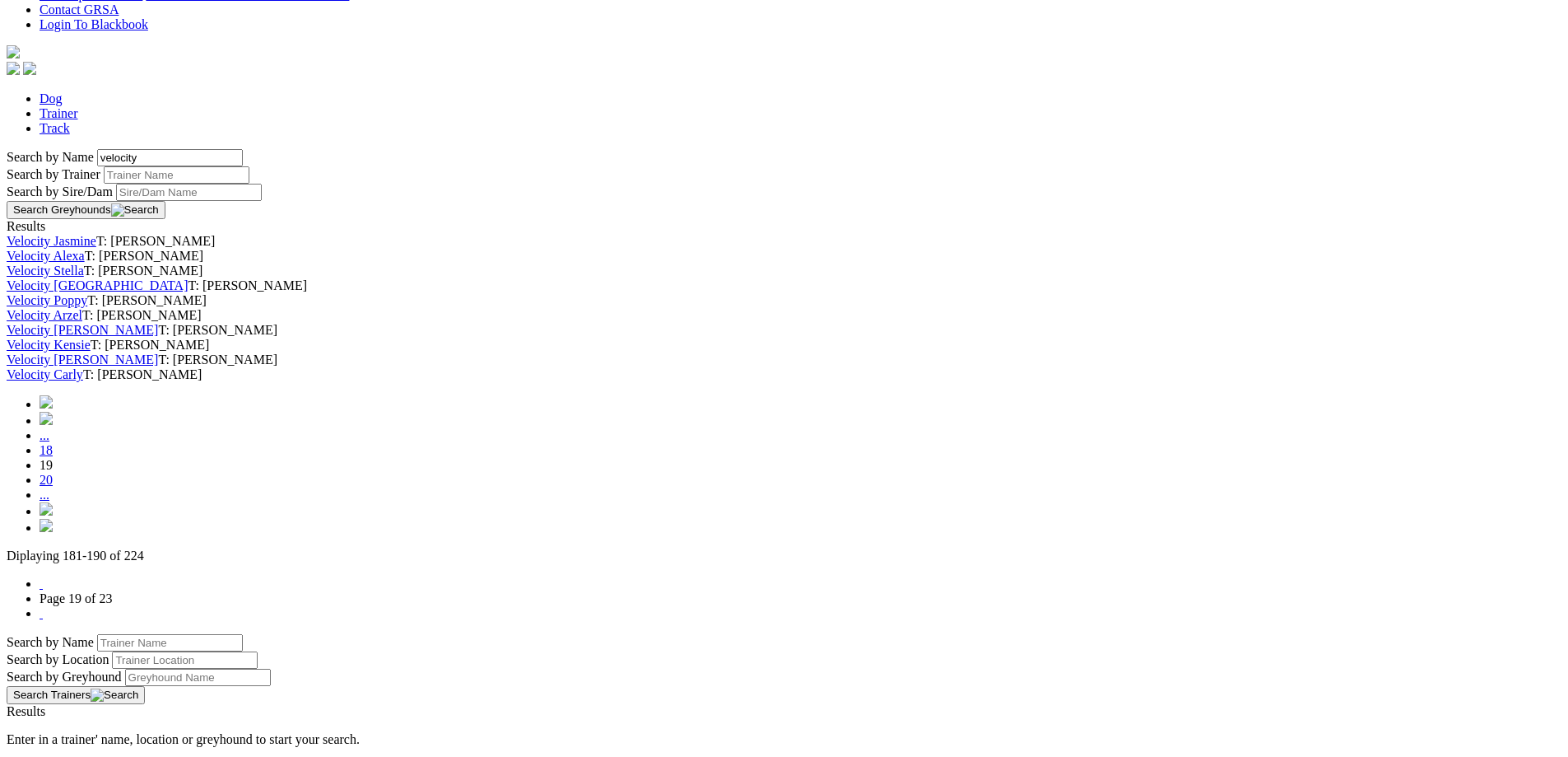
scroll to position [576, 0]
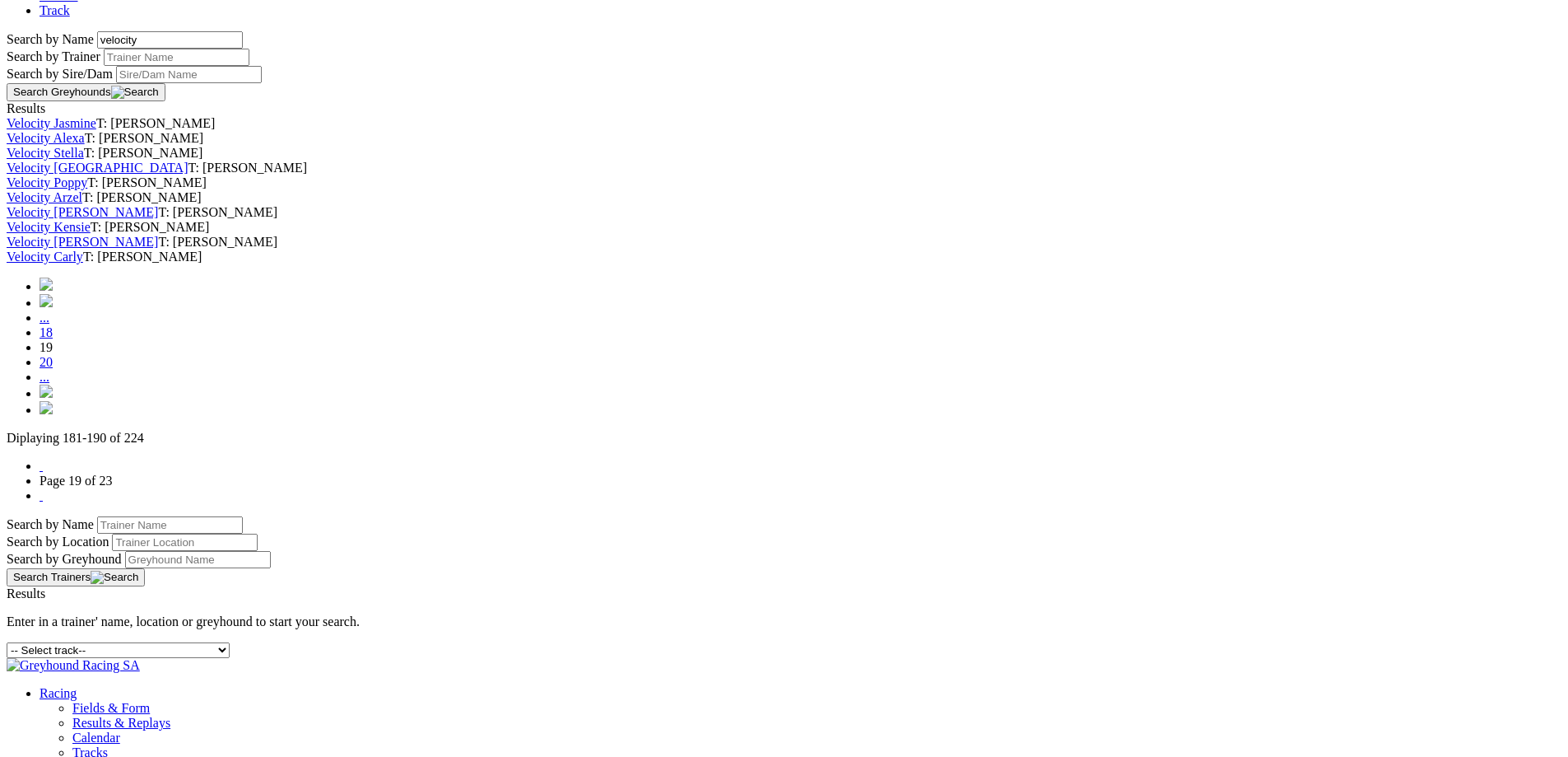
click at [158, 219] on link "Velocity [PERSON_NAME]" at bounding box center [82, 211] width 151 height 14
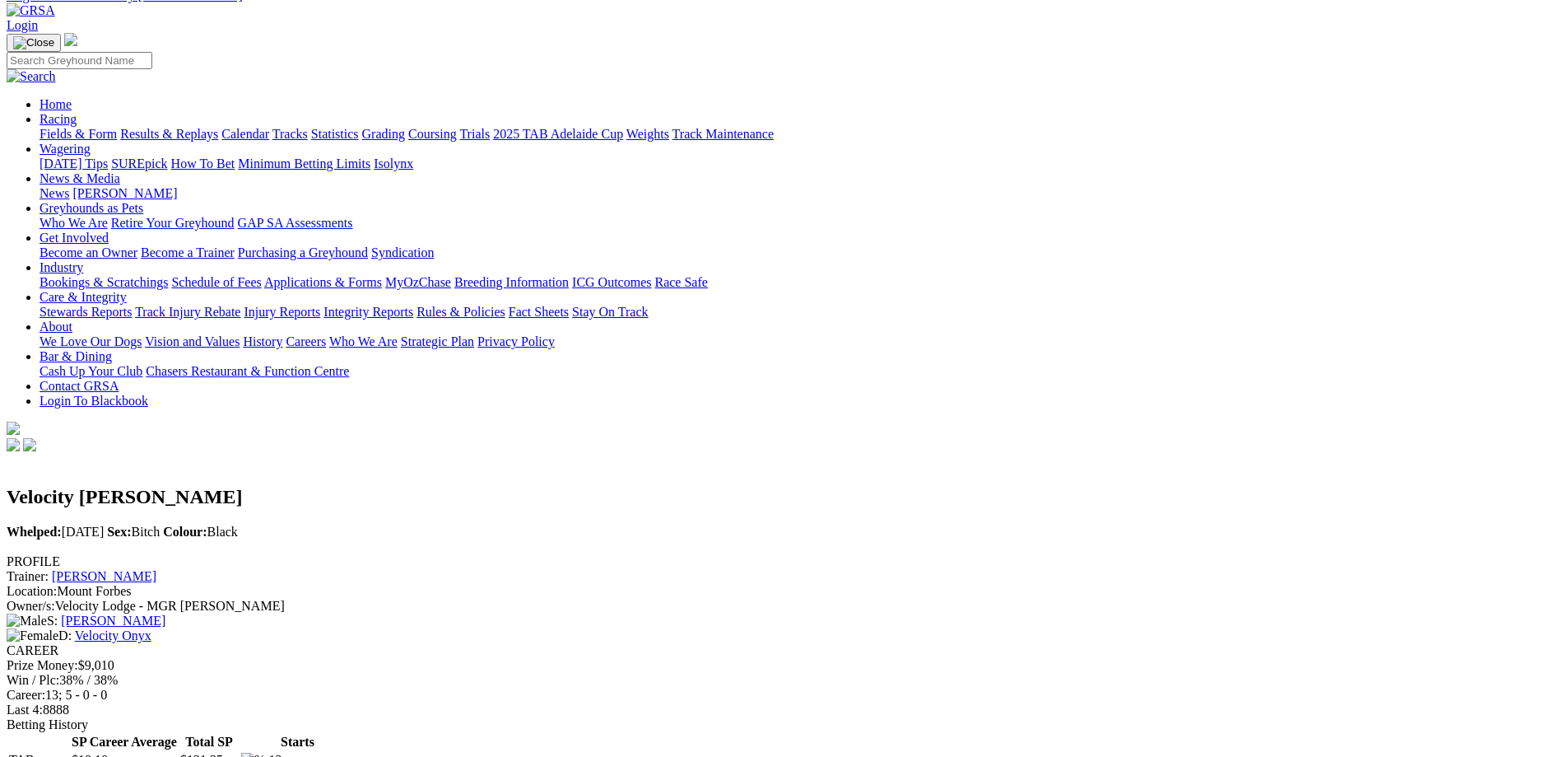
scroll to position [165, 0]
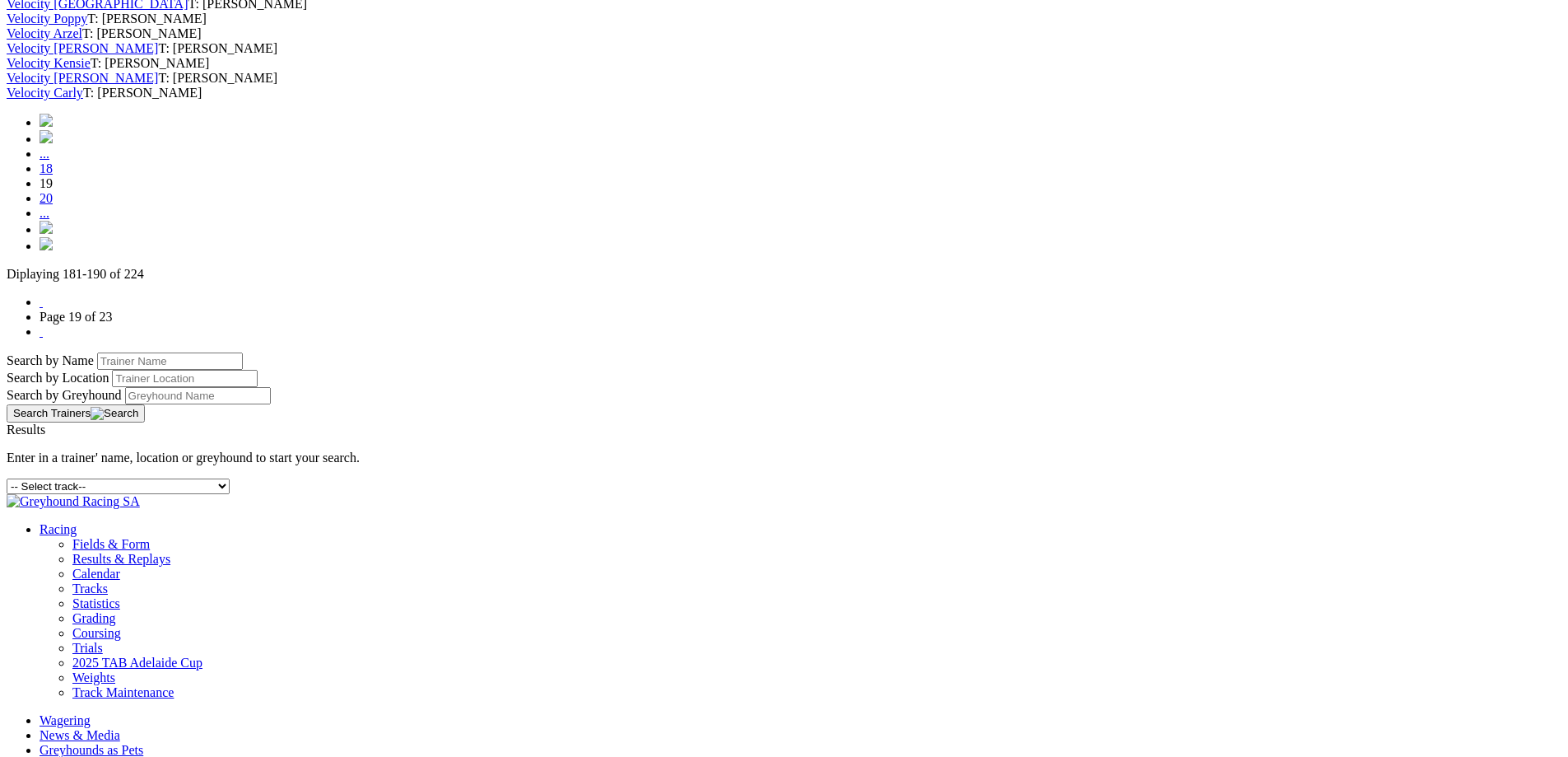
scroll to position [741, 0]
click at [52, 174] on link "18" at bounding box center [46, 167] width 14 height 14
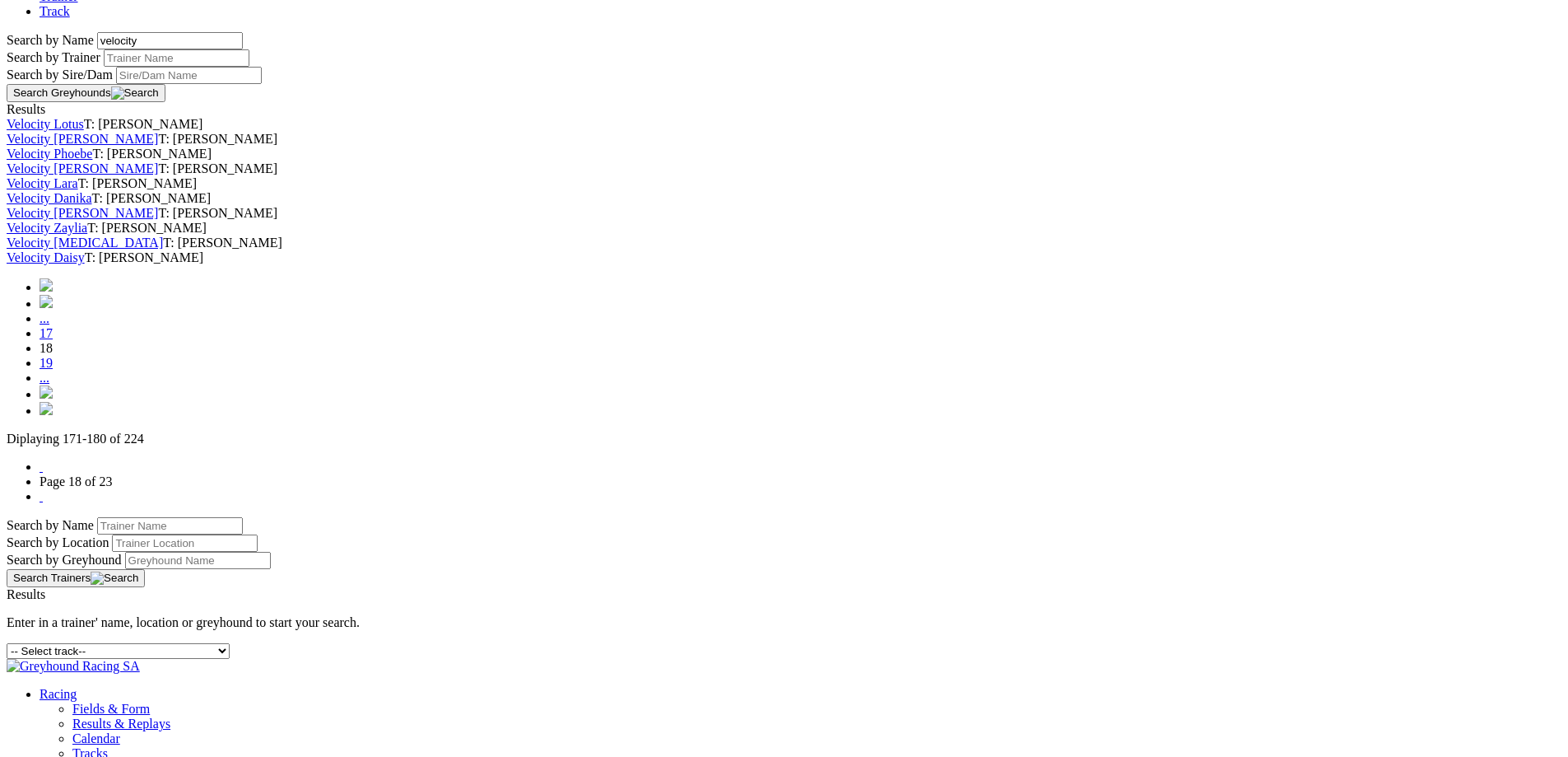
scroll to position [576, 0]
click at [158, 219] on link "Velocity [PERSON_NAME]" at bounding box center [82, 211] width 151 height 14
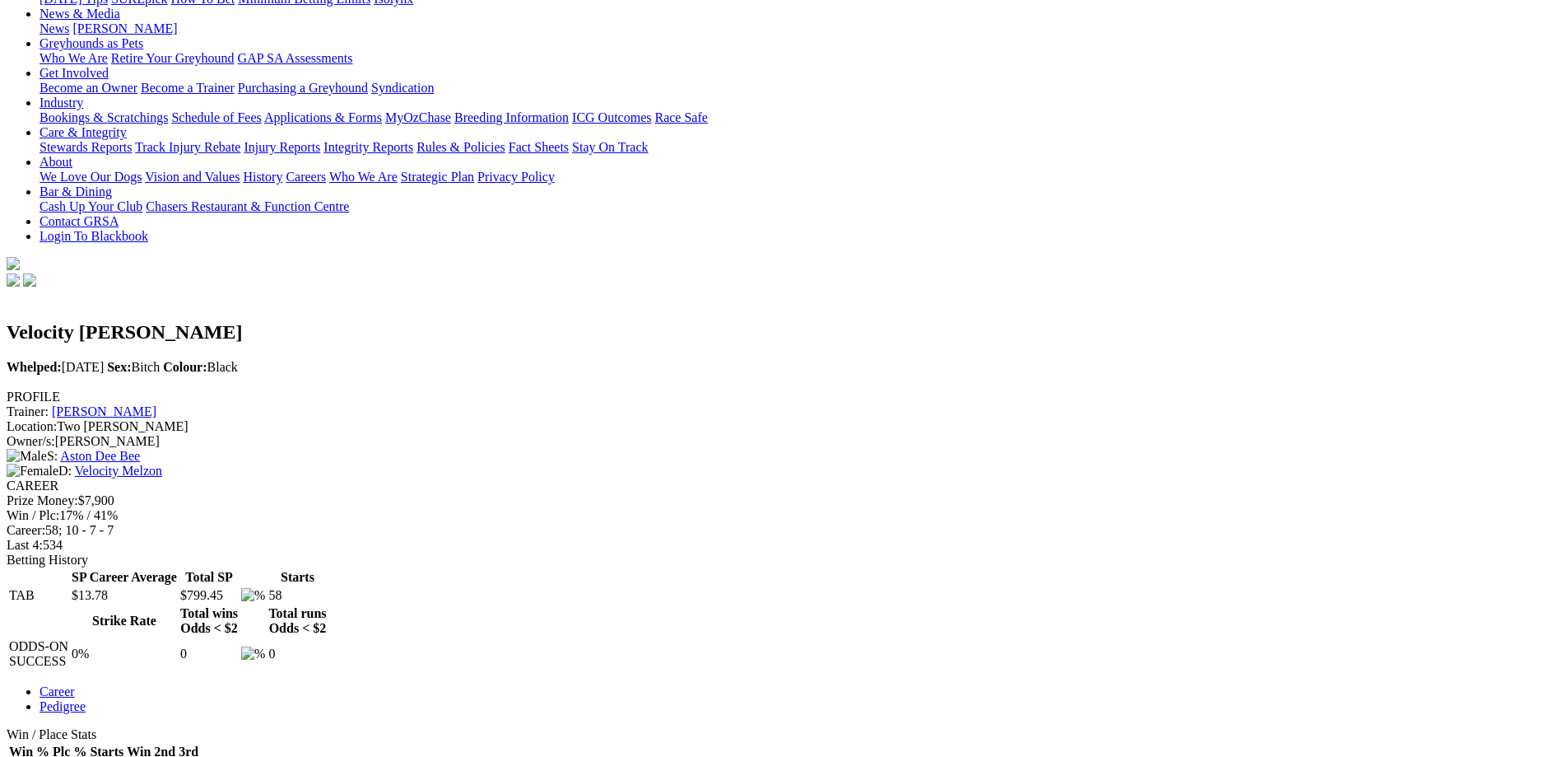
scroll to position [329, 0]
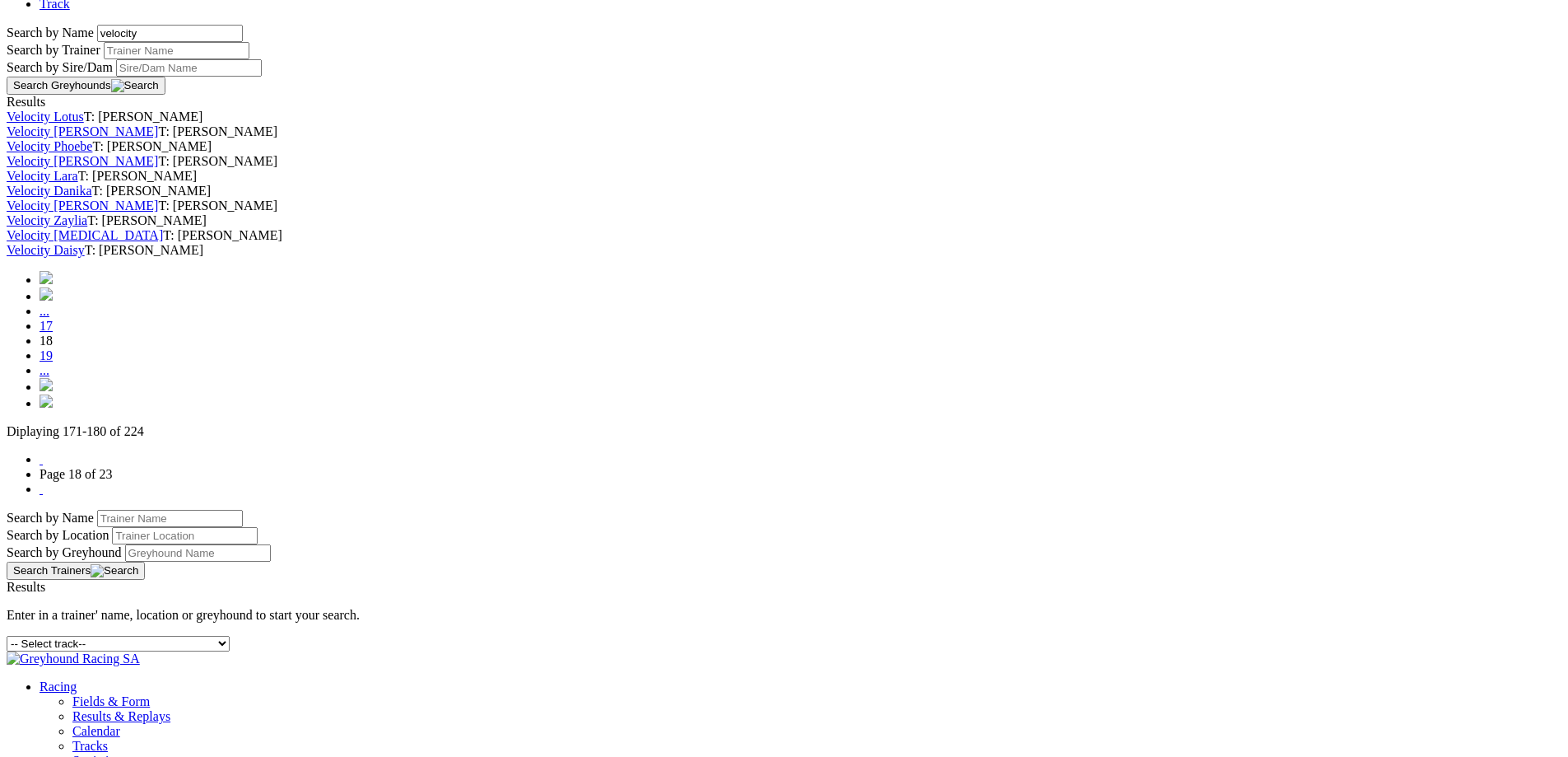
scroll to position [659, 0]
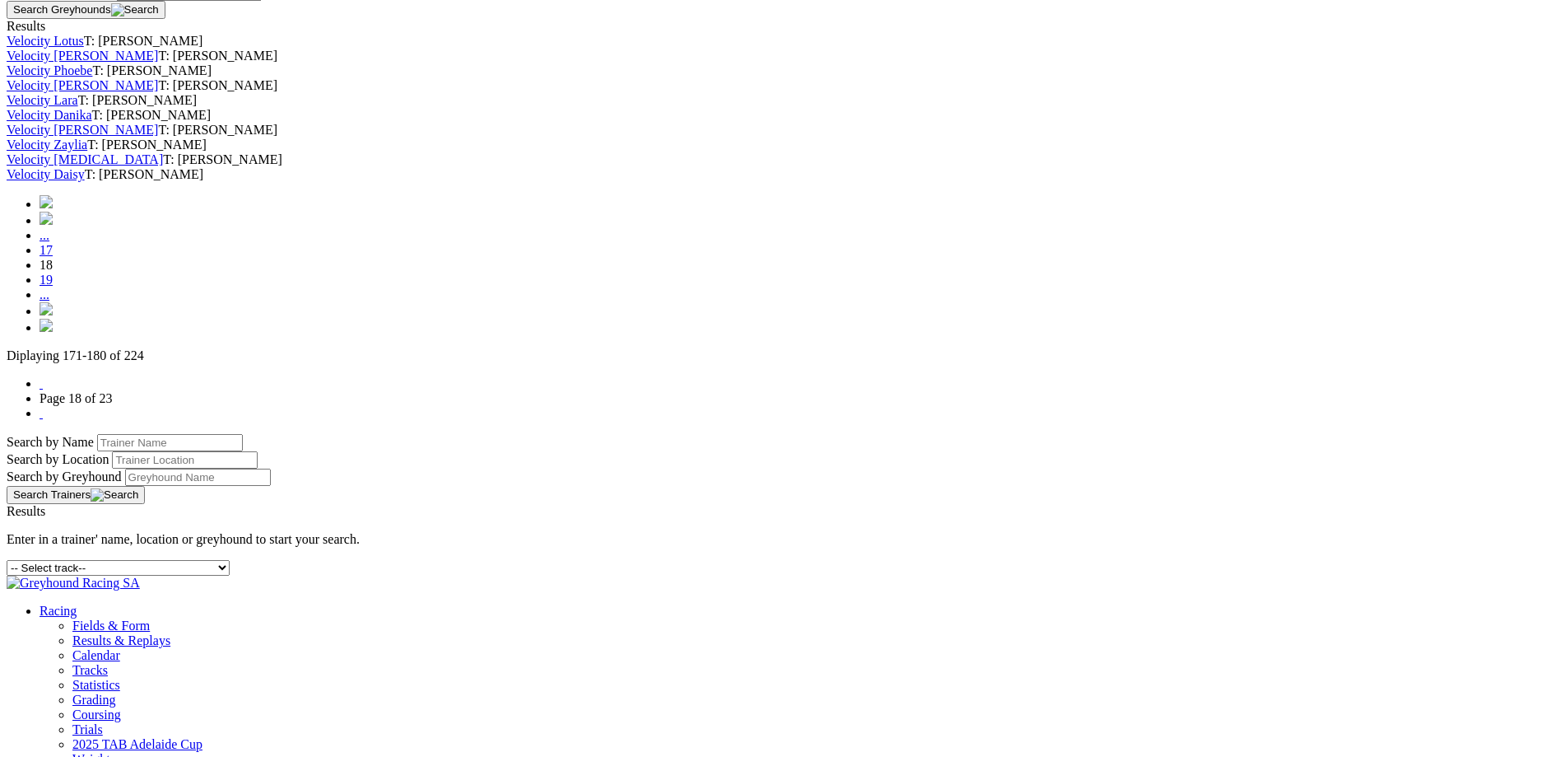
click at [85, 181] on link "Velocity Daisy" at bounding box center [46, 174] width 78 height 14
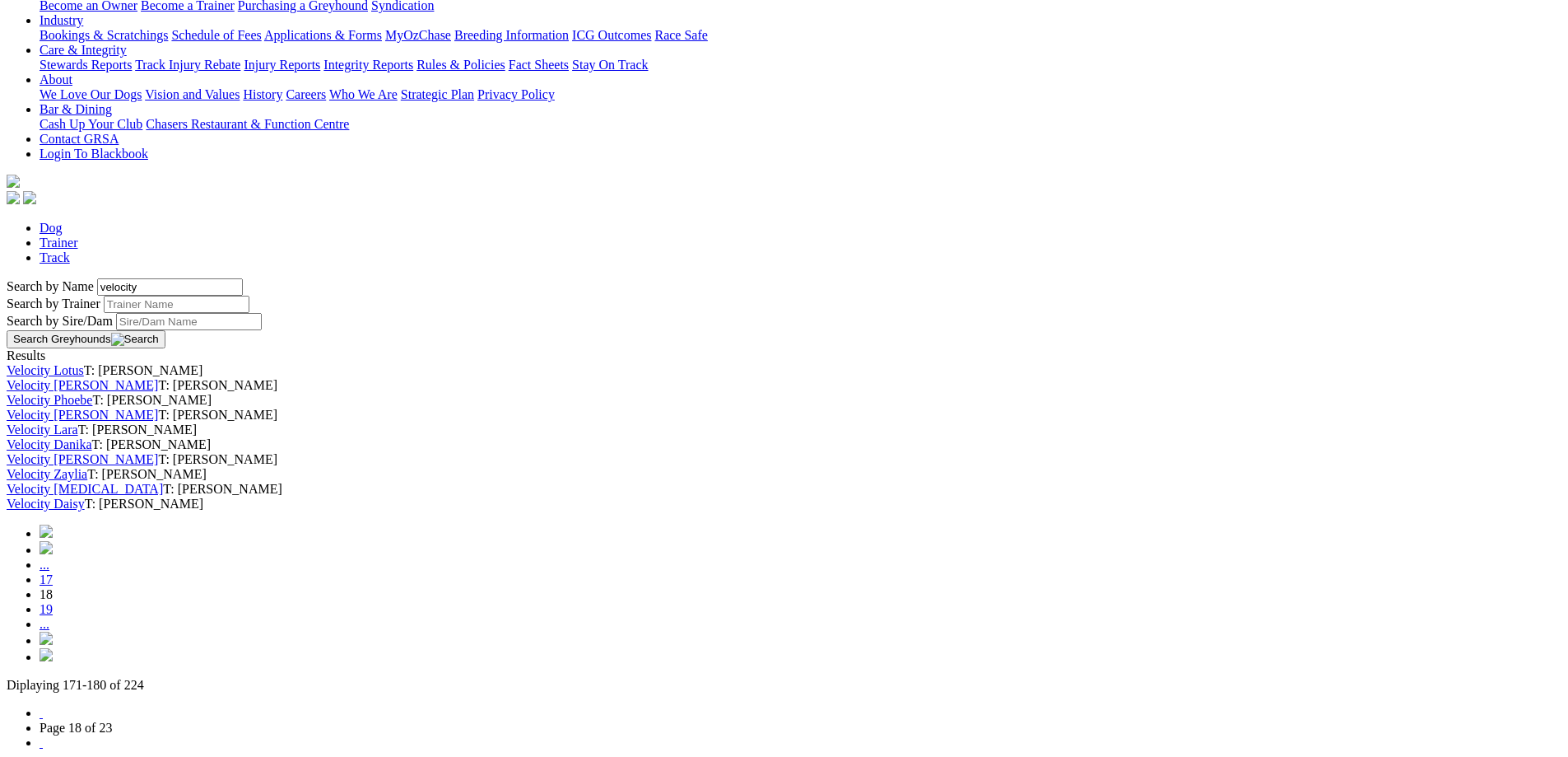
scroll to position [576, 0]
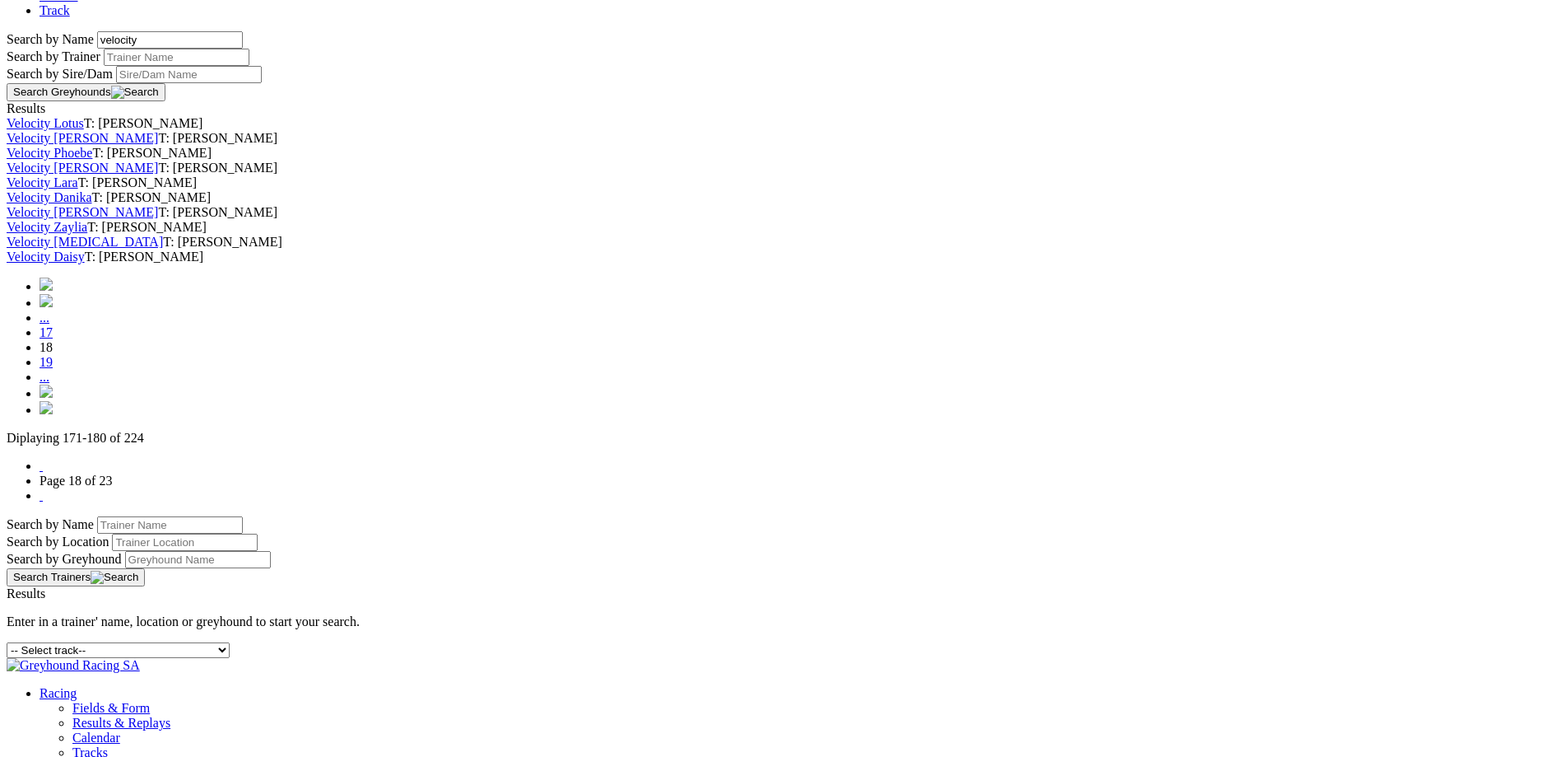
click at [163, 249] on link "Velocity [MEDICAL_DATA]" at bounding box center [85, 241] width 156 height 14
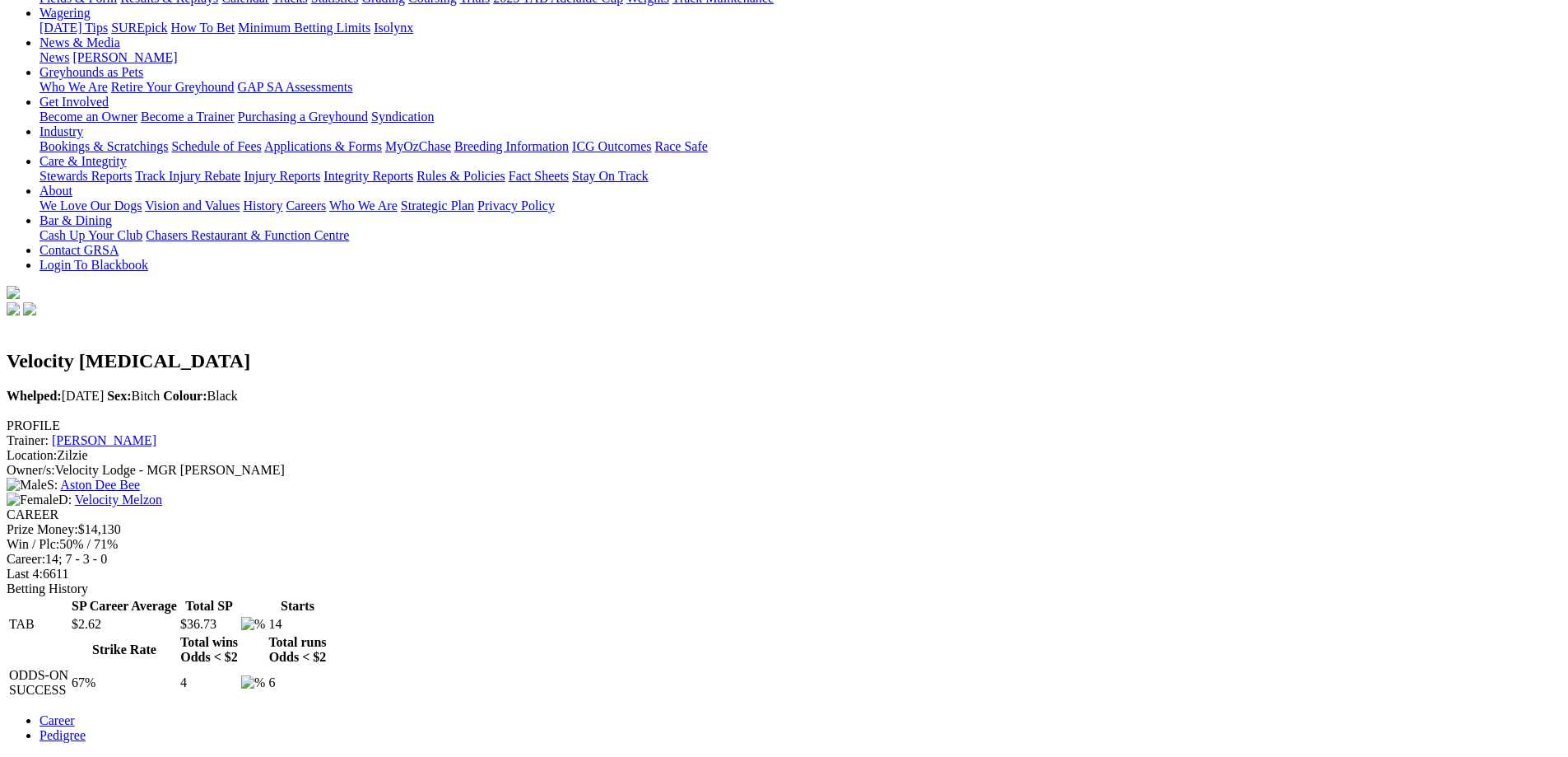
scroll to position [247, 0]
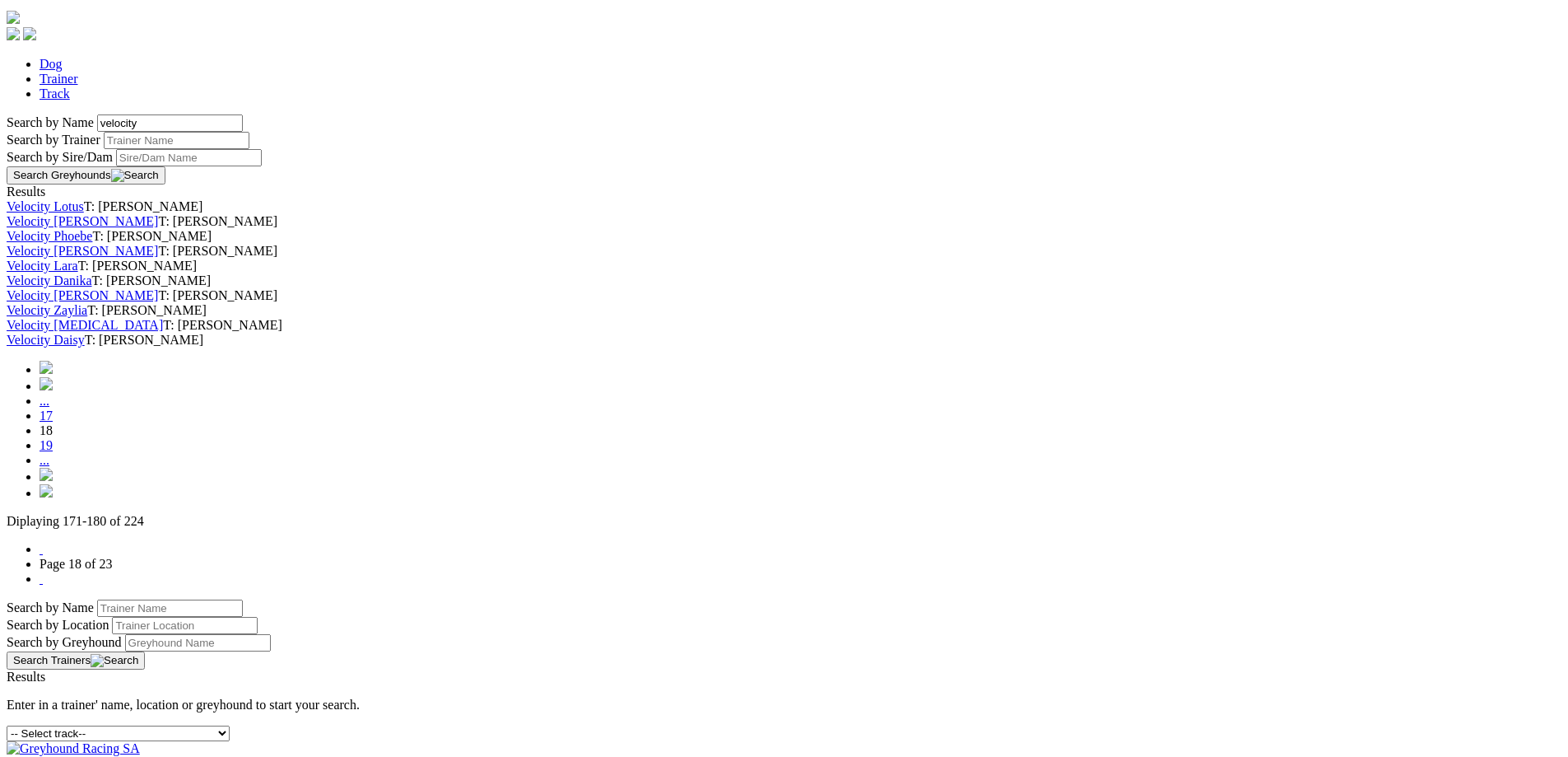
scroll to position [494, 0]
click at [87, 316] on link "Velocity Zaylia" at bounding box center [46, 309] width 80 height 14
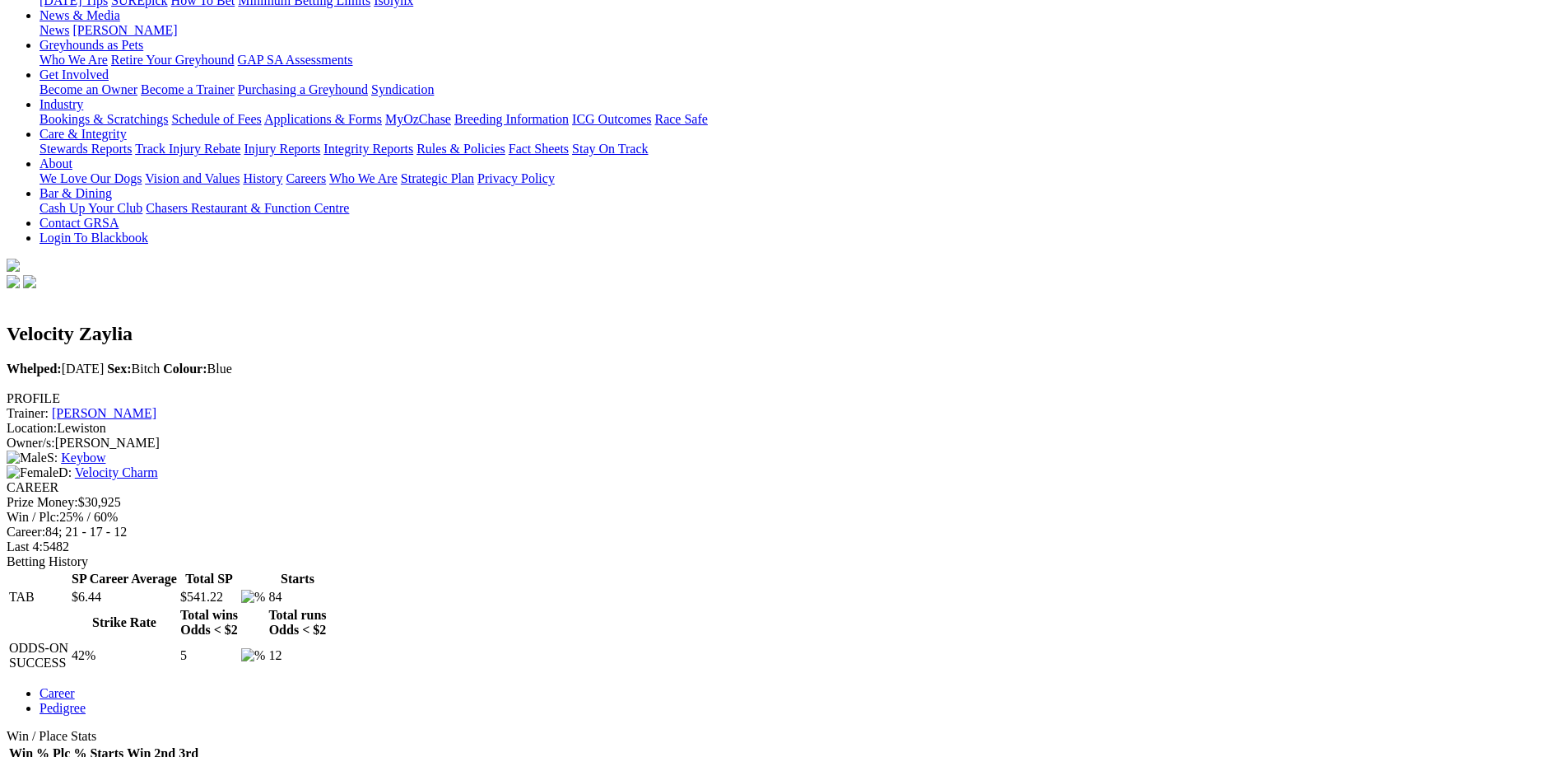
scroll to position [247, 0]
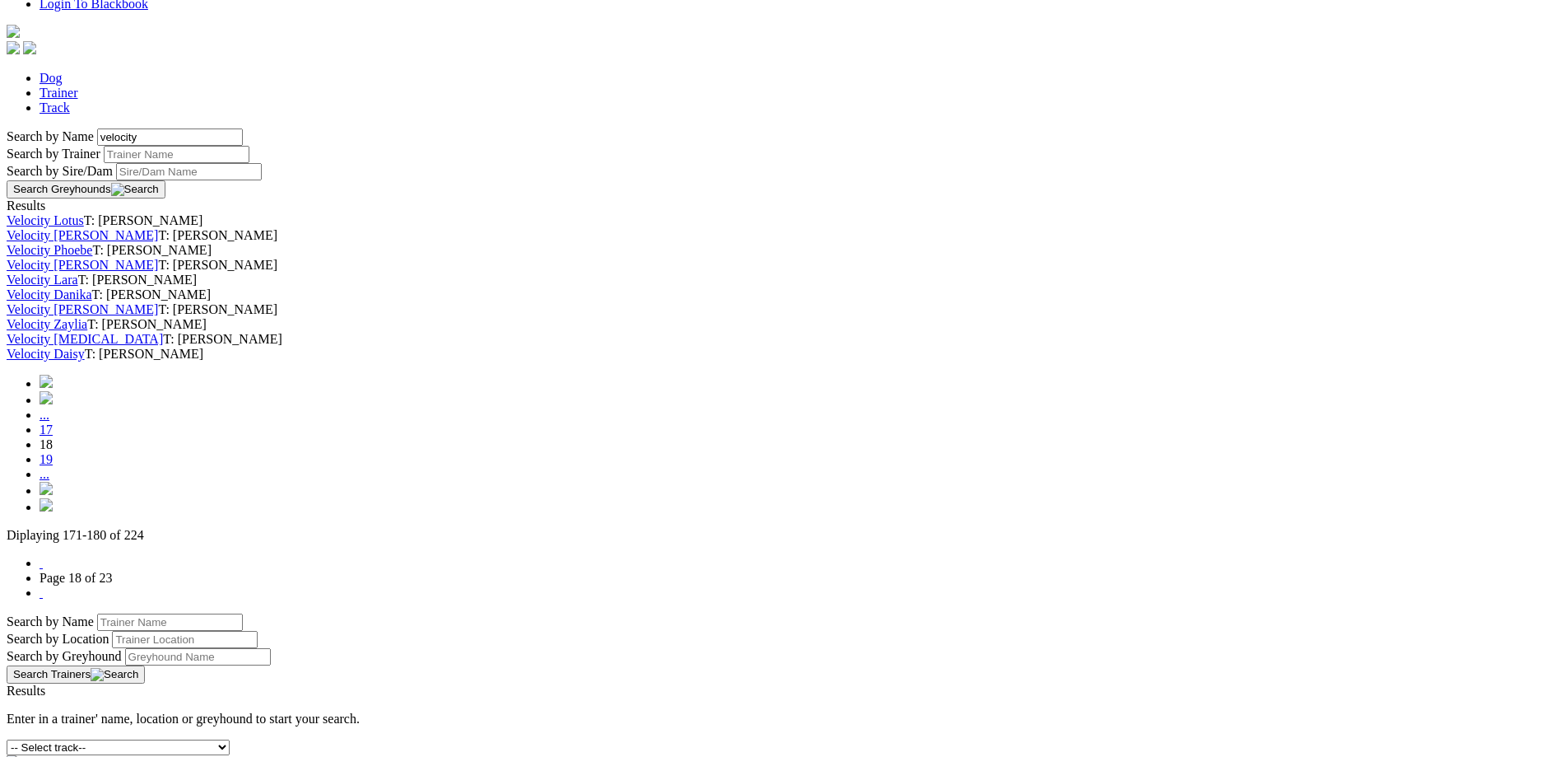
scroll to position [494, 0]
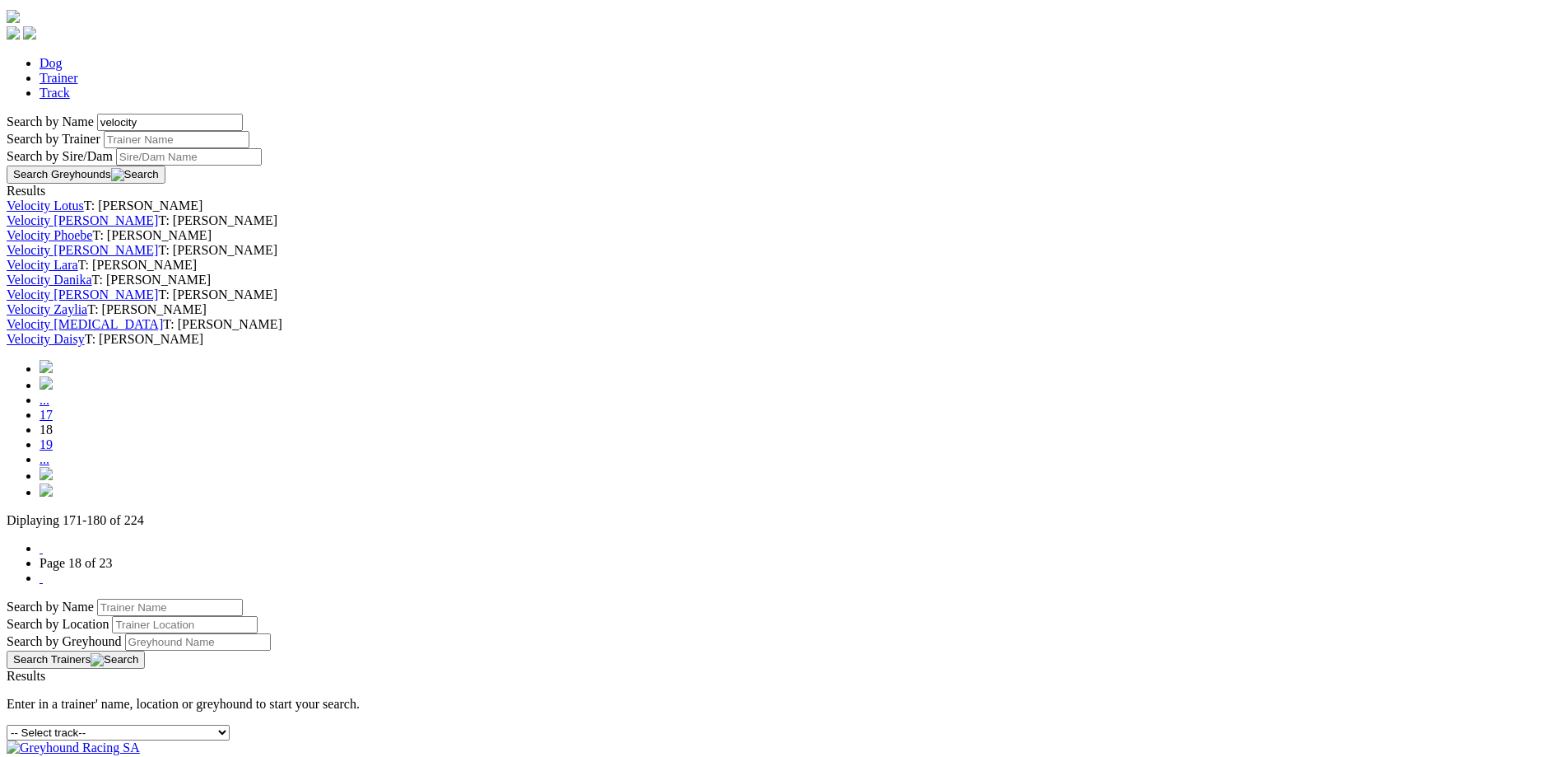
click at [92, 287] on link "Velocity Danika" at bounding box center [49, 279] width 85 height 14
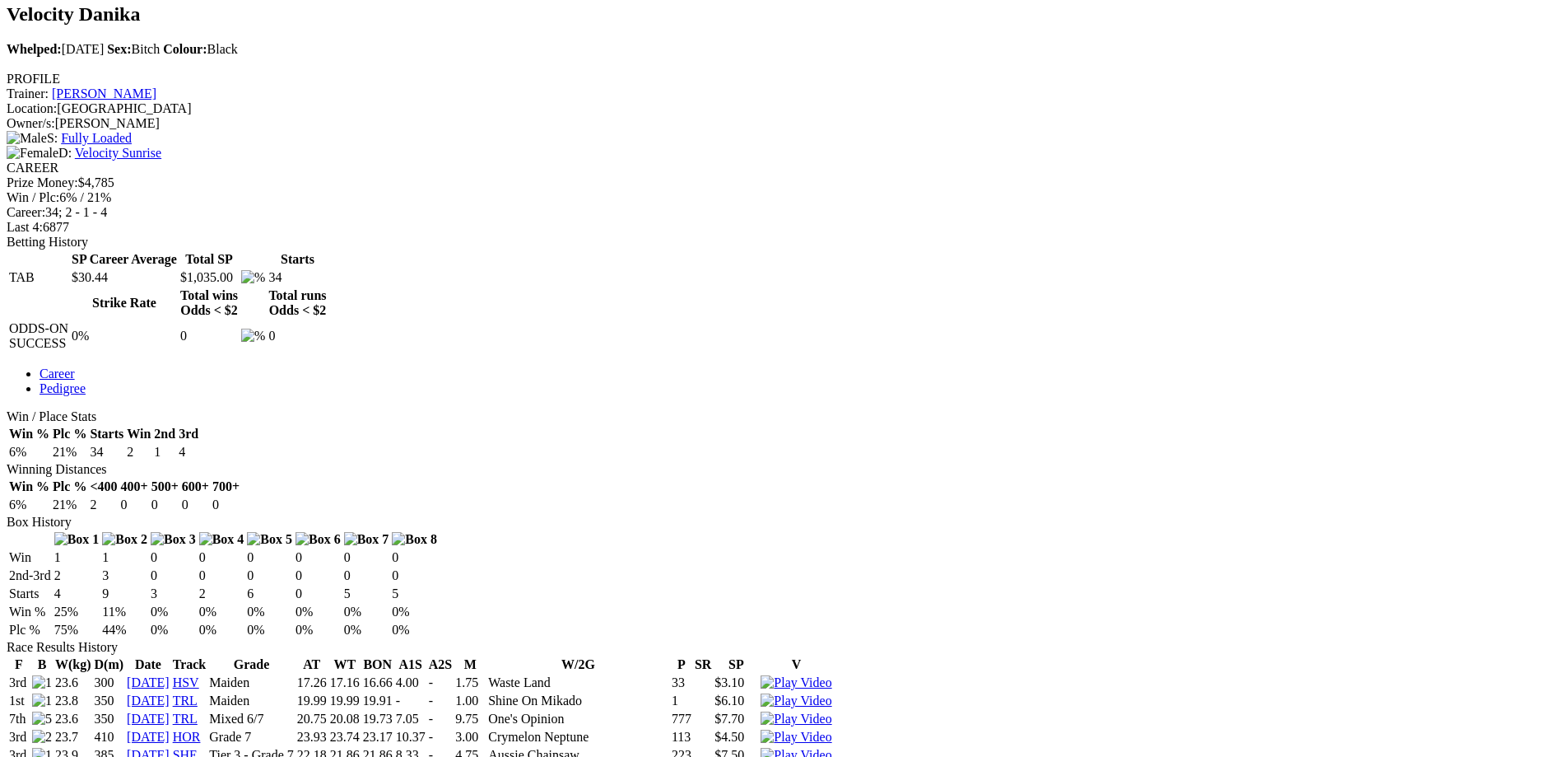
scroll to position [659, 0]
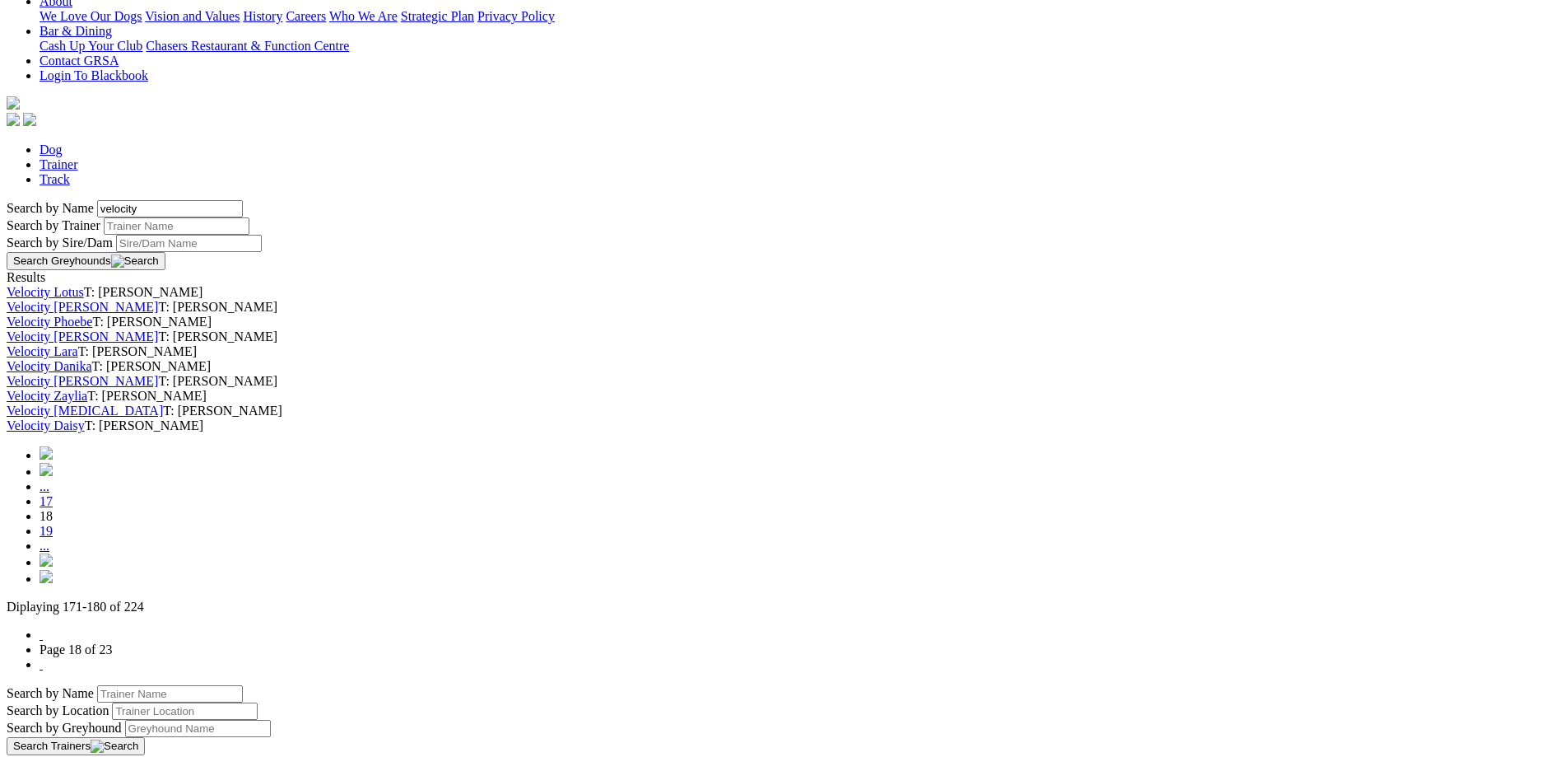
scroll to position [412, 0]
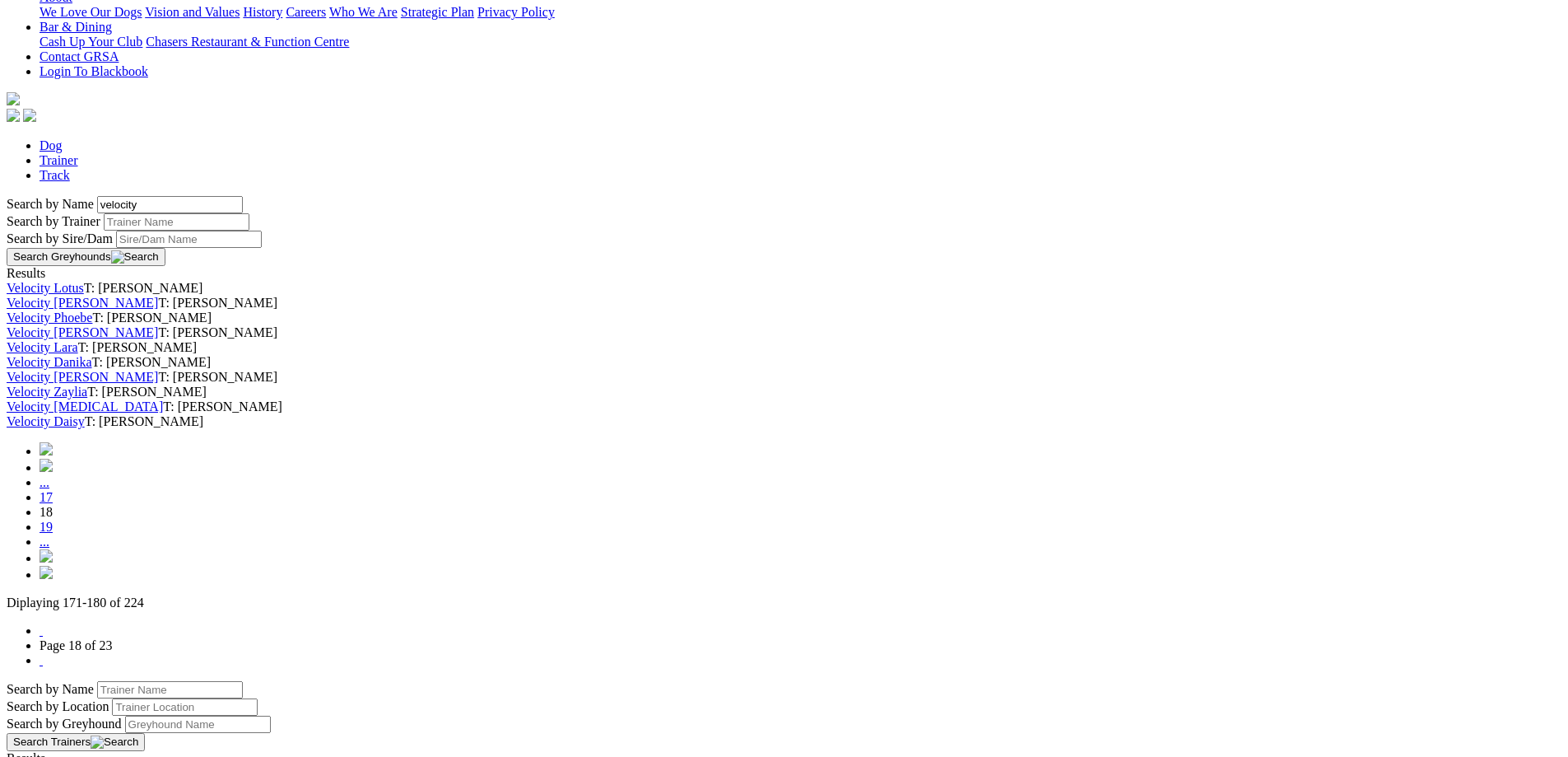
click at [78, 354] on link "Velocity Lara" at bounding box center [42, 347] width 72 height 14
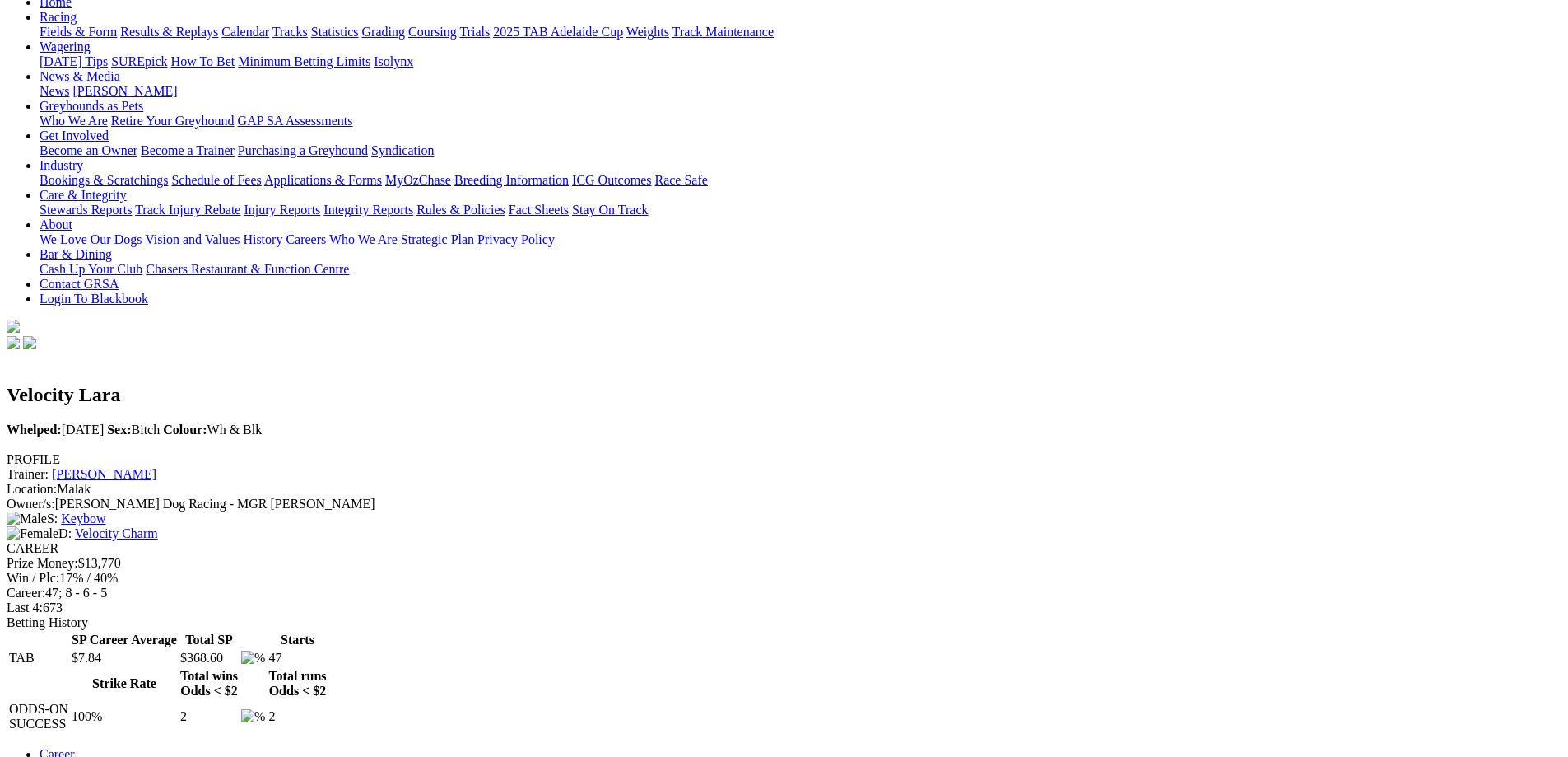
scroll to position [82, 0]
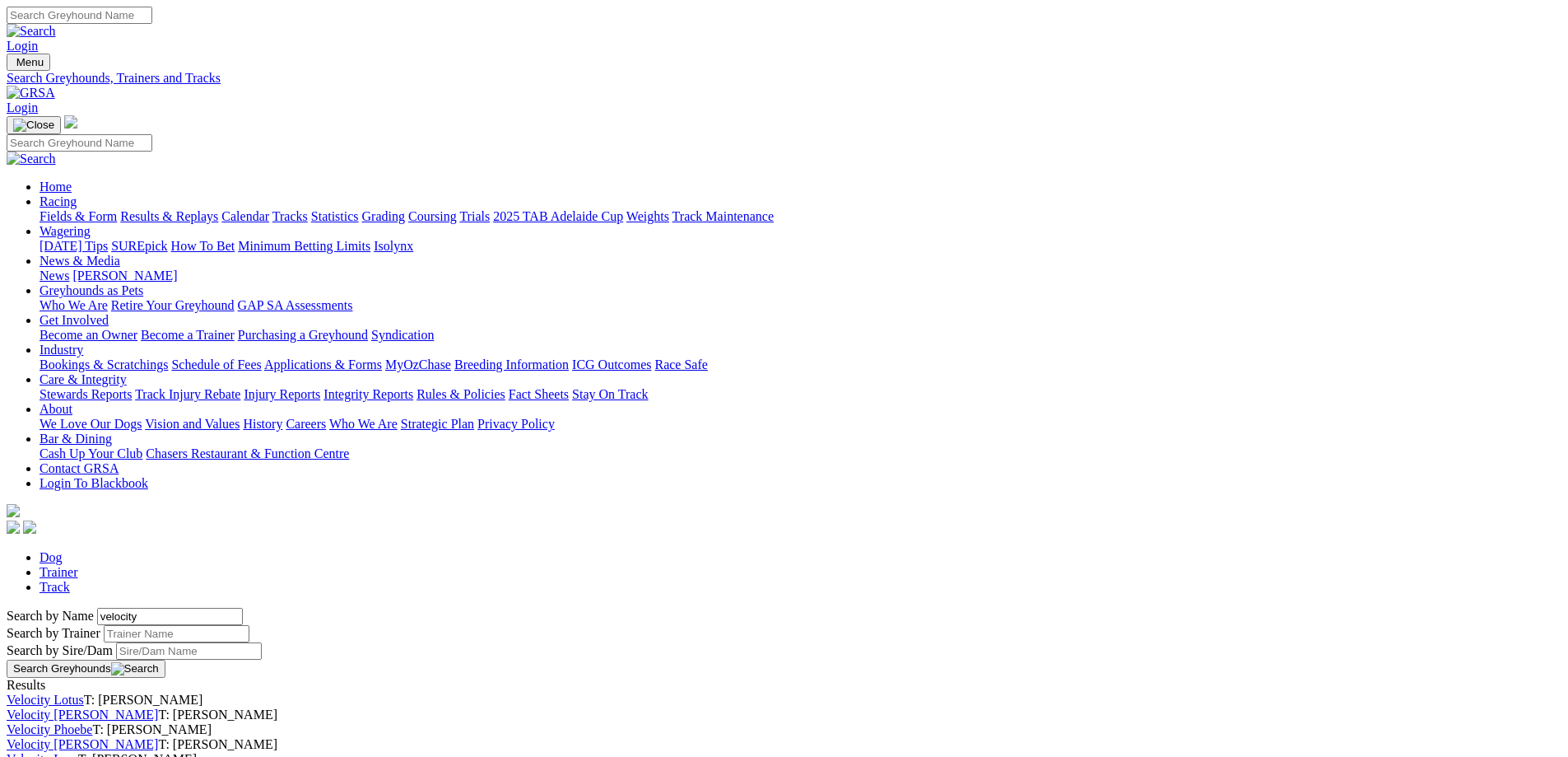
scroll to position [165, 0]
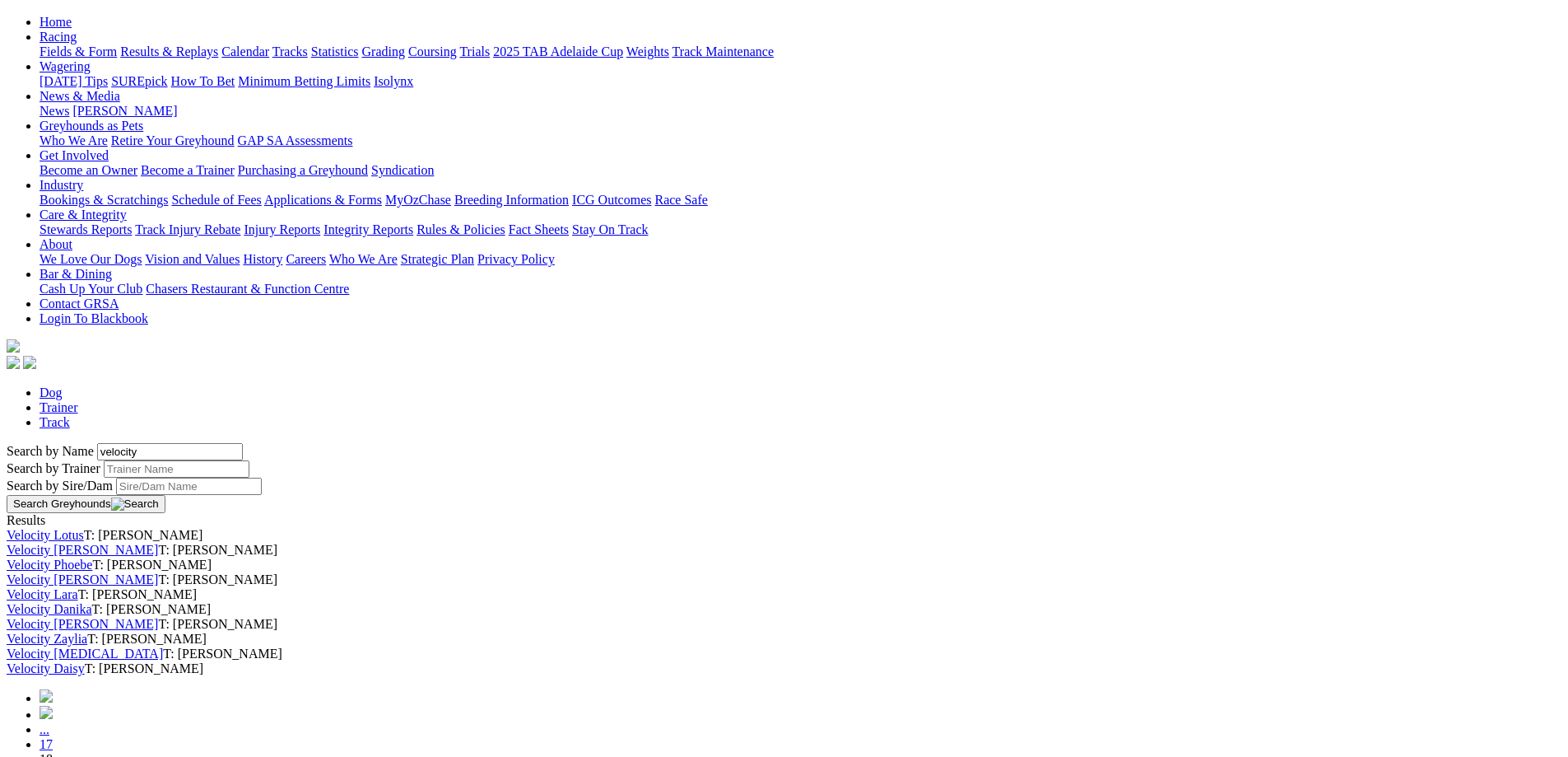
click at [92, 557] on link "Velocity Phoebe" at bounding box center [49, 564] width 85 height 14
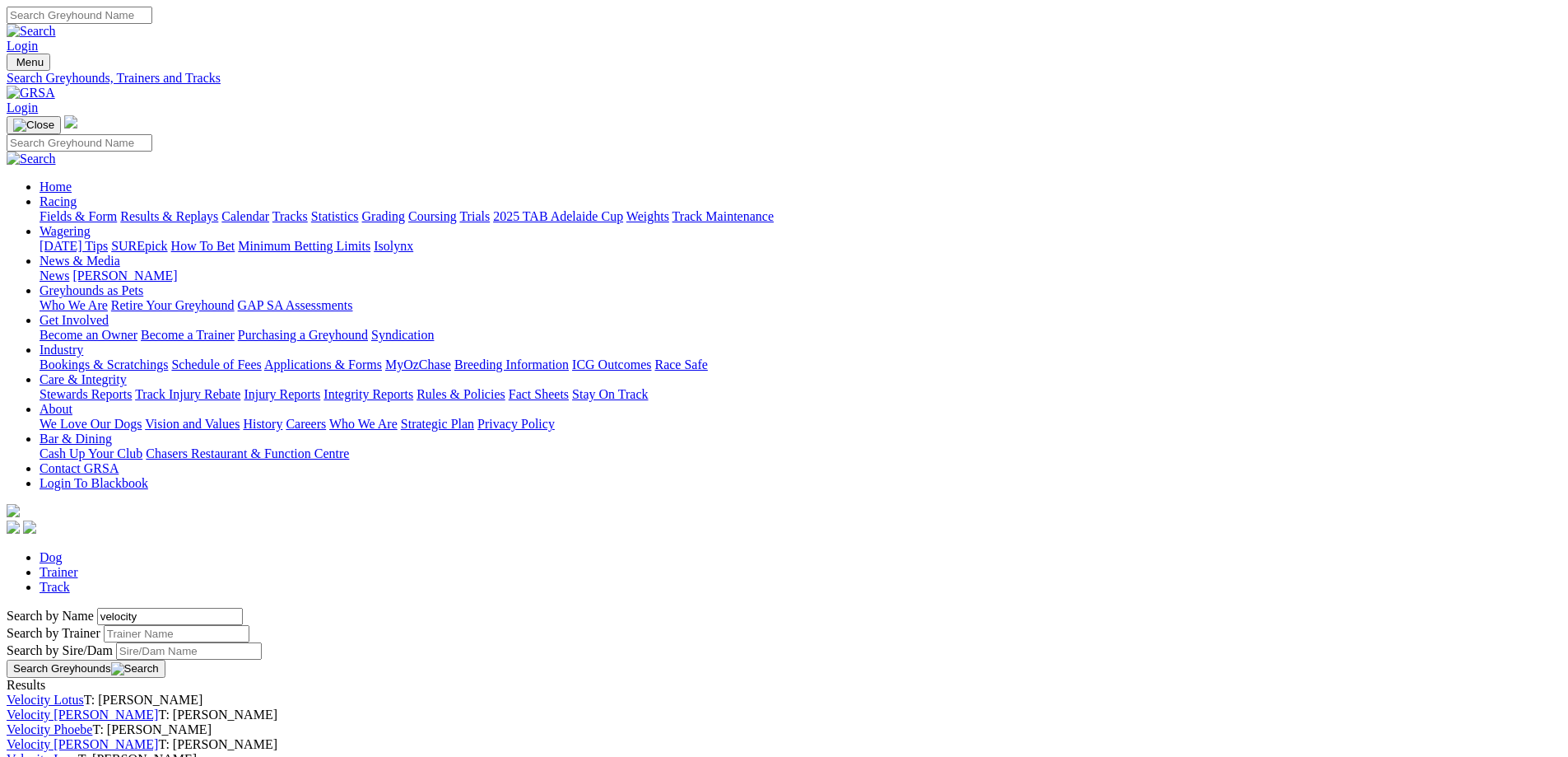
click at [158, 707] on link "Velocity [PERSON_NAME]" at bounding box center [82, 714] width 151 height 14
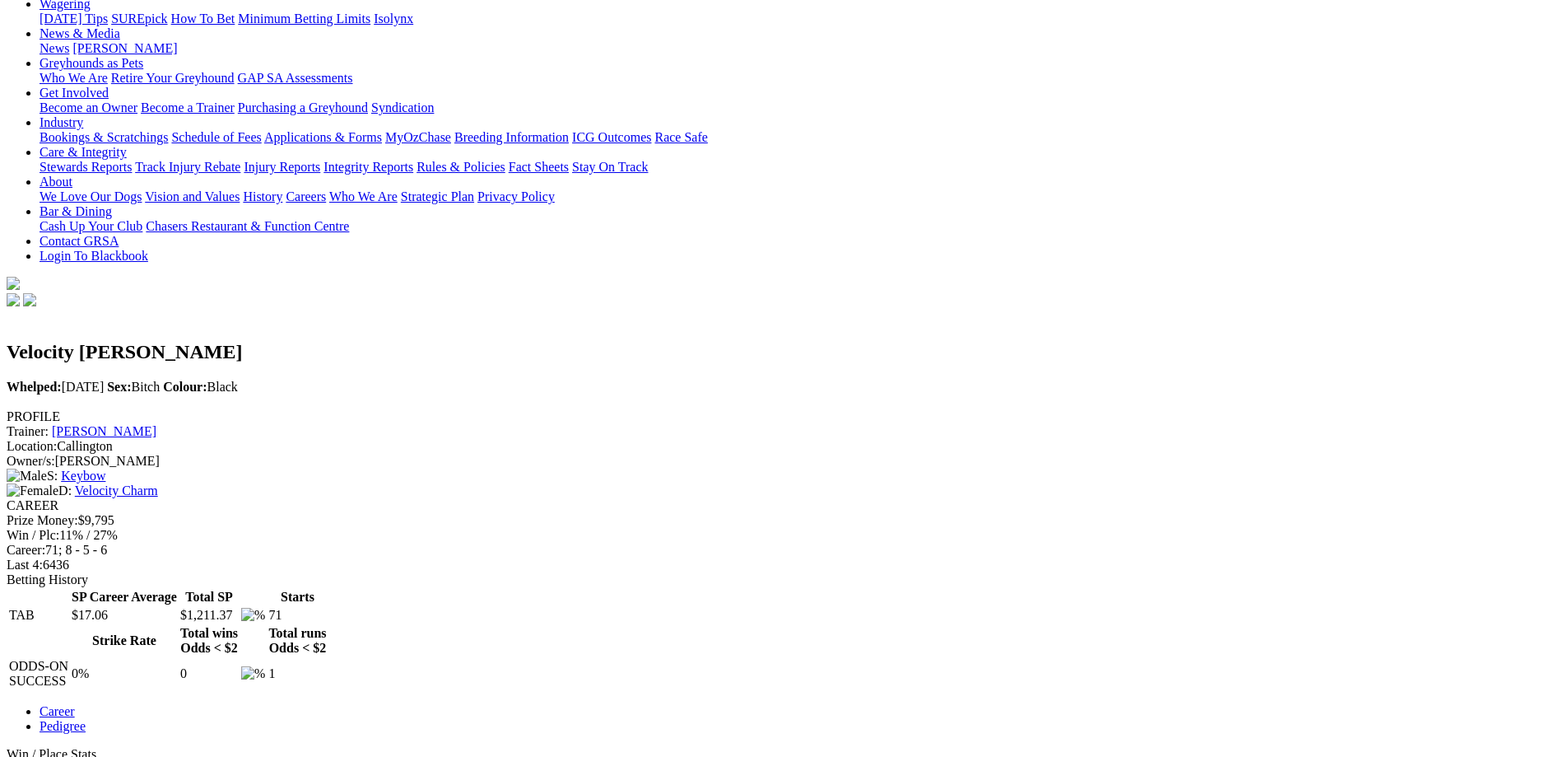
scroll to position [247, 0]
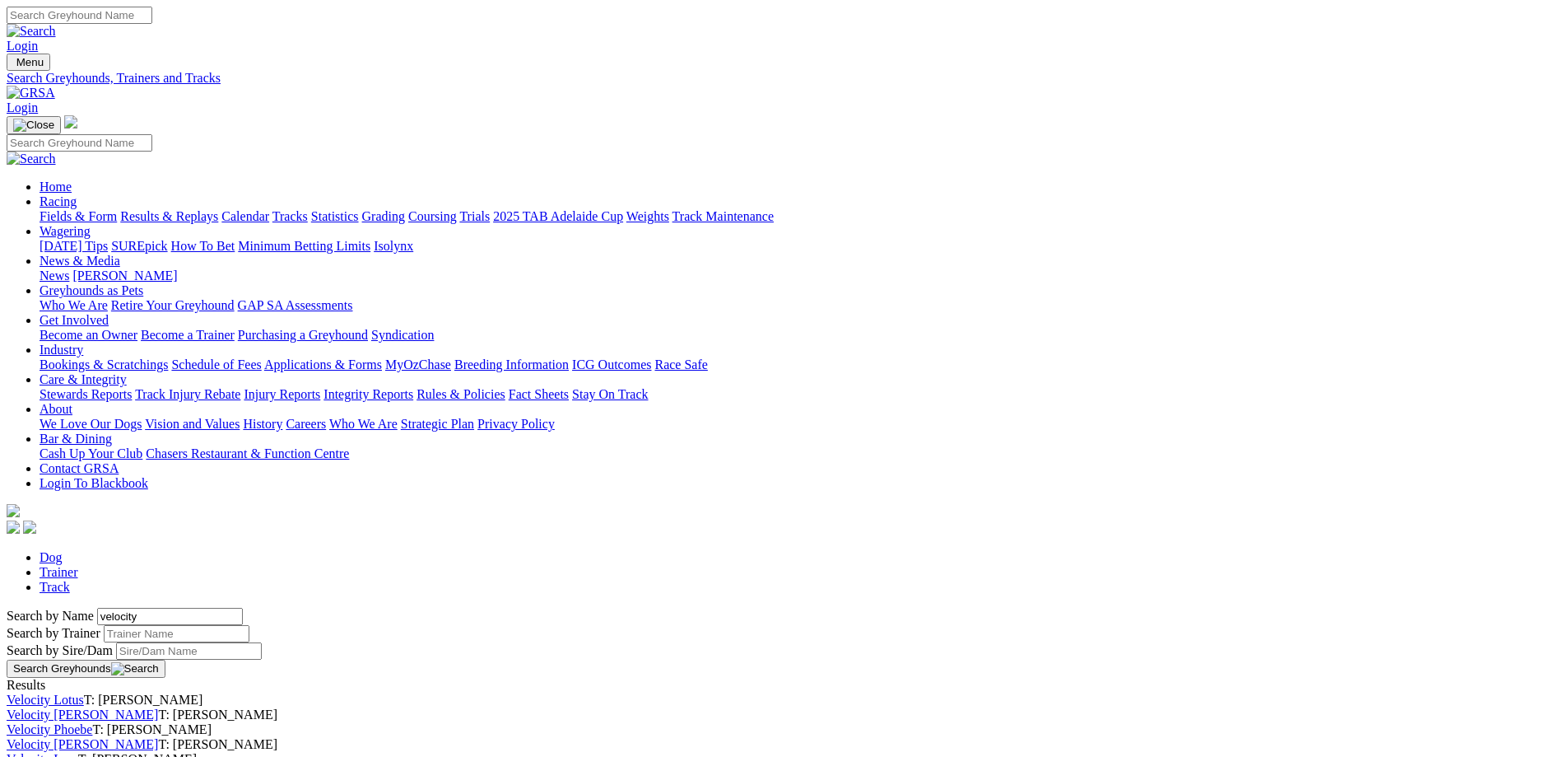
click at [84, 693] on link "Velocity Lotus" at bounding box center [46, 699] width 78 height 14
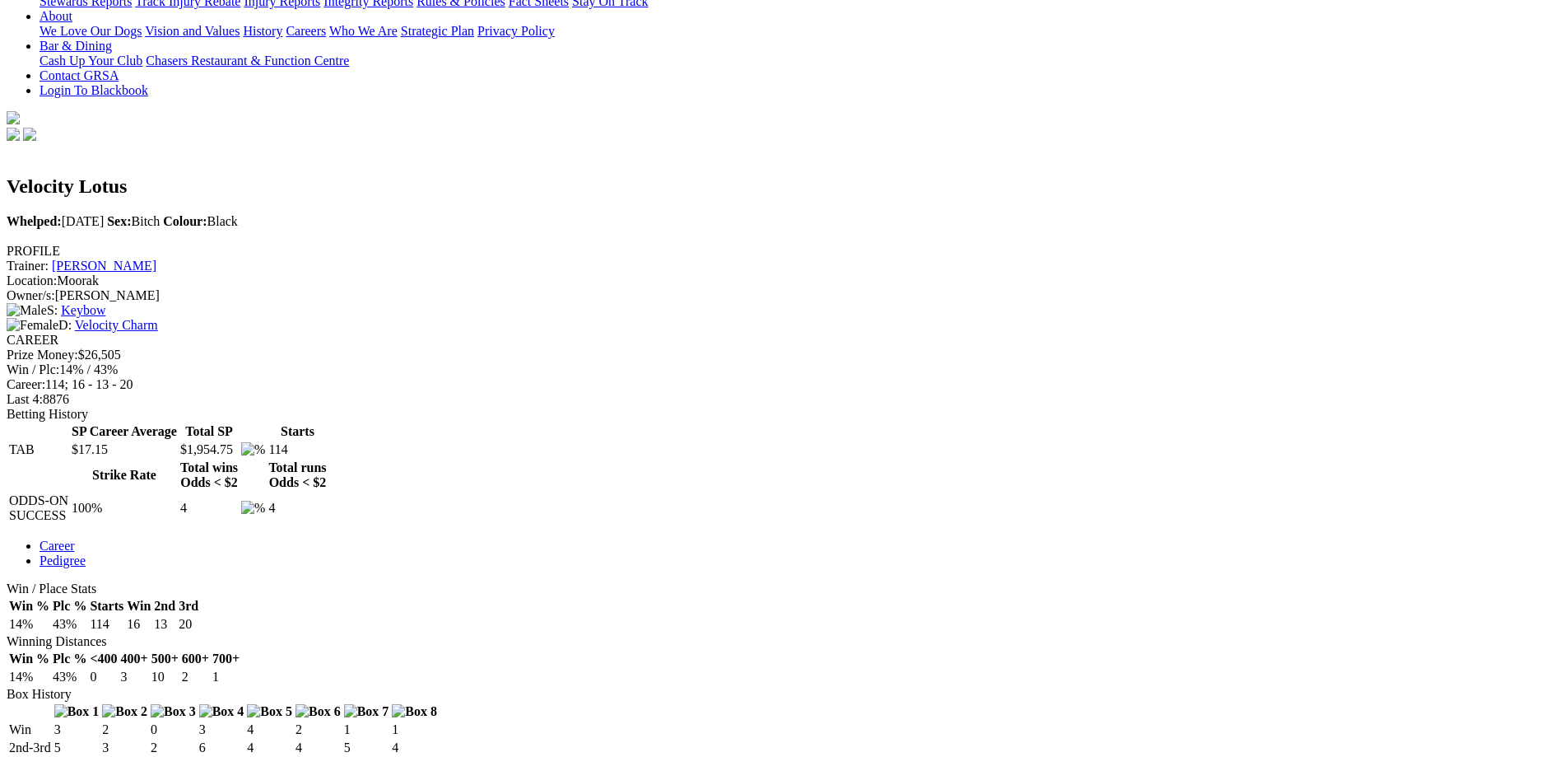
scroll to position [412, 0]
